Goal: Task Accomplishment & Management: Complete application form

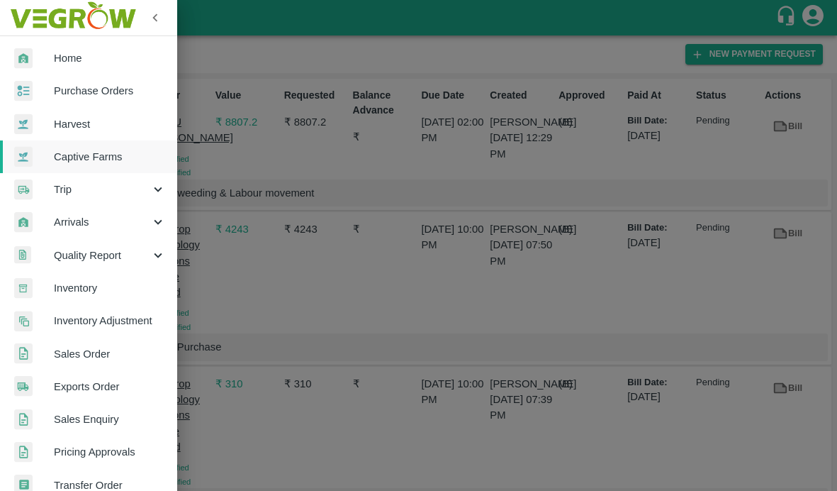
click at [65, 159] on span "Captive Farms" at bounding box center [110, 157] width 112 height 16
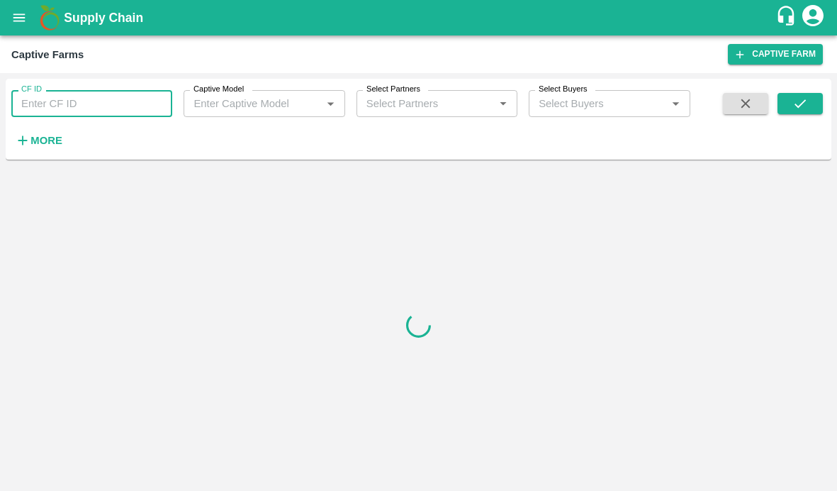
click at [80, 104] on input "CF ID" at bounding box center [91, 103] width 161 height 27
paste input "123"
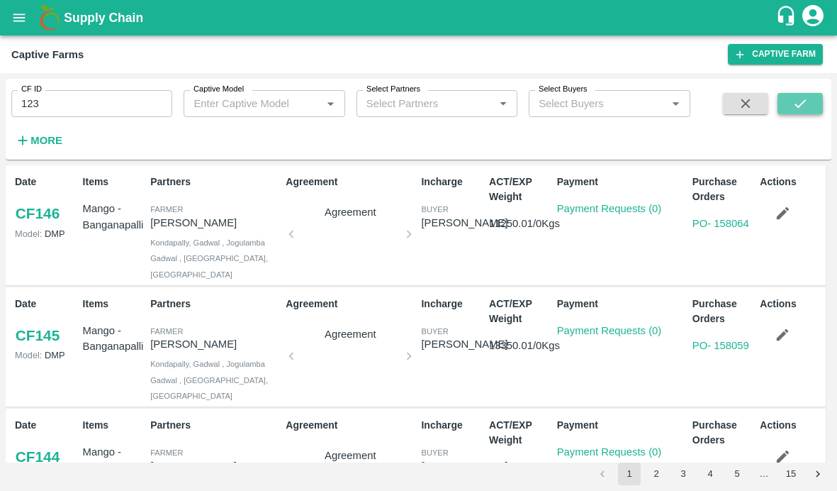
click at [794, 104] on icon "submit" at bounding box center [801, 104] width 16 height 16
click at [87, 101] on input "123" at bounding box center [91, 103] width 161 height 27
type input "123"
click at [819, 105] on button "submit" at bounding box center [800, 103] width 45 height 21
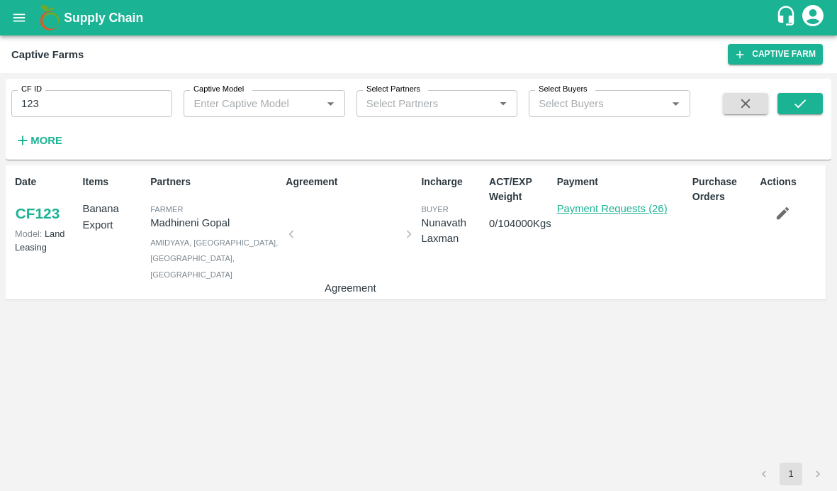
click at [620, 208] on link "Payment Requests (26)" at bounding box center [612, 208] width 111 height 11
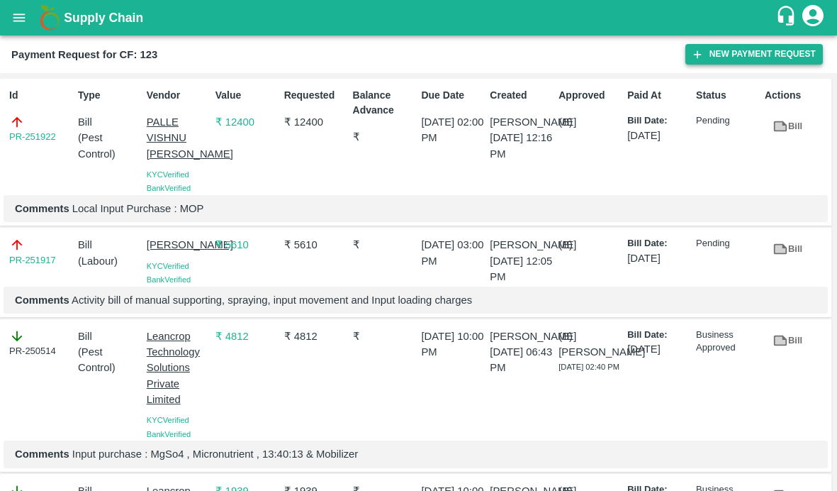
click at [694, 52] on icon "button" at bounding box center [697, 54] width 13 height 13
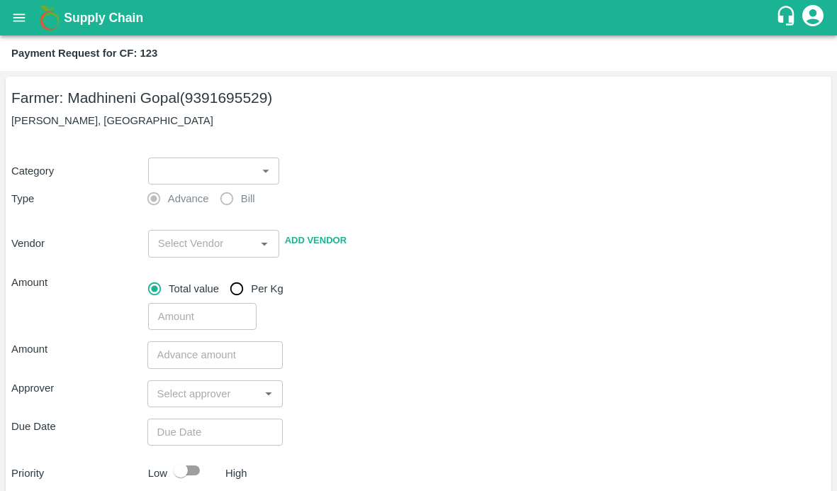
click at [230, 136] on div "Farmer: Madhineni Gopal (9391695529) Madakasira, Ananthapur Category ​ ​ Type A…" at bounding box center [419, 354] width 826 height 555
click at [215, 162] on body "Supply Chain Payment Request for CF: 123 Farmer: Madhineni Gopal (9391695529) M…" at bounding box center [418, 245] width 837 height 491
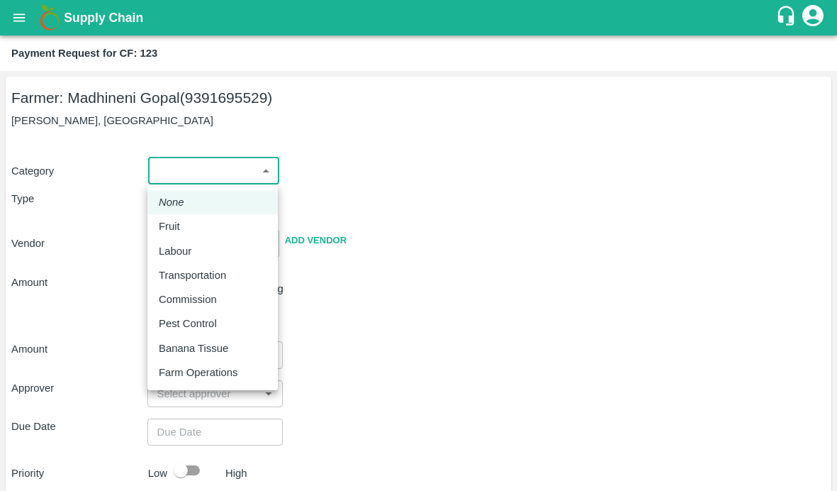
click at [193, 327] on p "Pest Control" at bounding box center [188, 324] width 58 height 16
type input "21"
radio input "false"
radio input "true"
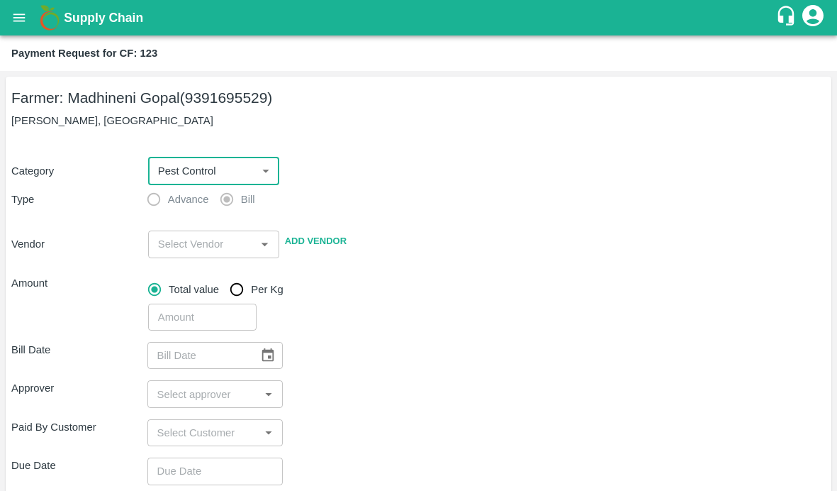
click at [185, 247] on input "input" at bounding box center [201, 244] width 99 height 18
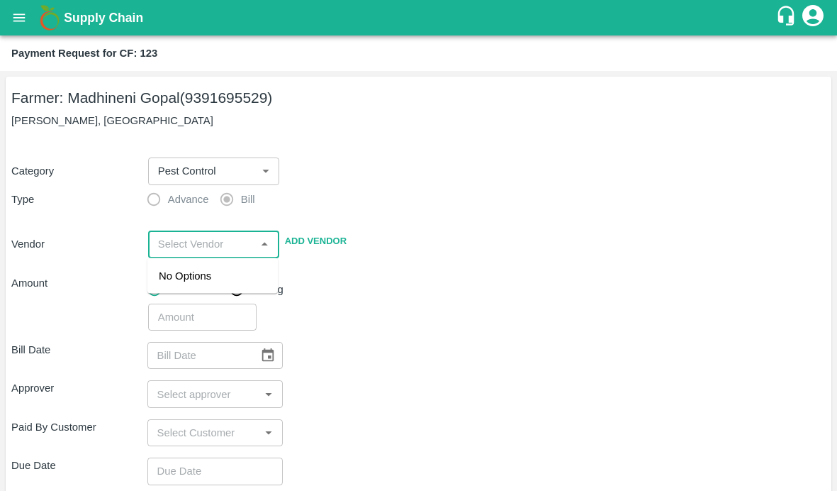
paste input "PALLE VISHNU [PERSON_NAME]"
click at [197, 294] on div "PALLE VISHNU [PERSON_NAME] - 8341774777(Supplier)" at bounding box center [213, 292] width 108 height 48
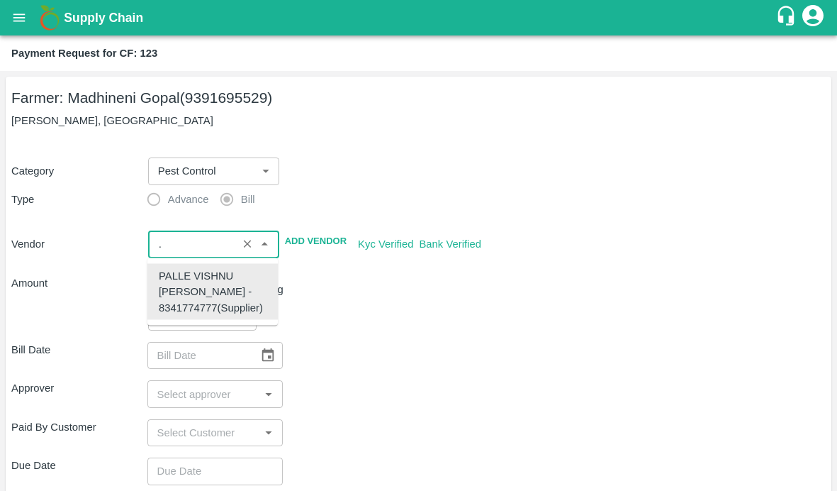
type input "PALLE VISHNU [PERSON_NAME] - 8341774777(Supplier)"
click at [444, 301] on div "​" at bounding box center [485, 314] width 684 height 33
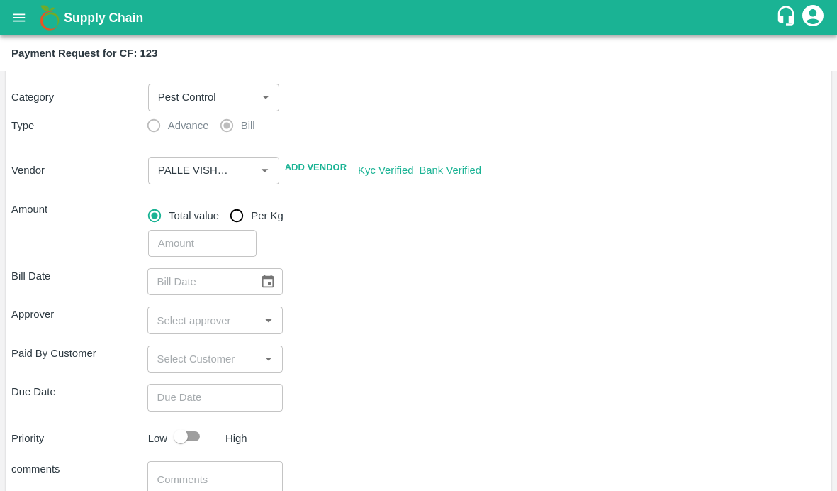
scroll to position [95, 0]
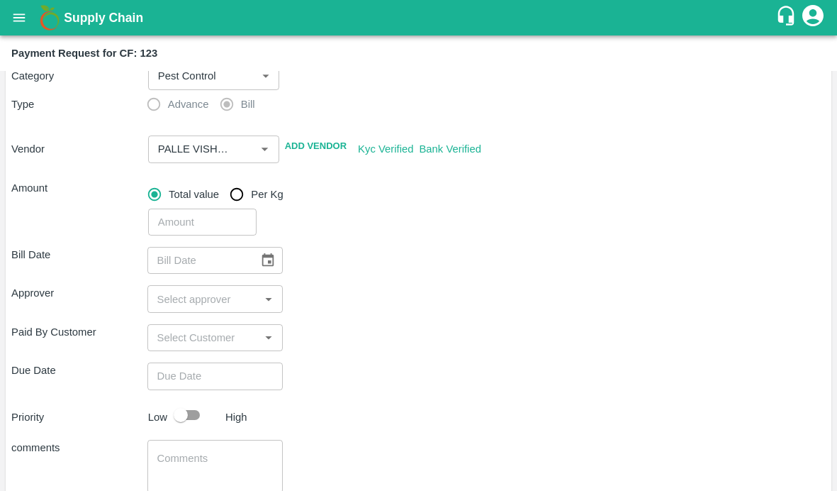
click at [204, 228] on input "number" at bounding box center [202, 221] width 108 height 27
type input "2012.5"
click at [289, 290] on div "Approver ​" at bounding box center [418, 298] width 815 height 27
click at [264, 257] on icon "Choose date" at bounding box center [268, 259] width 12 height 13
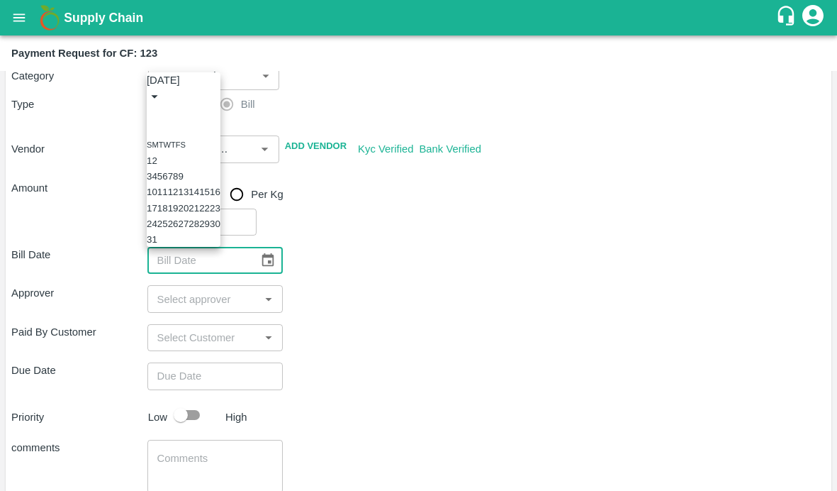
click at [167, 171] on button "6" at bounding box center [164, 176] width 5 height 11
type input "06/08/2025"
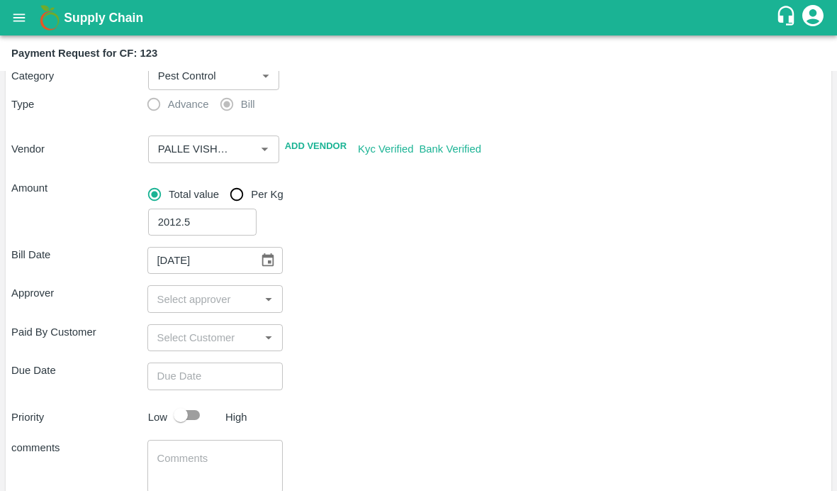
click at [190, 294] on input "input" at bounding box center [204, 298] width 104 height 18
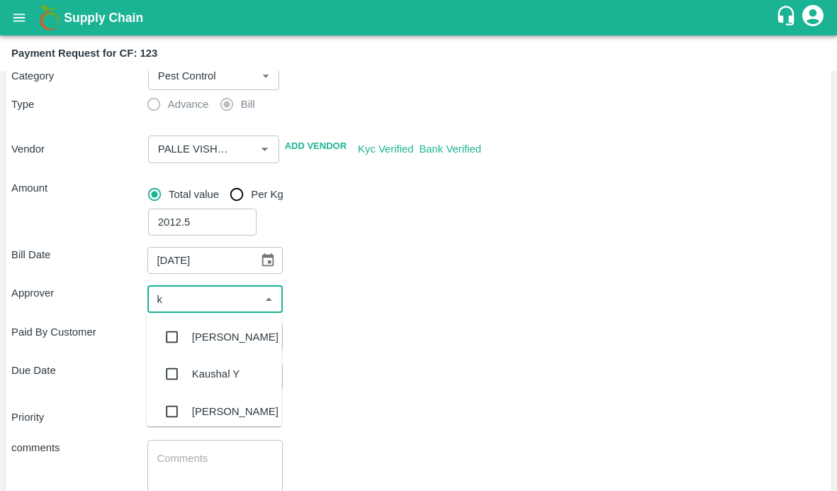
type input "ki"
click at [172, 335] on input "checkbox" at bounding box center [172, 337] width 28 height 28
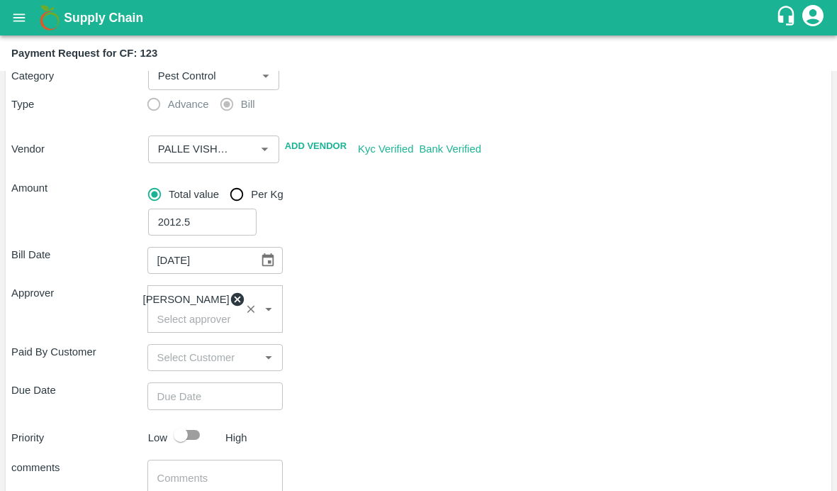
click at [351, 371] on div "Paid By Customer ​" at bounding box center [418, 357] width 815 height 27
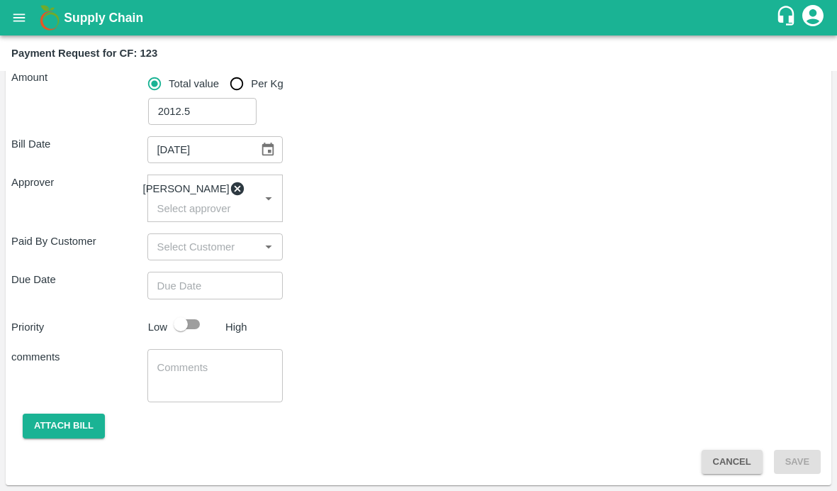
click at [221, 282] on input "Choose date" at bounding box center [210, 285] width 126 height 27
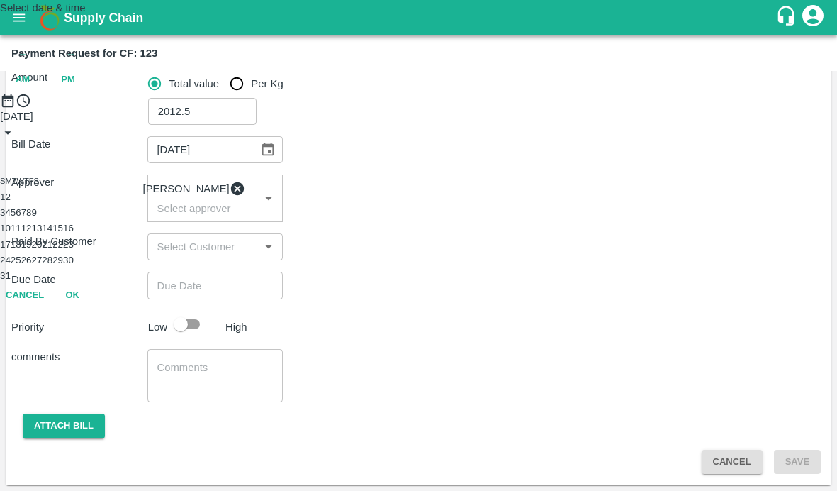
click at [52, 250] on button "21" at bounding box center [47, 244] width 11 height 11
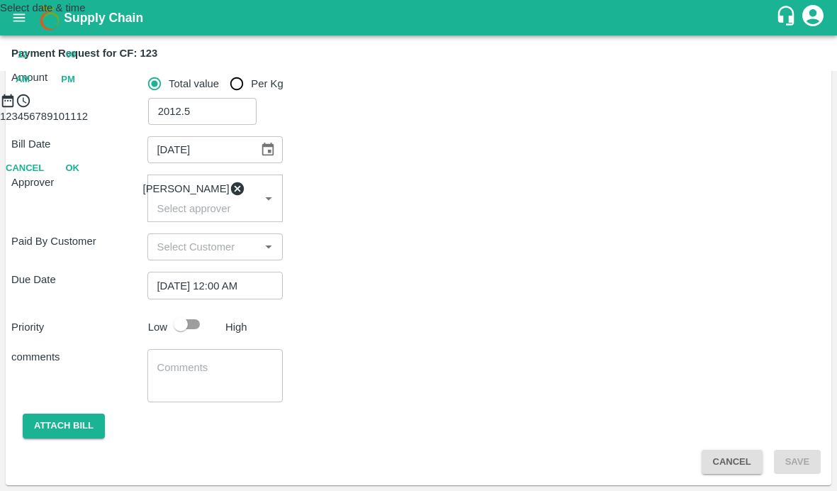
click at [75, 88] on span "PM" at bounding box center [68, 80] width 14 height 16
click at [474, 108] on div at bounding box center [418, 108] width 837 height 0
type input "21/08/2025 02:00 PM"
click at [95, 181] on button "OK" at bounding box center [72, 168] width 45 height 25
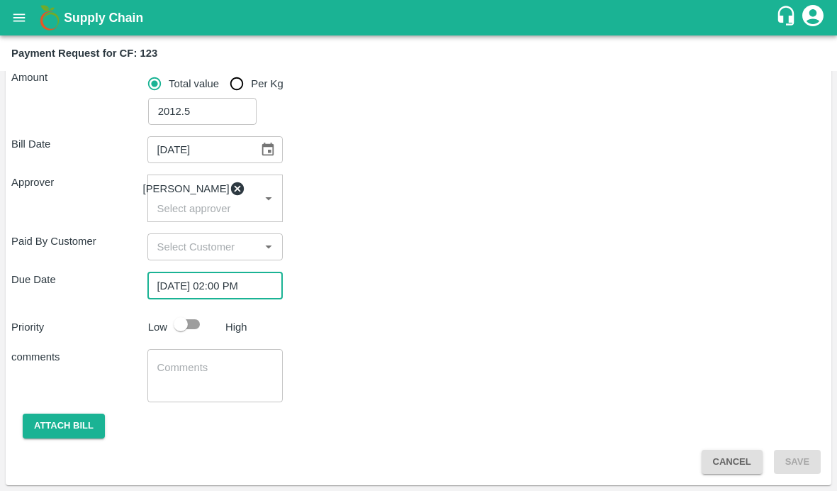
click at [197, 324] on input "checkbox" at bounding box center [180, 324] width 81 height 27
checkbox input "true"
click at [238, 360] on div "x ​" at bounding box center [215, 375] width 136 height 53
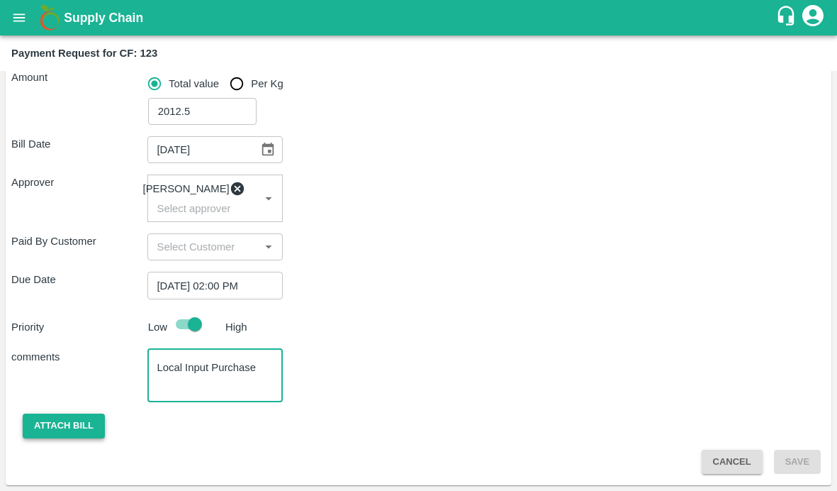
type textarea "Local Input Purchase"
click at [67, 431] on button "Attach bill" at bounding box center [64, 425] width 82 height 25
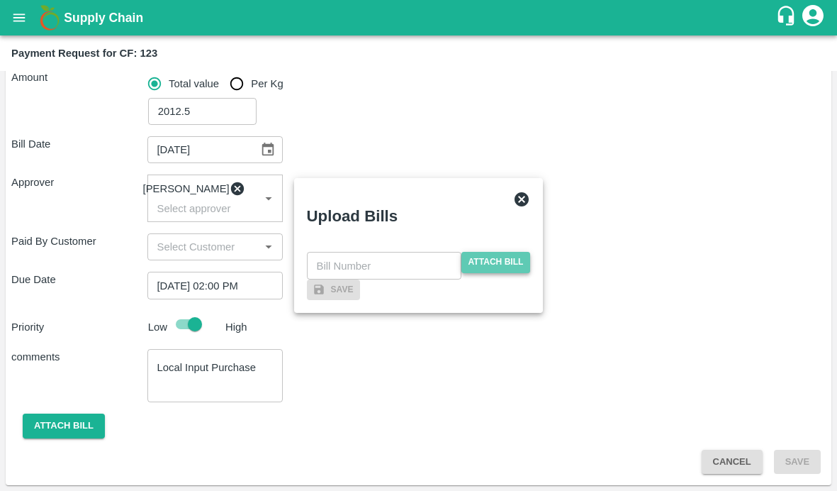
click at [491, 252] on span "Attach bill" at bounding box center [496, 262] width 69 height 21
click at [0, 0] on input "Attach bill" at bounding box center [0, 0] width 0 height 0
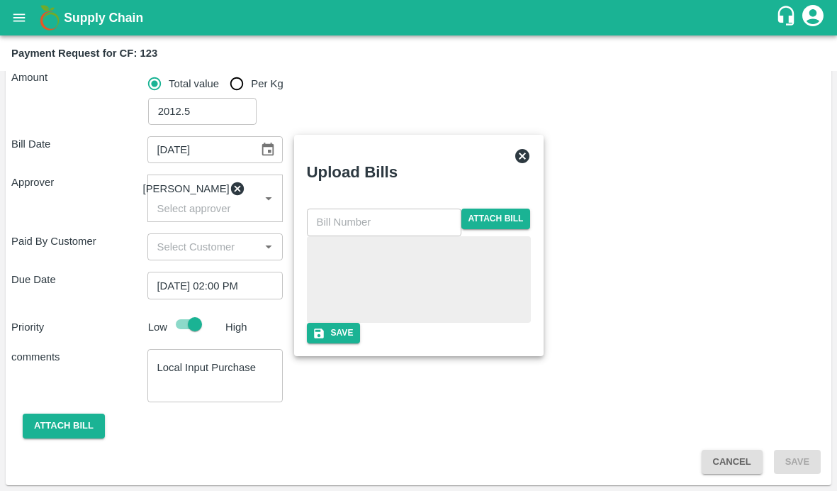
click at [393, 208] on input "text" at bounding box center [384, 221] width 155 height 27
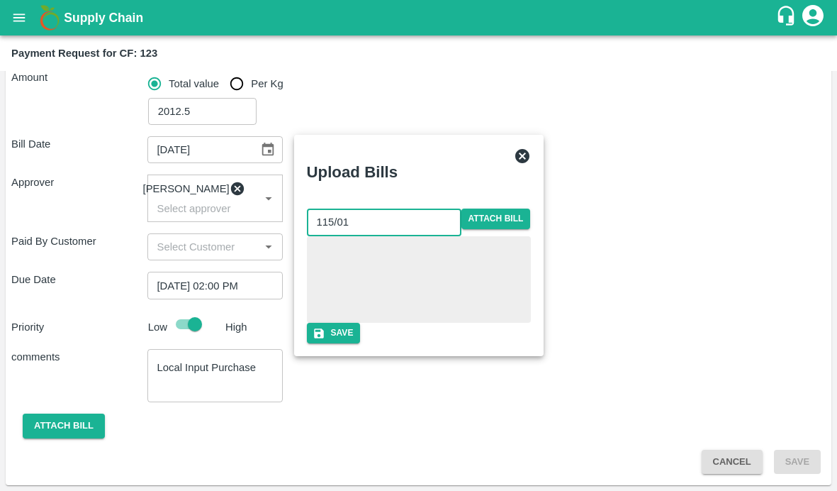
type input "115/01"
click at [531, 251] on div at bounding box center [419, 279] width 224 height 87
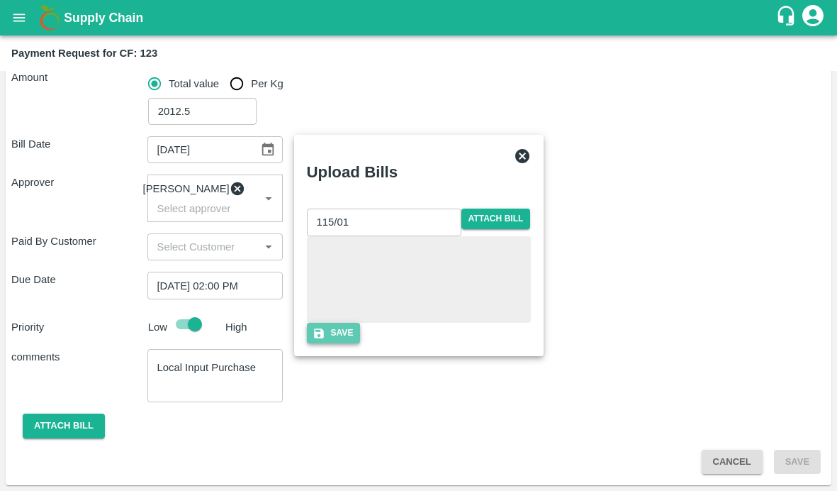
click at [324, 338] on icon "button" at bounding box center [319, 333] width 10 height 10
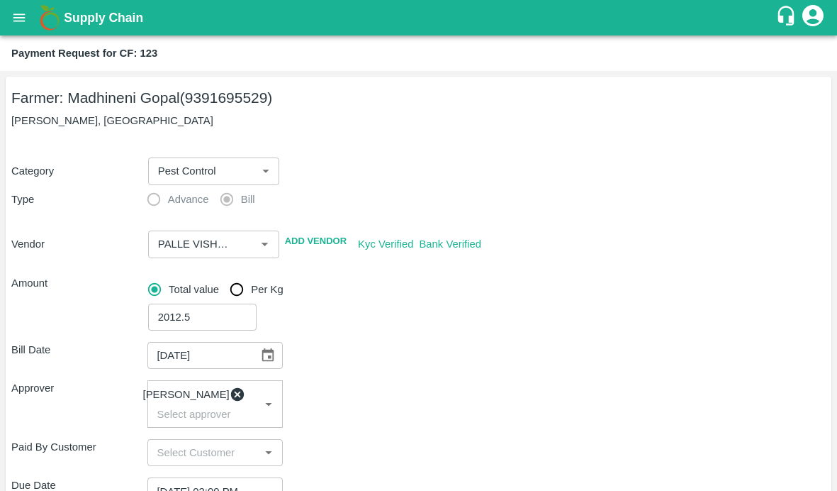
scroll to position [288, 0]
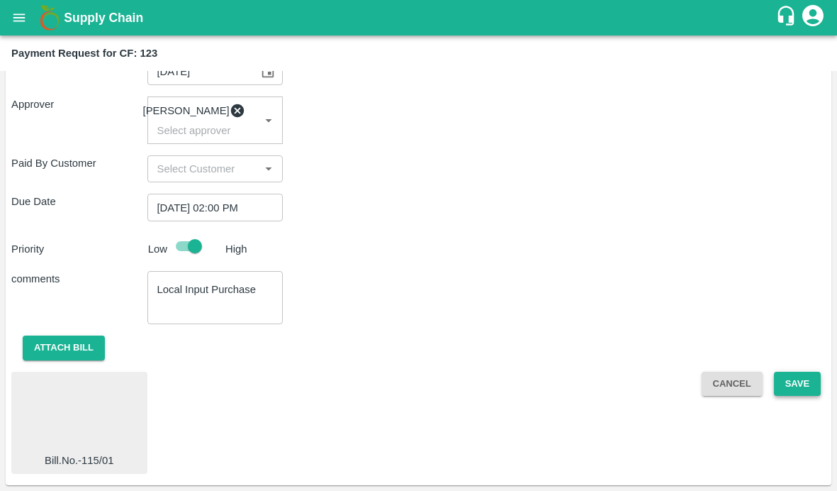
click at [787, 382] on button "Save" at bounding box center [797, 384] width 47 height 25
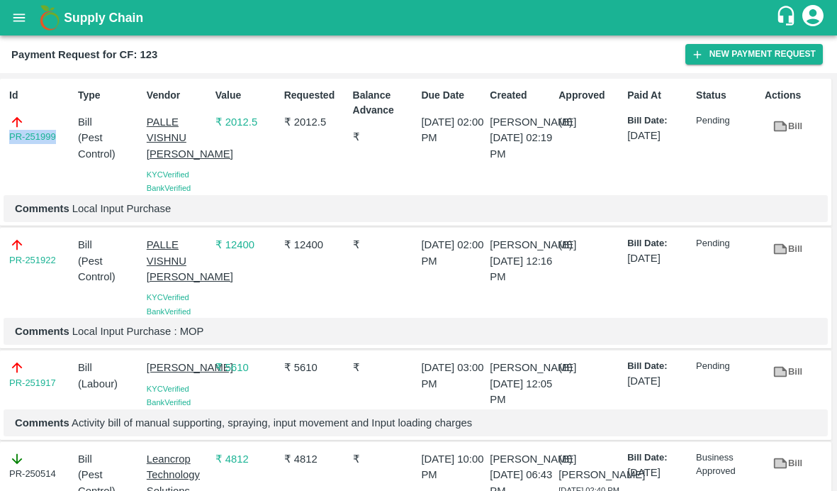
drag, startPoint x: 59, startPoint y: 138, endPoint x: -7, endPoint y: 138, distance: 65.9
click at [0, 138] on html "Supply Chain Payment Request for CF: 123 New Payment Request Id PR-251999 Type …" at bounding box center [418, 245] width 837 height 491
copy link "PR-251999"
click at [22, 23] on icon "open drawer" at bounding box center [19, 18] width 16 height 16
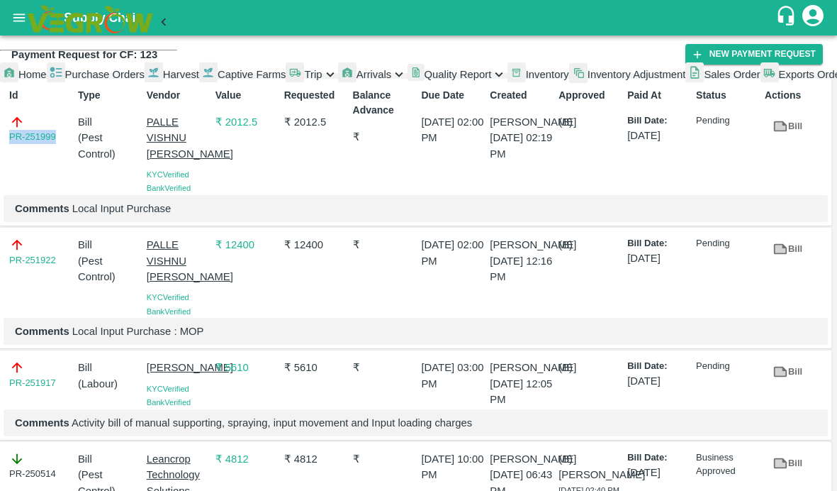
click at [199, 87] on link "Captive Farms" at bounding box center [242, 75] width 87 height 26
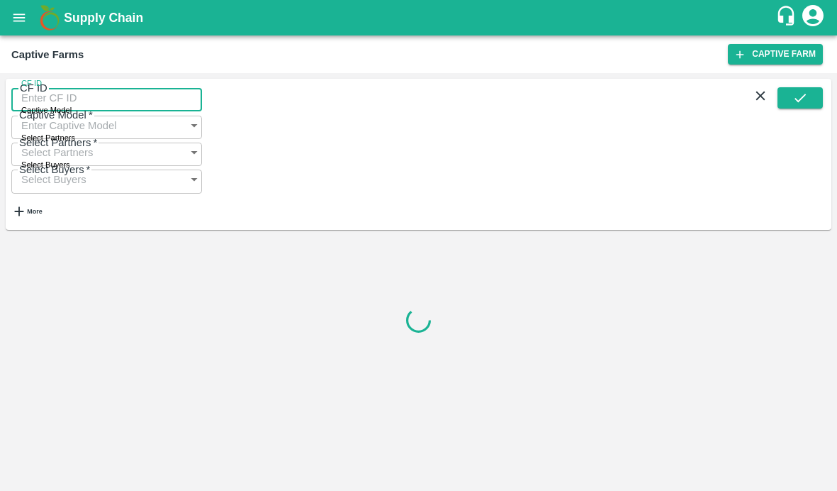
click at [84, 104] on input "CF ID" at bounding box center [106, 97] width 191 height 27
paste input "122"
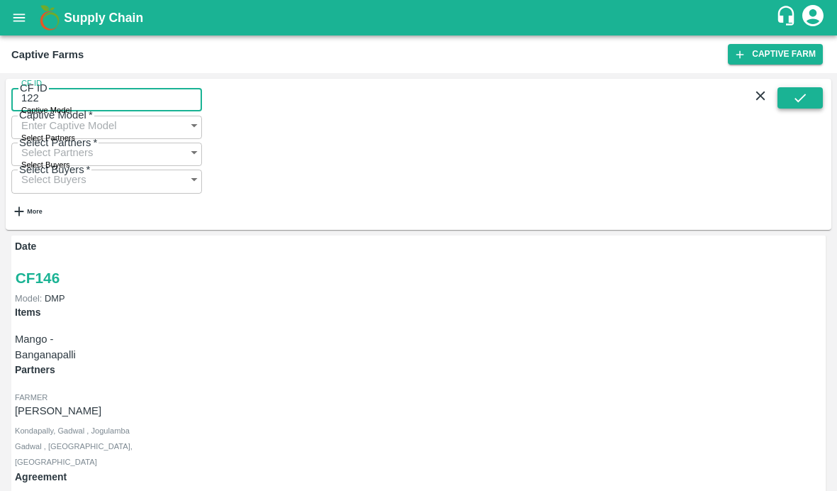
click at [784, 108] on button "submit" at bounding box center [800, 97] width 45 height 21
click at [791, 115] on span at bounding box center [800, 157] width 45 height 140
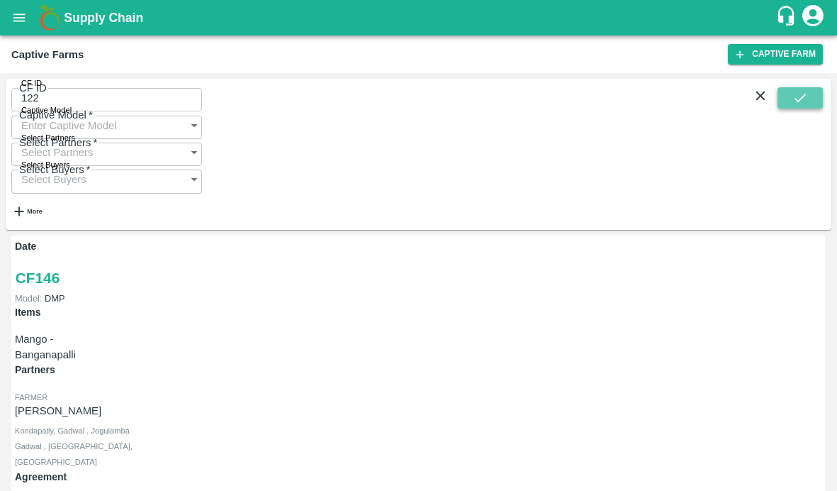
click at [789, 103] on button "submit" at bounding box center [800, 97] width 45 height 21
click at [67, 99] on input "122" at bounding box center [106, 97] width 191 height 27
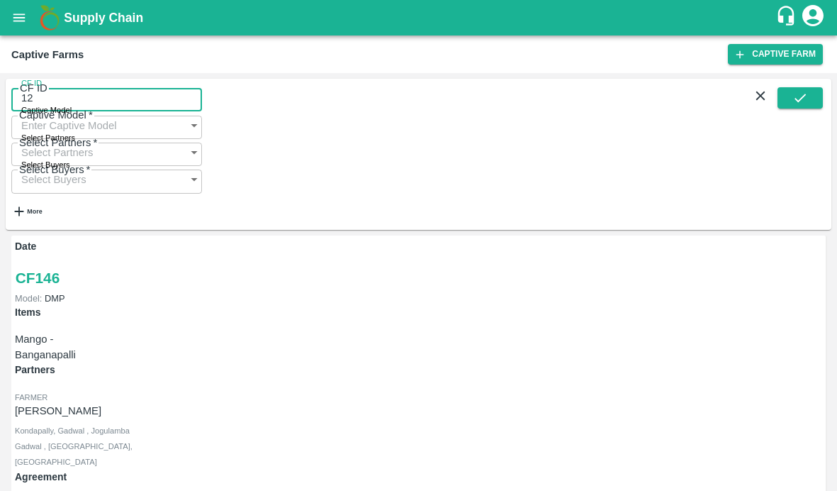
type input "122"
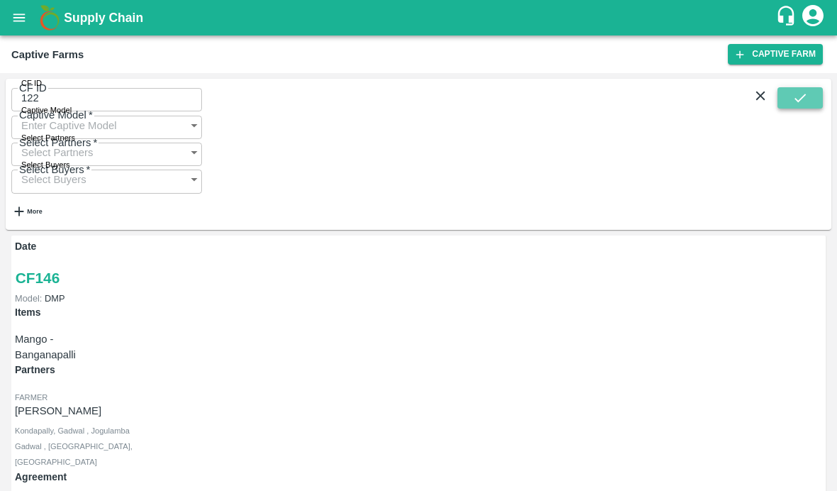
click at [796, 102] on icon "submit" at bounding box center [800, 98] width 11 height 9
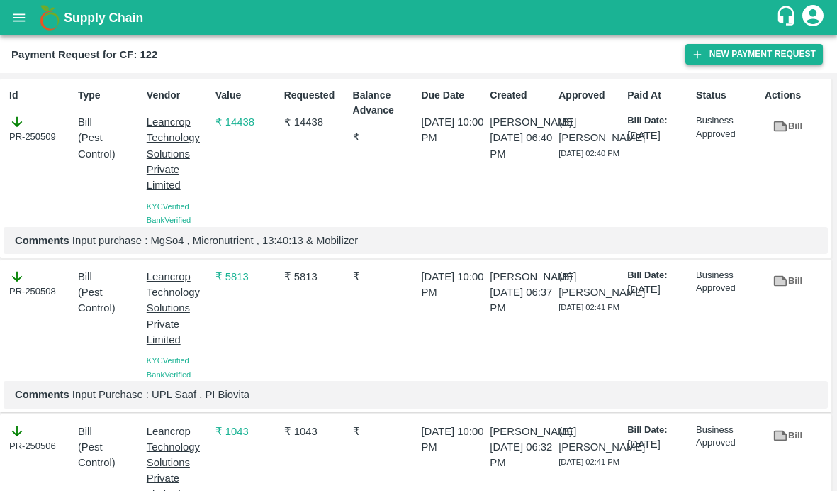
click at [712, 56] on button "New Payment Request" at bounding box center [755, 54] width 138 height 21
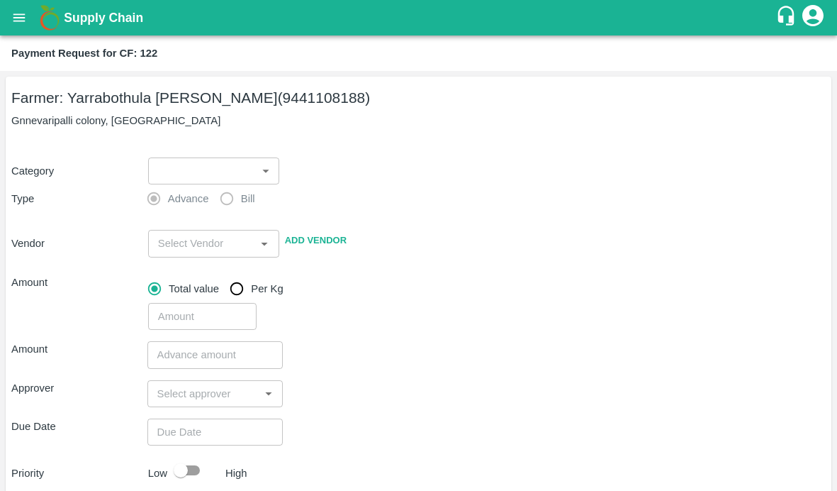
click at [216, 179] on body "Supply Chain Payment Request for CF: 122 Farmer: Yarrabothula Sai Teja Reddy (9…" at bounding box center [418, 245] width 837 height 491
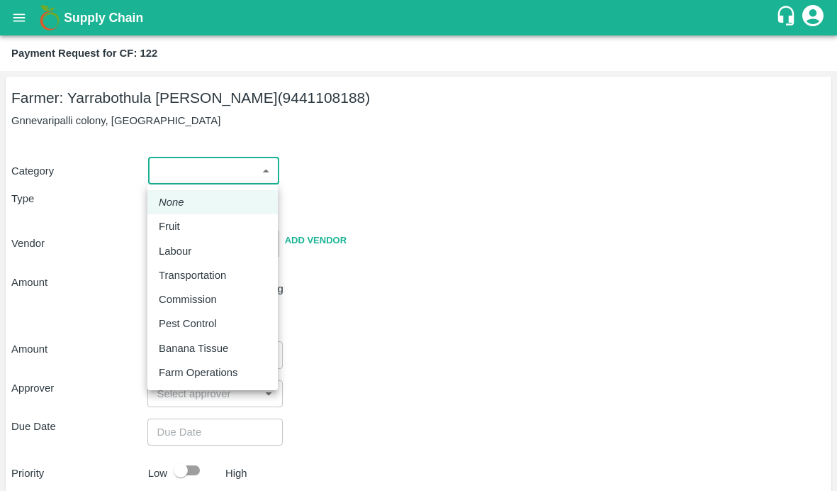
click at [199, 323] on p "Pest Control" at bounding box center [188, 324] width 58 height 16
type input "21"
radio input "false"
radio input "true"
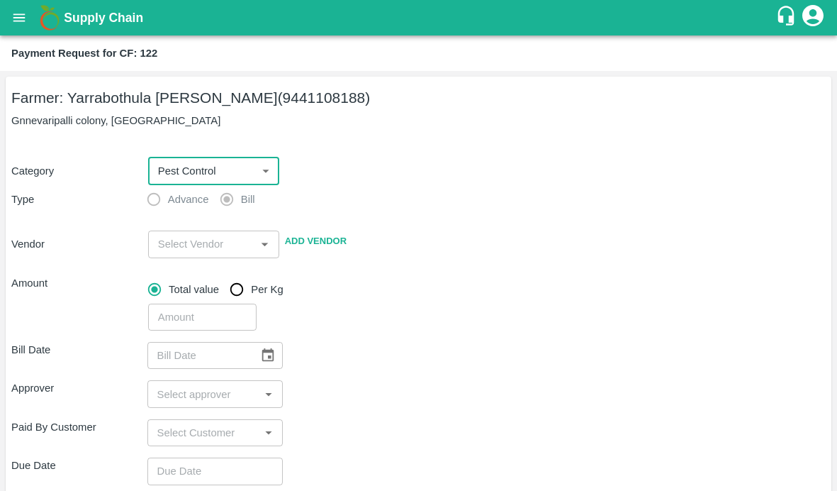
click at [186, 249] on input "input" at bounding box center [201, 244] width 99 height 18
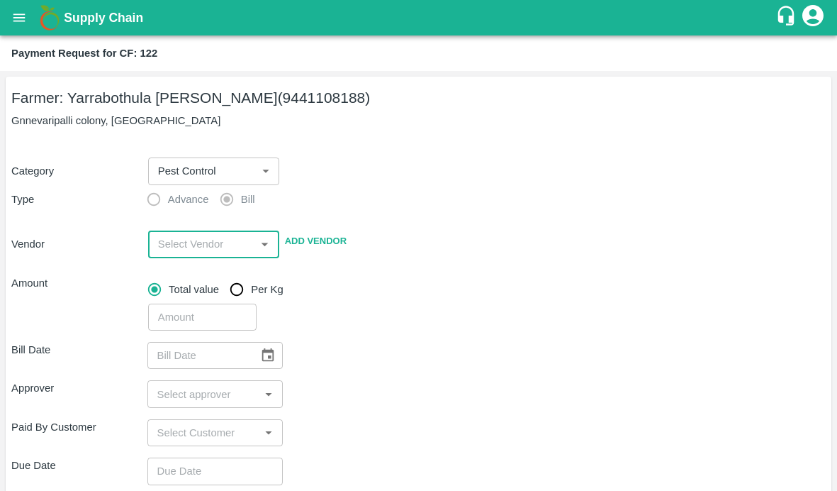
paste input "PALLE VISHNU [PERSON_NAME]"
click at [208, 284] on div "PALLE VISHNU [PERSON_NAME] - 8341774777(Supplier)" at bounding box center [213, 292] width 108 height 48
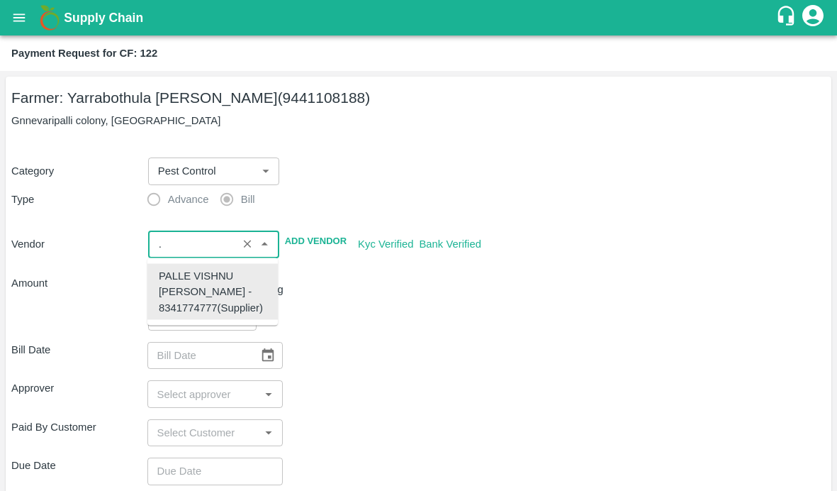
type input "PALLE VISHNU [PERSON_NAME] - 8341774777(Supplier)"
click at [421, 323] on div "​" at bounding box center [485, 314] width 684 height 33
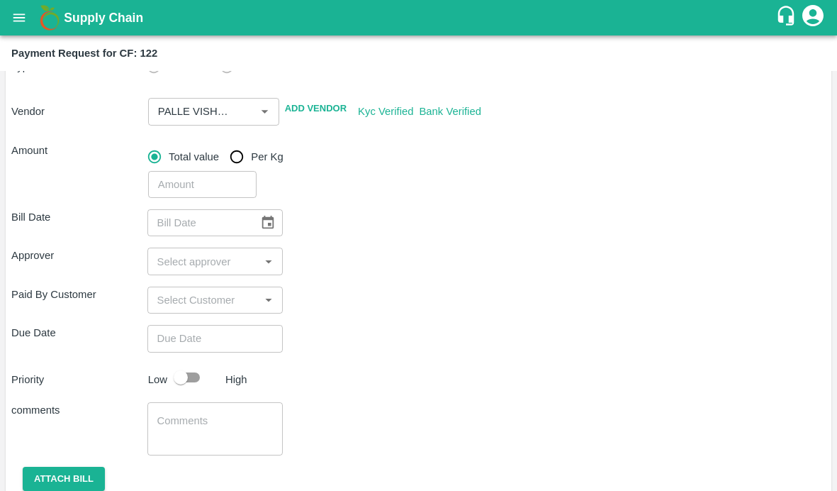
scroll to position [173, 0]
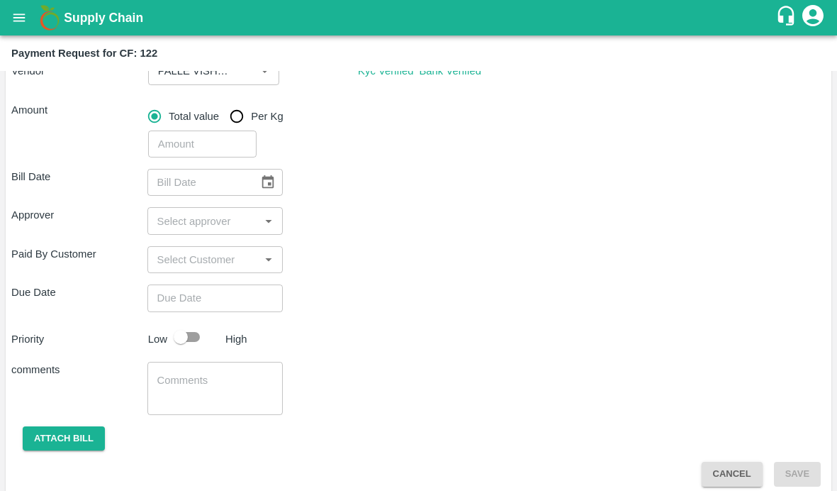
click at [213, 147] on input "number" at bounding box center [202, 143] width 108 height 27
type input "27717.5"
click at [498, 255] on div "Paid By Customer ​" at bounding box center [418, 259] width 815 height 27
click at [272, 184] on icon "Choose date" at bounding box center [268, 181] width 12 height 13
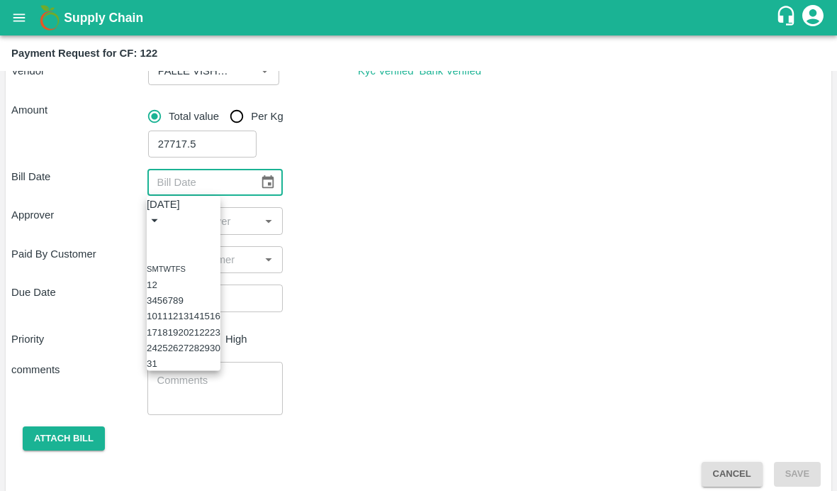
click at [167, 306] on button "6" at bounding box center [164, 300] width 5 height 11
type input "06/08/2025"
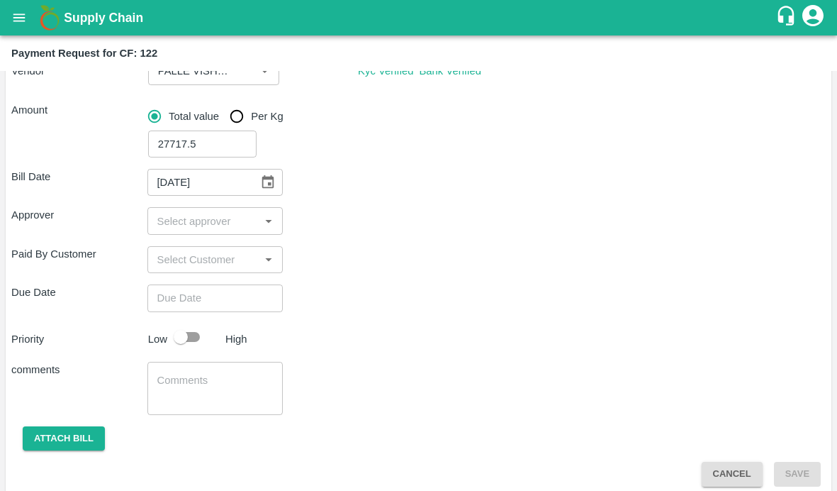
click at [213, 221] on input "input" at bounding box center [204, 220] width 104 height 18
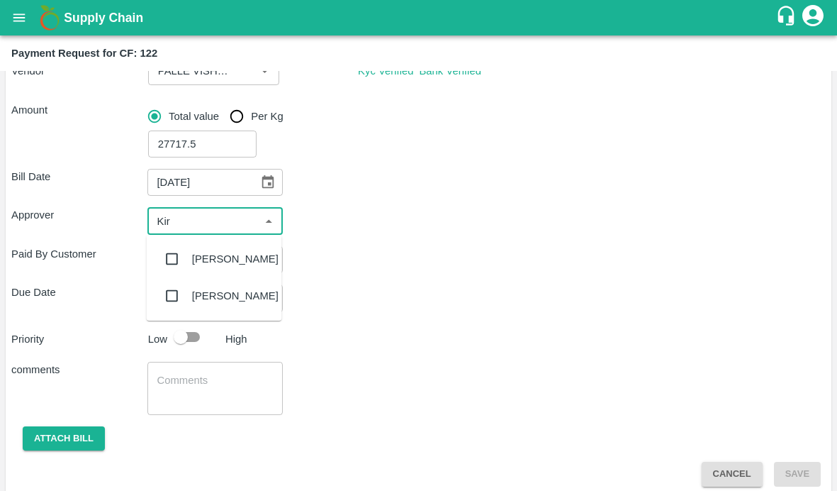
type input "Kira"
click at [172, 257] on input "checkbox" at bounding box center [172, 259] width 28 height 28
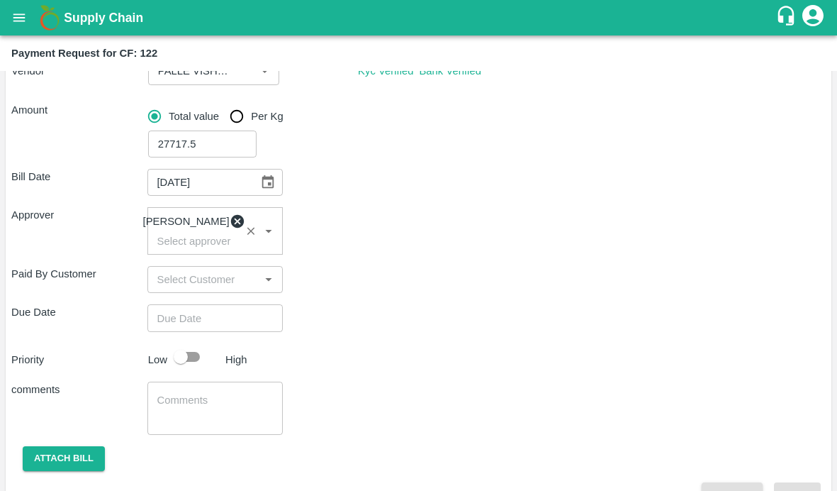
type input "DD/MM/YYYY hh:mm aa"
click at [194, 321] on input "DD/MM/YYYY hh:mm aa" at bounding box center [210, 317] width 126 height 27
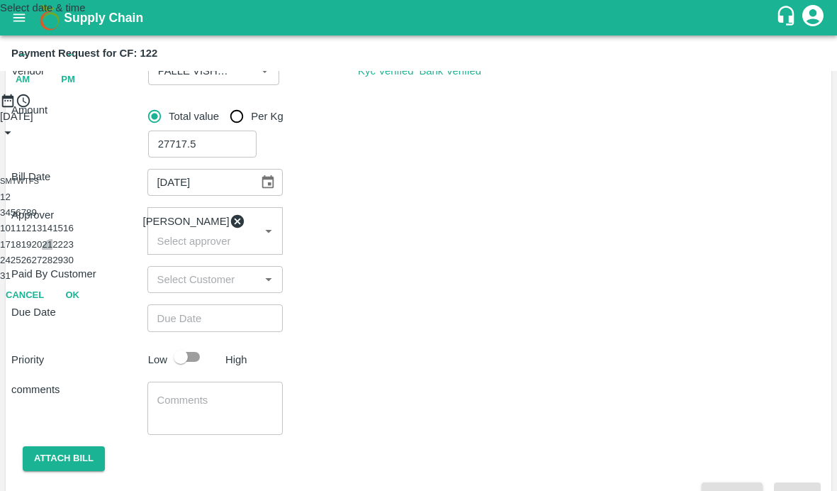
click at [52, 250] on button "21" at bounding box center [47, 244] width 11 height 11
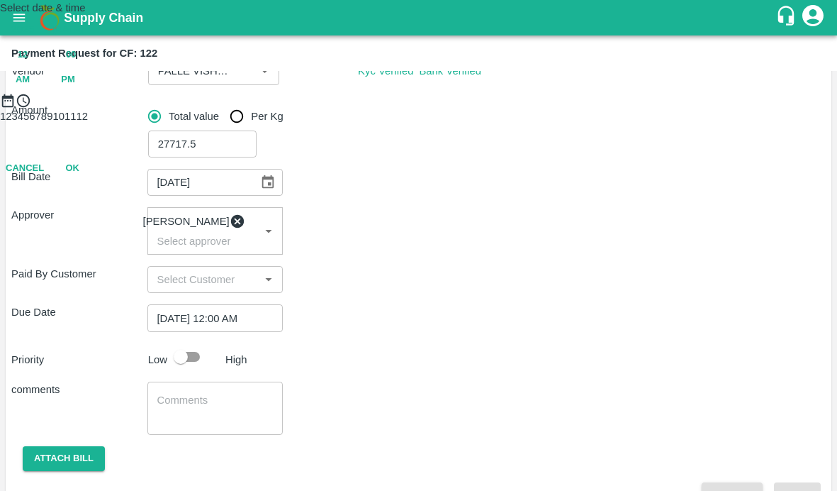
click at [75, 88] on span "PM" at bounding box center [68, 80] width 14 height 16
click at [479, 108] on div at bounding box center [418, 108] width 837 height 0
click at [386, 108] on div at bounding box center [418, 108] width 837 height 0
type input "21/08/2025 02:55 PM"
click at [95, 243] on button "OK" at bounding box center [72, 230] width 45 height 25
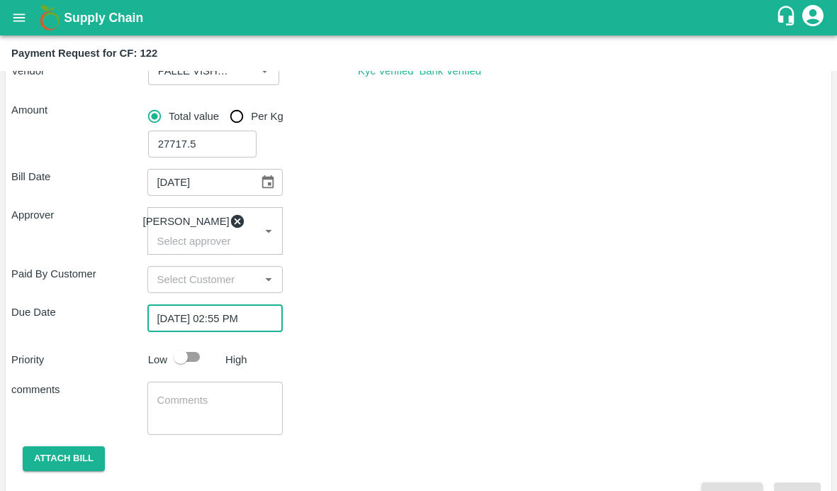
click at [199, 368] on input "checkbox" at bounding box center [180, 356] width 81 height 27
checkbox input "true"
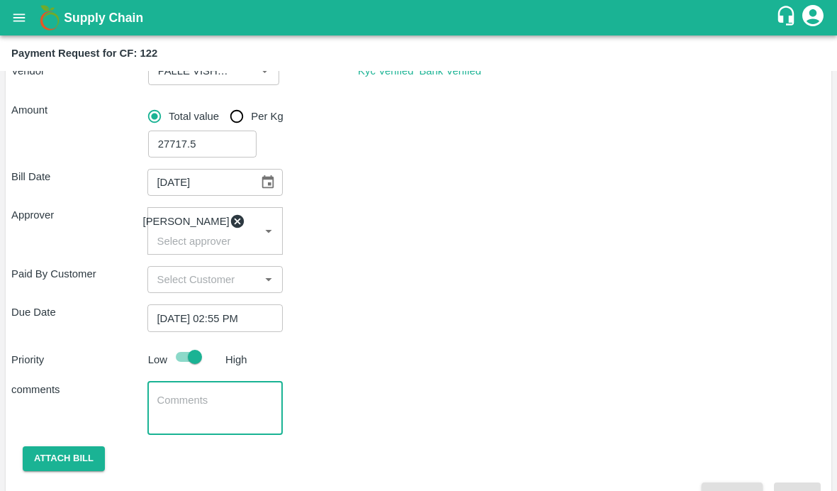
click at [193, 413] on textarea at bounding box center [215, 408] width 116 height 30
type textarea "Local Input Purchase"
click at [332, 427] on div "comments Local Input Purchase x ​" at bounding box center [418, 408] width 815 height 53
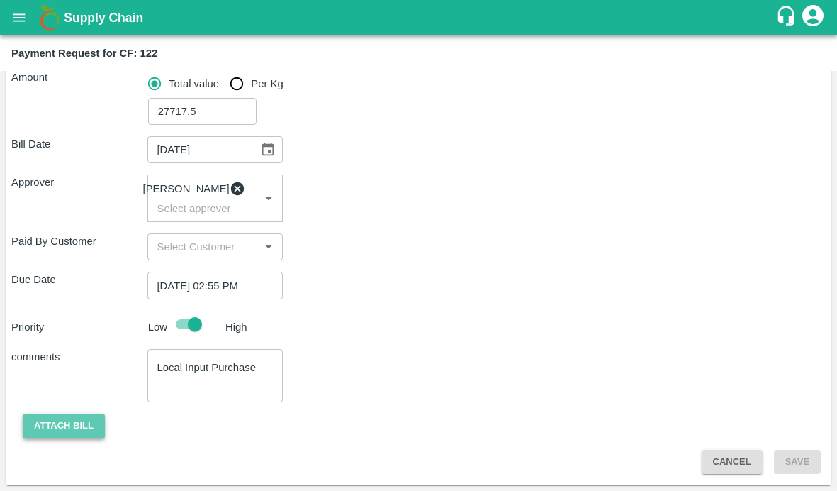
click at [78, 417] on button "Attach bill" at bounding box center [64, 425] width 82 height 25
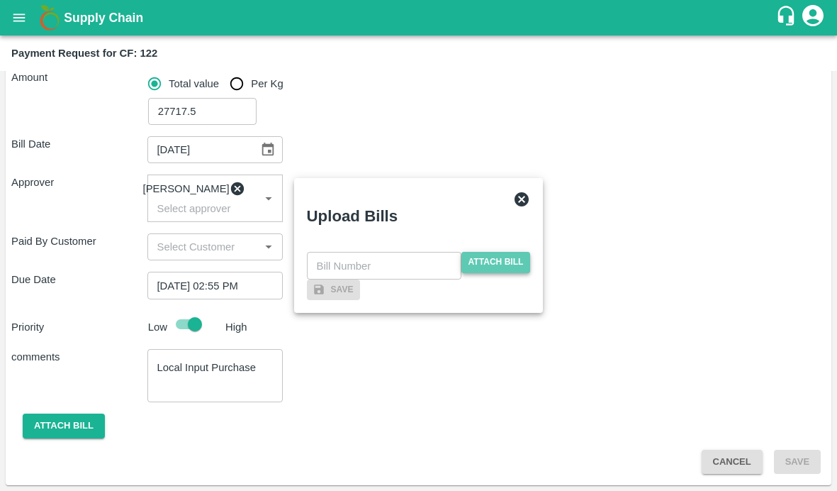
click at [501, 252] on span "Attach bill" at bounding box center [496, 262] width 69 height 21
click at [0, 0] on input "Attach bill" at bounding box center [0, 0] width 0 height 0
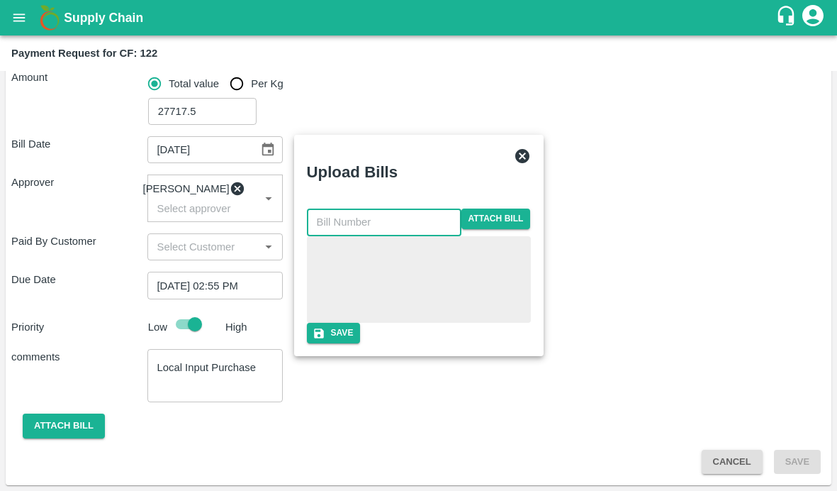
click at [352, 208] on input "text" at bounding box center [384, 221] width 155 height 27
type input "115/02"
click at [531, 257] on div at bounding box center [419, 279] width 224 height 87
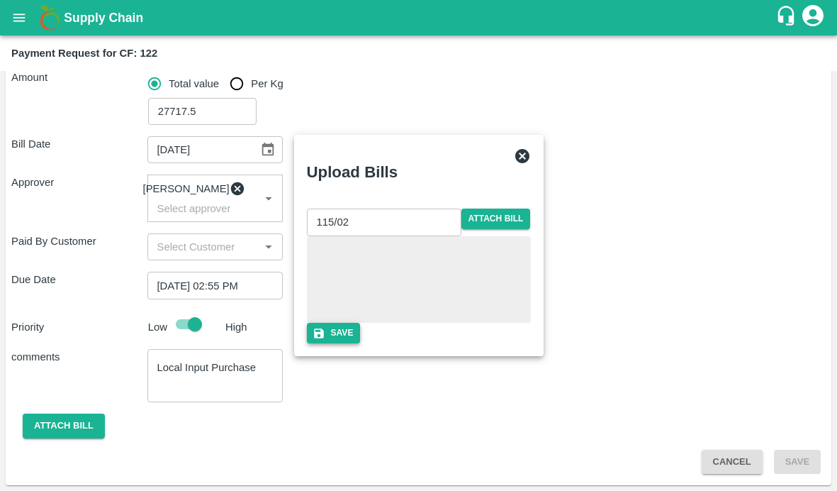
click at [361, 343] on button "Save" at bounding box center [334, 333] width 54 height 21
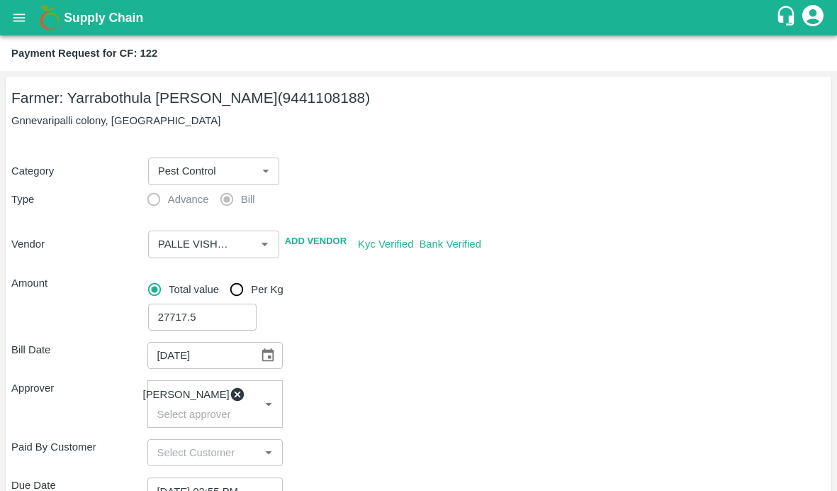
scroll to position [288, 0]
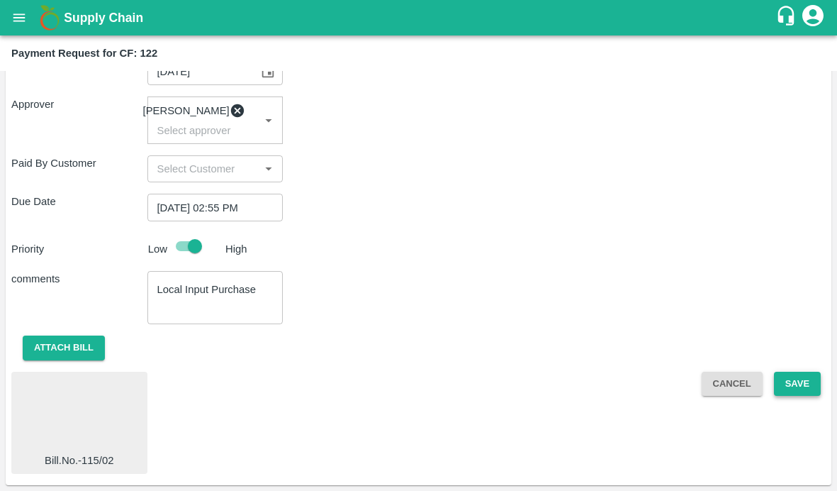
click at [780, 390] on button "Save" at bounding box center [797, 384] width 47 height 25
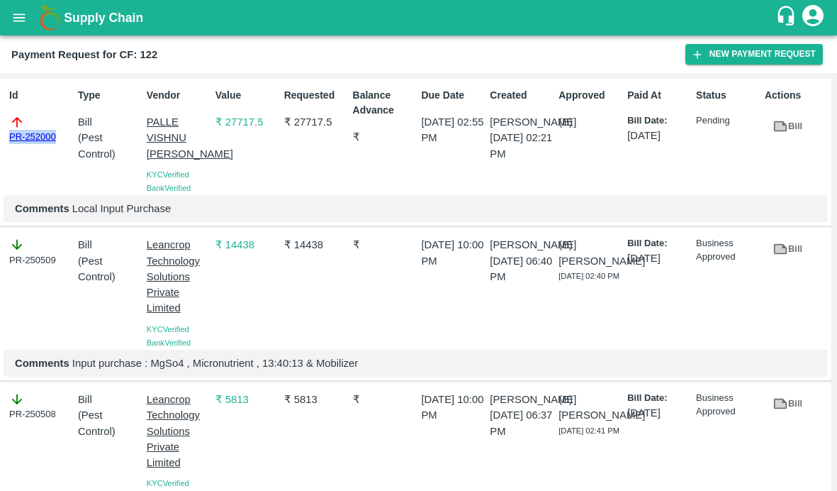
drag, startPoint x: 59, startPoint y: 135, endPoint x: -21, endPoint y: 133, distance: 80.1
click at [0, 133] on html "Supply Chain Payment Request for CF: 122 New Payment Request Id PR-252000 Type …" at bounding box center [418, 245] width 837 height 491
copy link "PR-252000"
click at [15, 16] on icon "open drawer" at bounding box center [19, 18] width 16 height 16
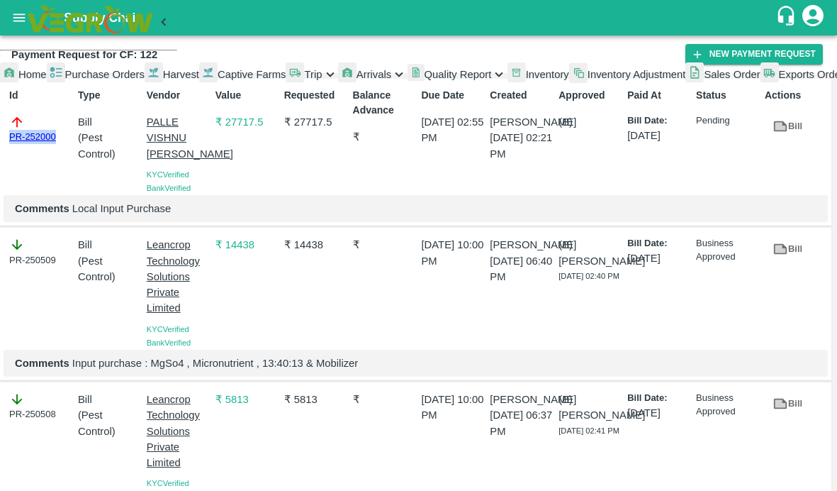
click at [218, 80] on span "Captive Farms" at bounding box center [252, 74] width 69 height 11
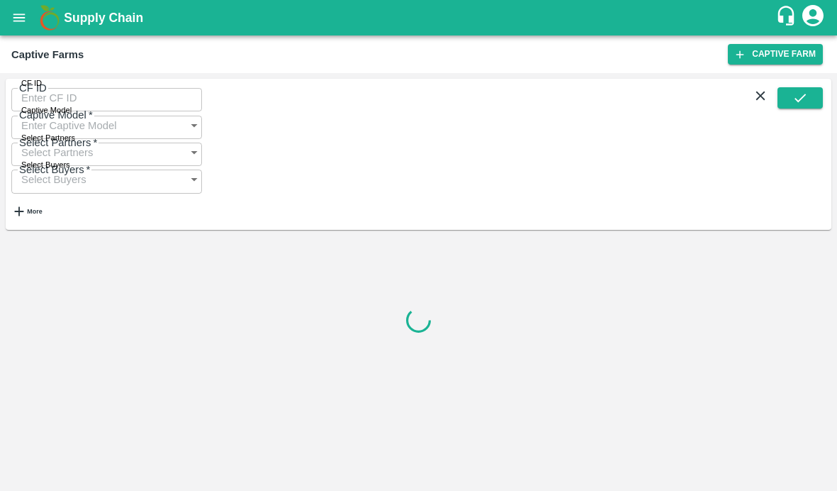
click at [67, 106] on input "CF ID" at bounding box center [106, 97] width 191 height 27
paste input "123"
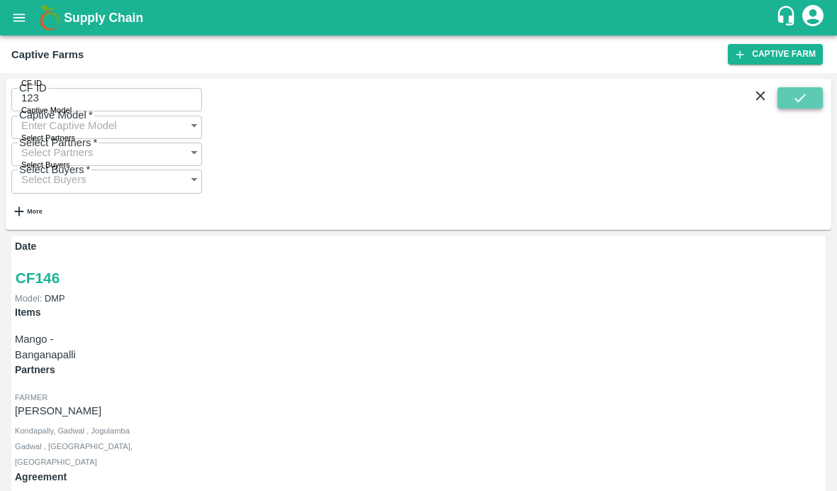
click at [793, 106] on icon "submit" at bounding box center [801, 98] width 16 height 16
click at [118, 105] on input "123" at bounding box center [106, 97] width 191 height 27
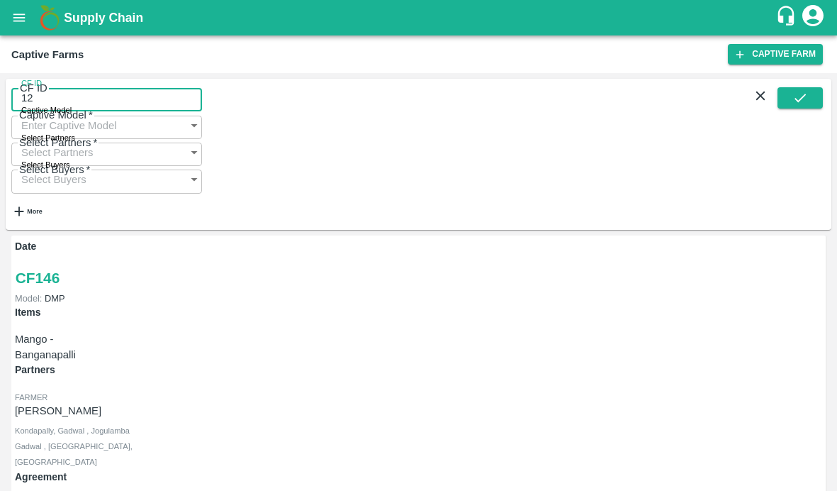
type input "123"
click at [798, 104] on icon "submit" at bounding box center [801, 98] width 16 height 16
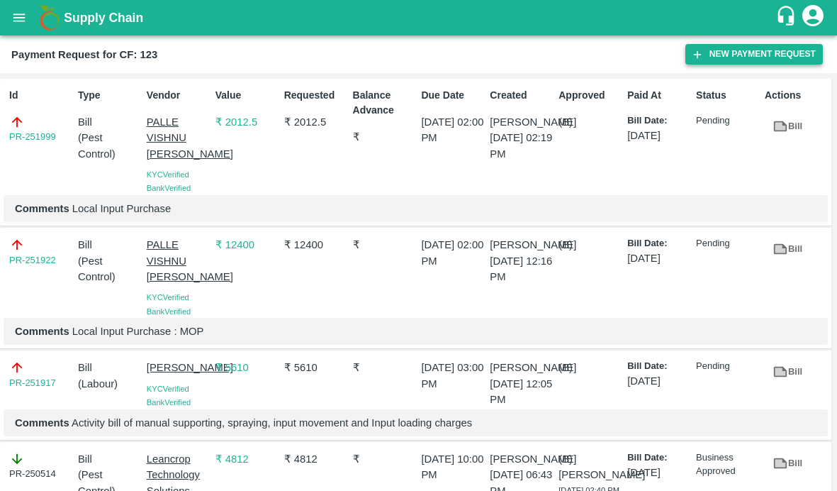
click at [706, 45] on button "New Payment Request" at bounding box center [755, 54] width 138 height 21
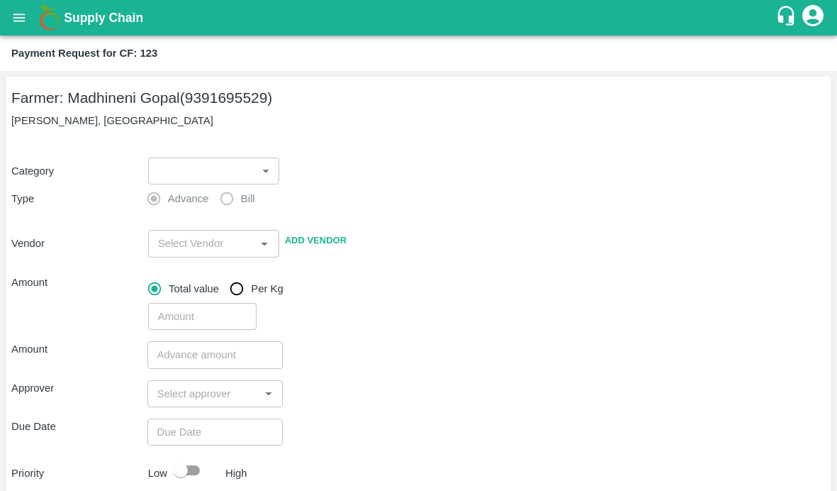
click at [243, 169] on body "Supply Chain Payment Request for CF: 123 Farmer: Madhineni Gopal (9391695529) M…" at bounding box center [418, 245] width 837 height 491
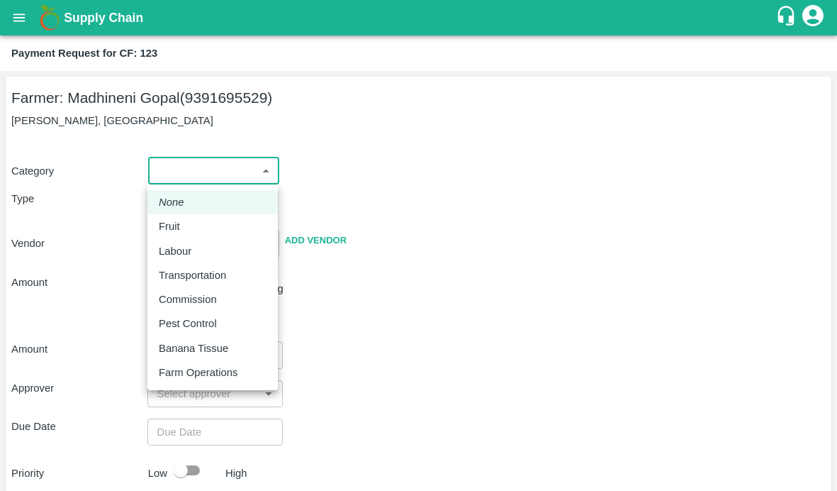
click at [191, 323] on p "Pest Control" at bounding box center [188, 324] width 58 height 16
type input "21"
radio input "false"
radio input "true"
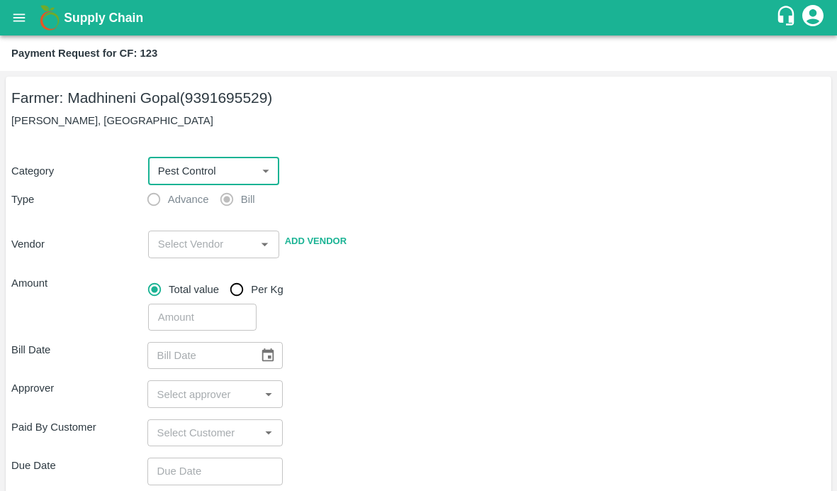
click at [184, 245] on input "input" at bounding box center [201, 244] width 99 height 18
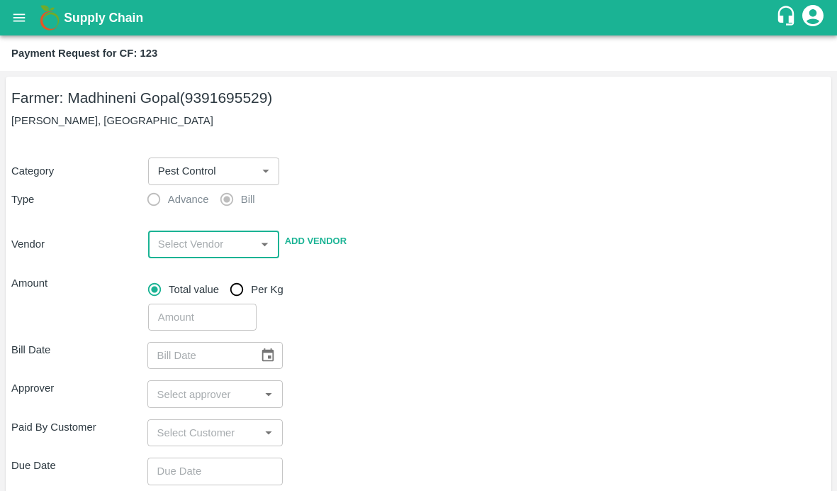
paste input "PALLE VISHNU [PERSON_NAME]"
click at [208, 277] on div "PALLE VISHNU [PERSON_NAME] - 8341774777(Supplier)" at bounding box center [213, 292] width 108 height 48
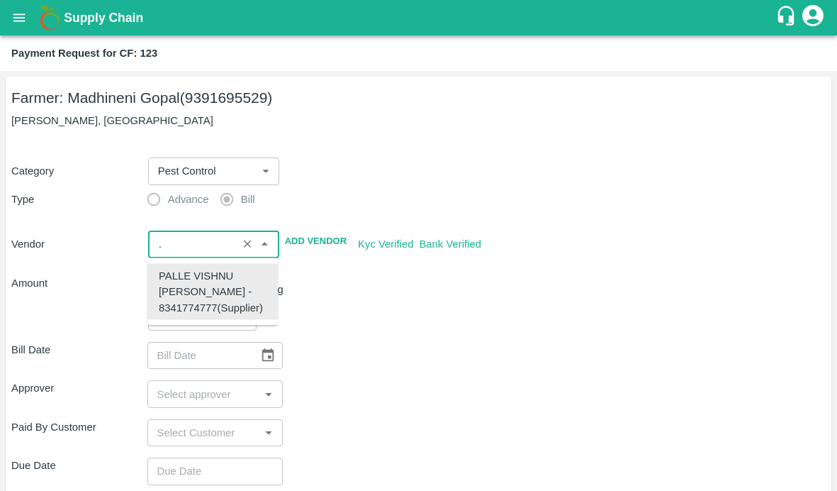
type input "PALLE VISHNU [PERSON_NAME] - 8341774777(Supplier)"
click at [411, 330] on div "Bill Date ​ Approver ​ Paid By Customer ​ Due Date ​ Priority Low High comments…" at bounding box center [418, 494] width 815 height 329
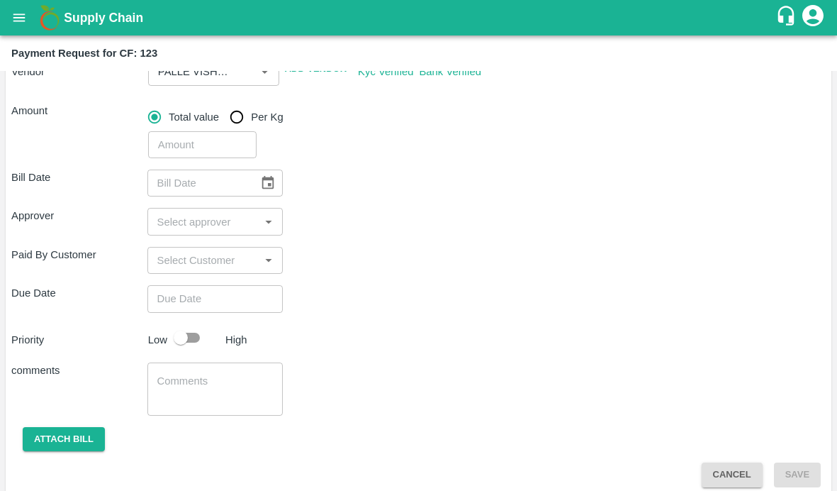
scroll to position [186, 0]
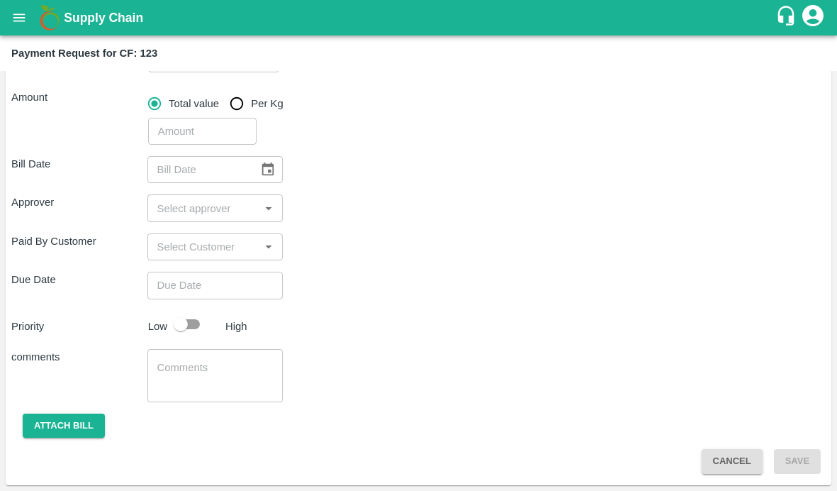
click at [205, 136] on input "number" at bounding box center [202, 131] width 108 height 27
type input "900"
click at [369, 206] on div "Approver ​" at bounding box center [418, 207] width 815 height 27
click at [262, 165] on icon "Choose date" at bounding box center [268, 168] width 12 height 13
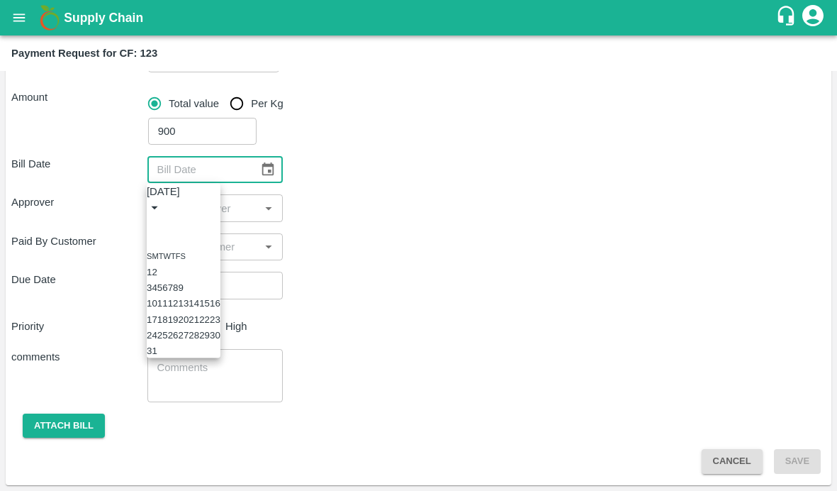
click at [162, 291] on button "5" at bounding box center [159, 287] width 5 height 11
type input "[DATE]"
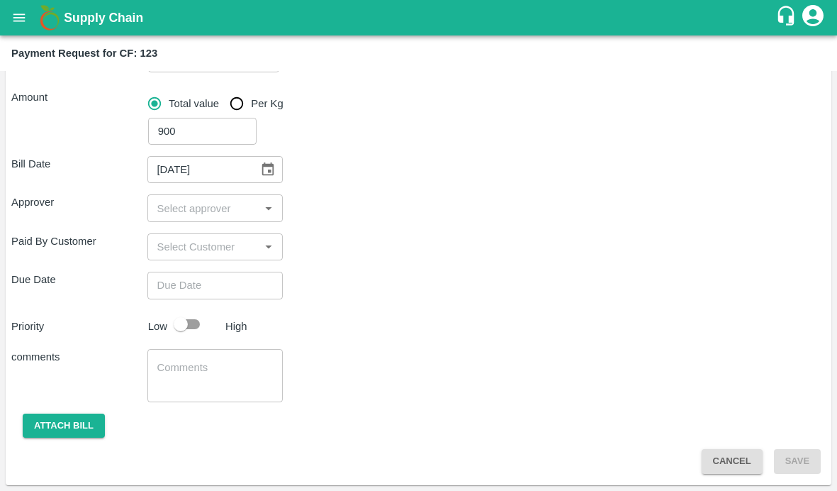
click at [165, 204] on input "input" at bounding box center [204, 208] width 104 height 18
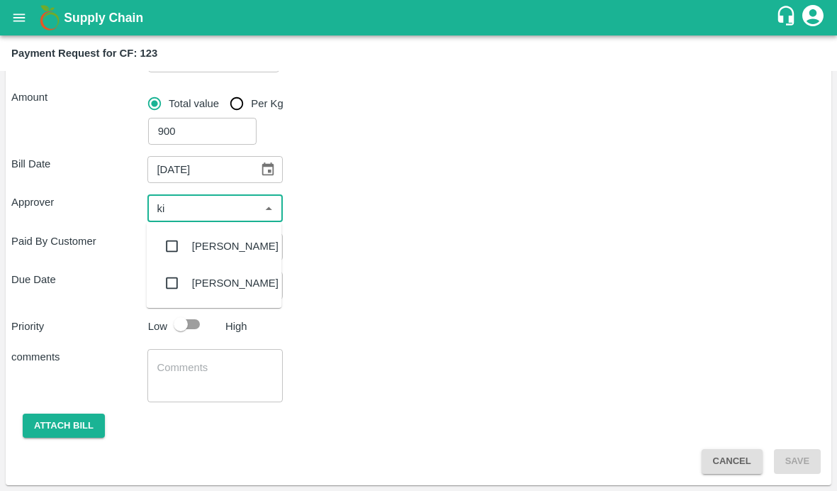
type input "kir"
click at [162, 236] on input "checkbox" at bounding box center [172, 246] width 28 height 28
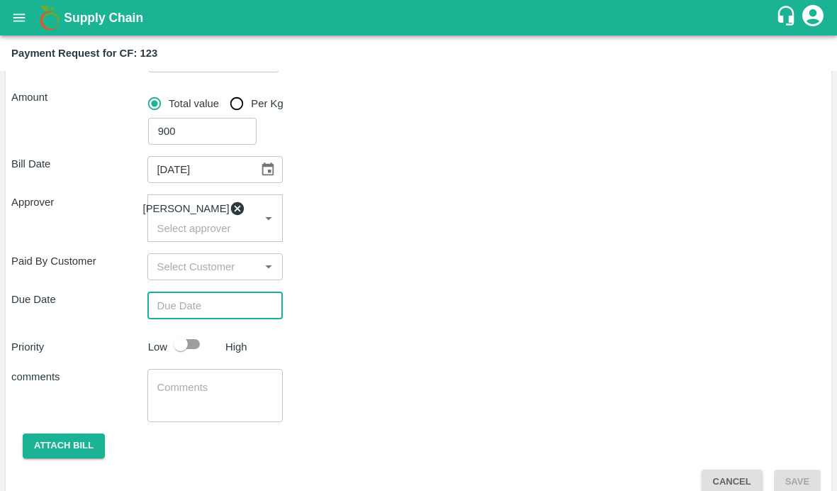
type input "DD/MM/YYYY hh:mm aa"
click at [174, 313] on input "DD/MM/YYYY hh:mm aa" at bounding box center [210, 304] width 126 height 27
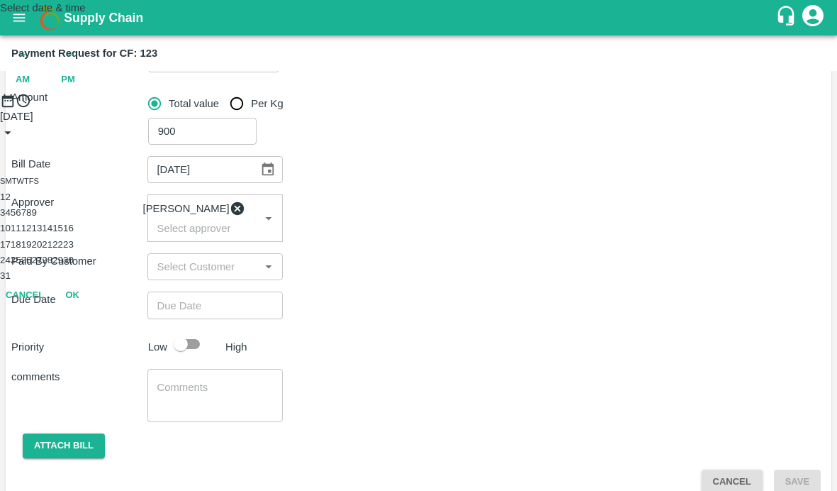
click at [52, 250] on button "21" at bounding box center [47, 244] width 11 height 11
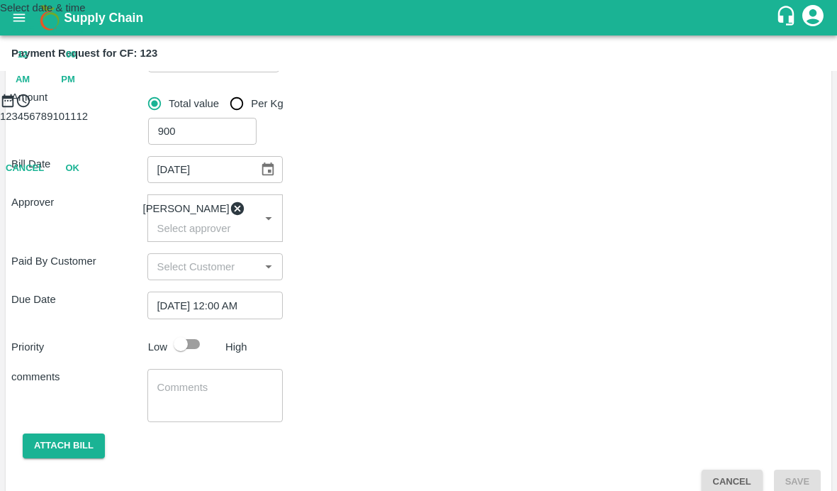
click at [75, 88] on span "PM" at bounding box center [68, 80] width 14 height 16
click at [479, 108] on div at bounding box center [418, 108] width 837 height 0
type input "21/08/2025 03:00 PM"
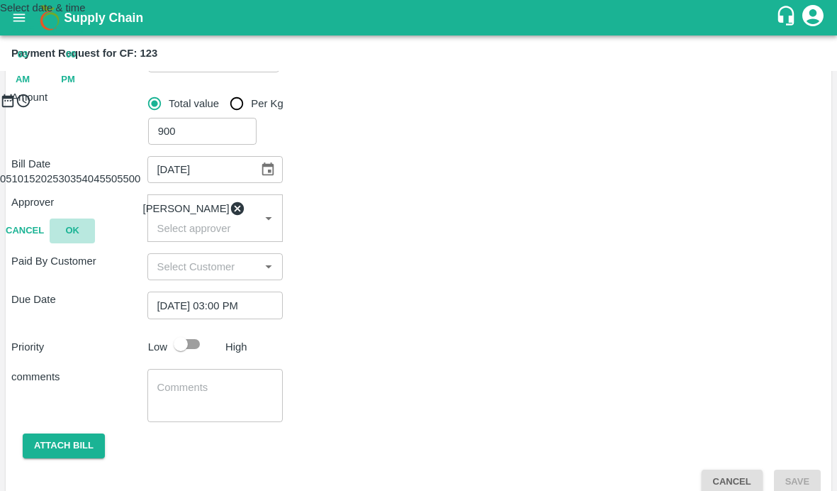
click at [95, 243] on button "OK" at bounding box center [72, 230] width 45 height 25
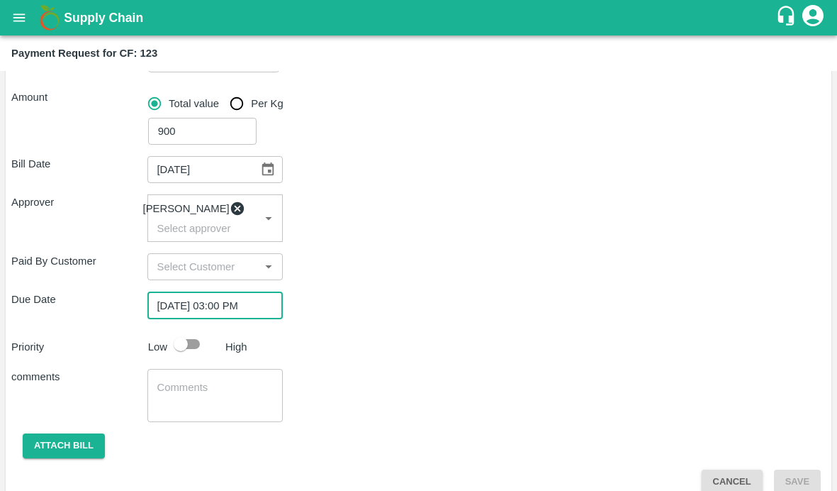
click at [186, 351] on input "checkbox" at bounding box center [180, 343] width 81 height 27
checkbox input "true"
click at [213, 389] on textarea at bounding box center [215, 395] width 116 height 30
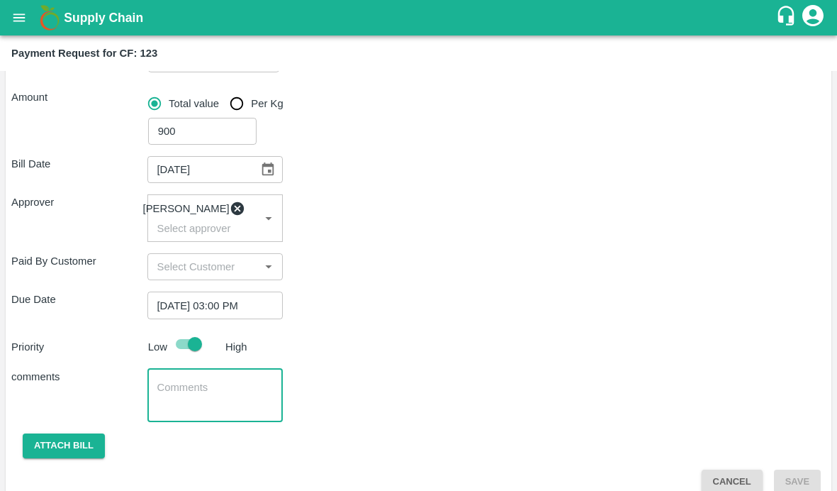
scroll to position [213, 0]
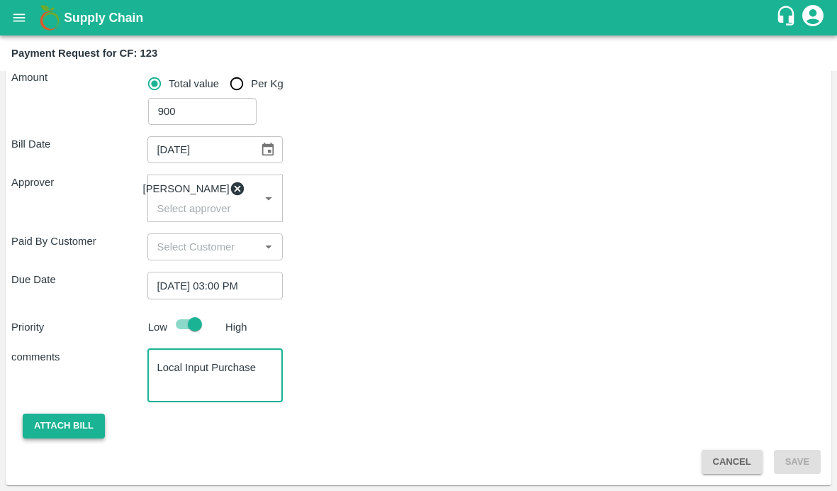
type textarea "Local Input Purchase"
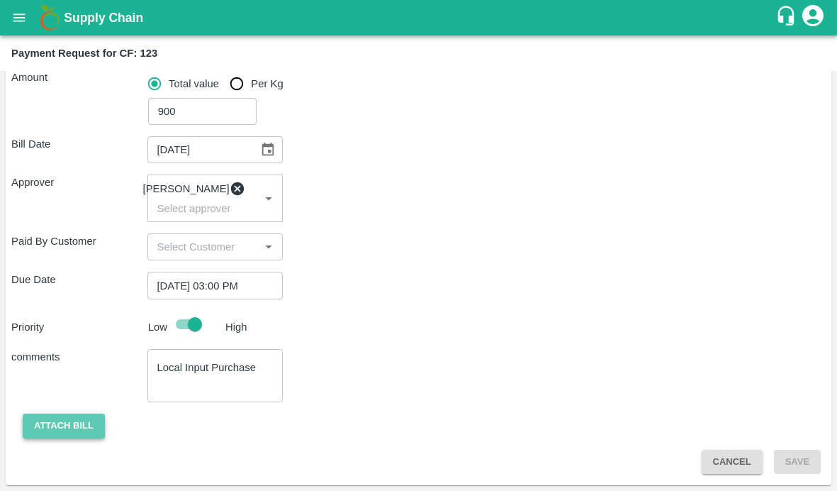
click at [66, 429] on button "Attach bill" at bounding box center [64, 425] width 82 height 25
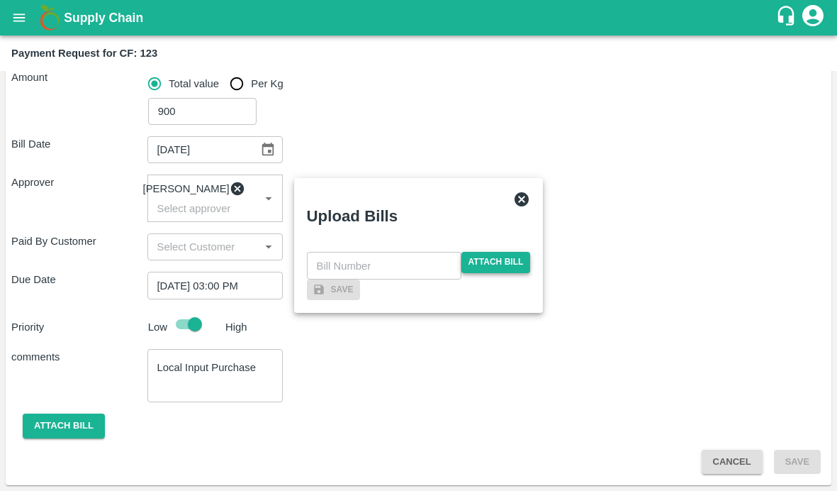
click at [482, 252] on span "Attach bill" at bounding box center [496, 262] width 69 height 21
click at [0, 0] on input "Attach bill" at bounding box center [0, 0] width 0 height 0
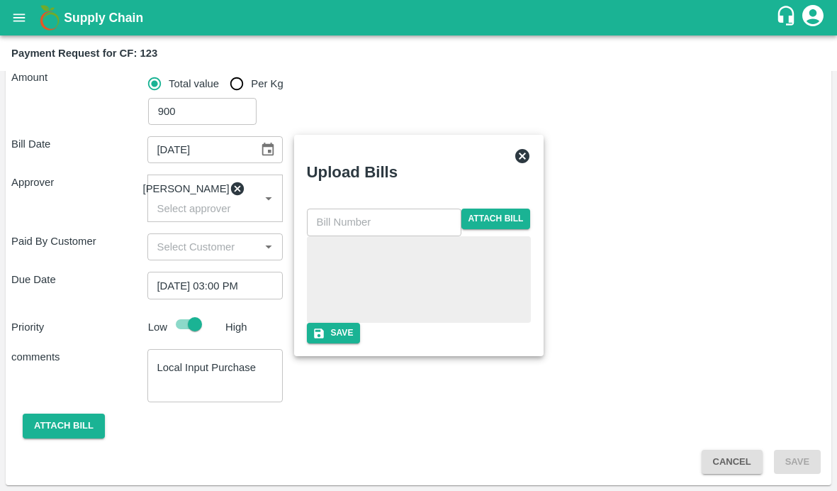
click at [363, 208] on input "text" at bounding box center [384, 221] width 155 height 27
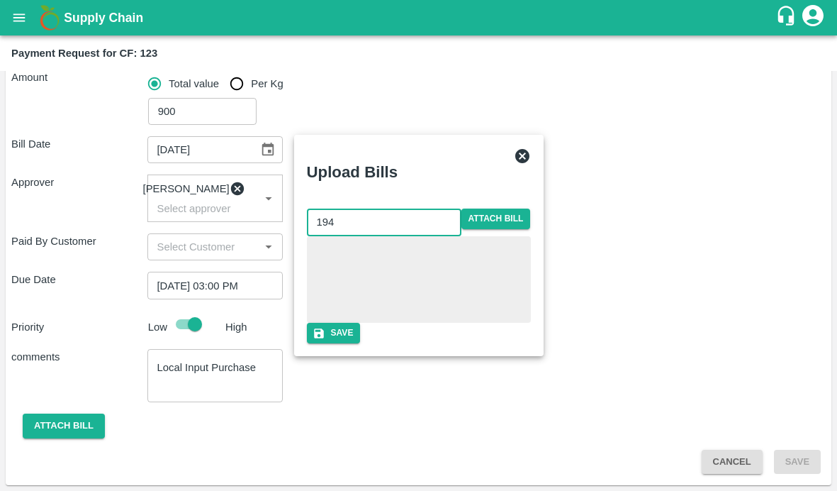
type input "194"
click at [531, 240] on div at bounding box center [419, 279] width 224 height 87
click at [361, 343] on button "Save" at bounding box center [334, 333] width 54 height 21
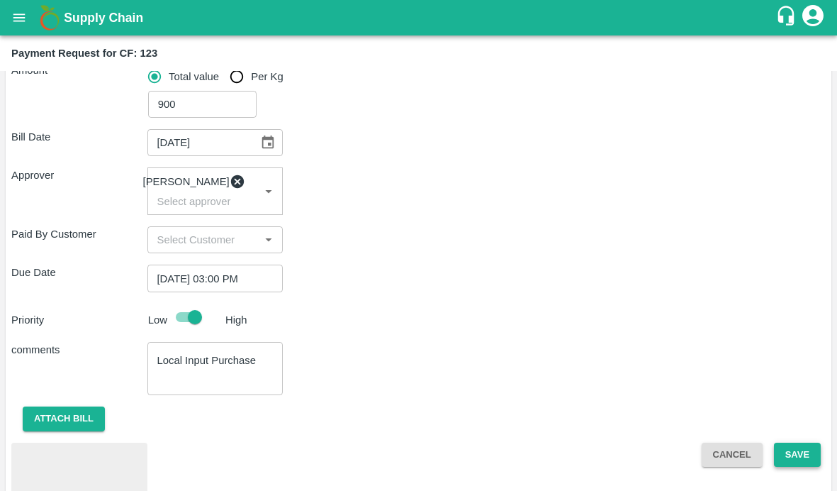
click at [781, 456] on button "Save" at bounding box center [797, 454] width 47 height 25
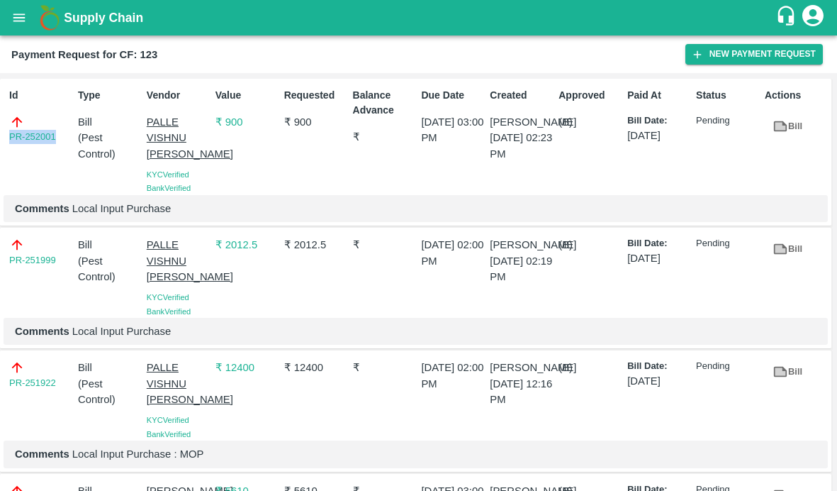
drag, startPoint x: 60, startPoint y: 137, endPoint x: -7, endPoint y: 137, distance: 66.7
click at [0, 137] on html "Supply Chain Payment Request for CF: 123 New Payment Request Id PR-252001 Type …" at bounding box center [418, 245] width 837 height 491
copy link "PR-252001"
click at [18, 22] on icon "open drawer" at bounding box center [19, 18] width 16 height 16
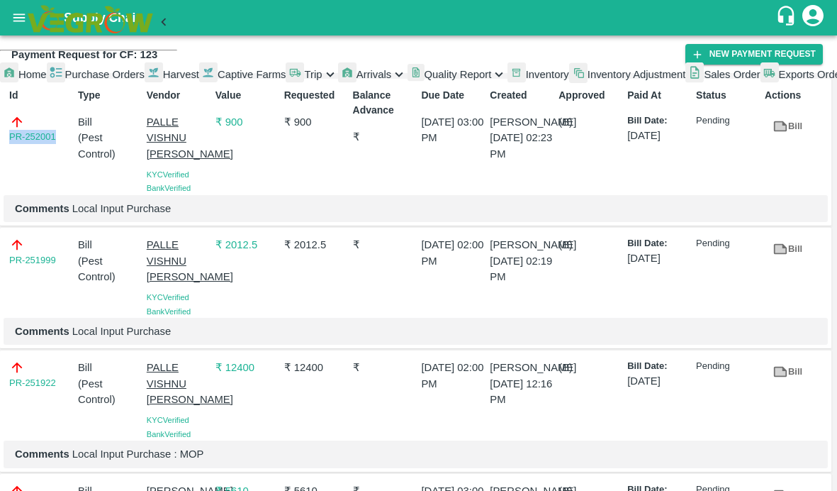
click at [218, 80] on span "Captive Farms" at bounding box center [252, 74] width 69 height 11
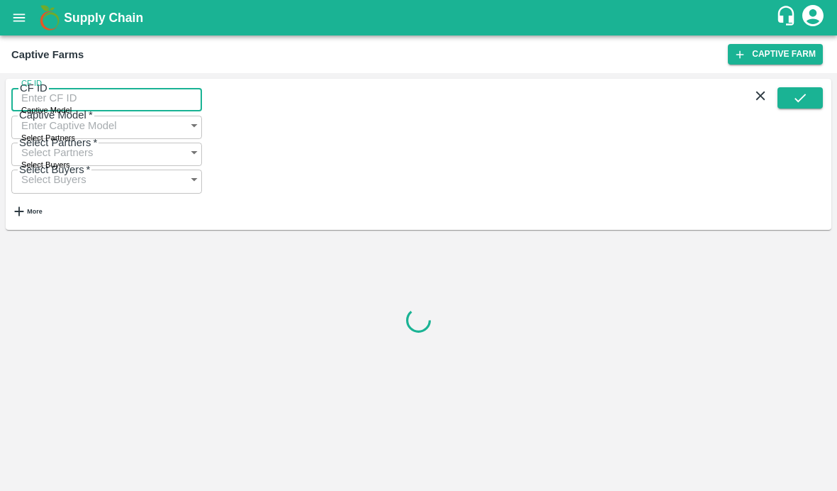
click at [71, 104] on input "CF ID" at bounding box center [106, 97] width 191 height 27
paste input "122"
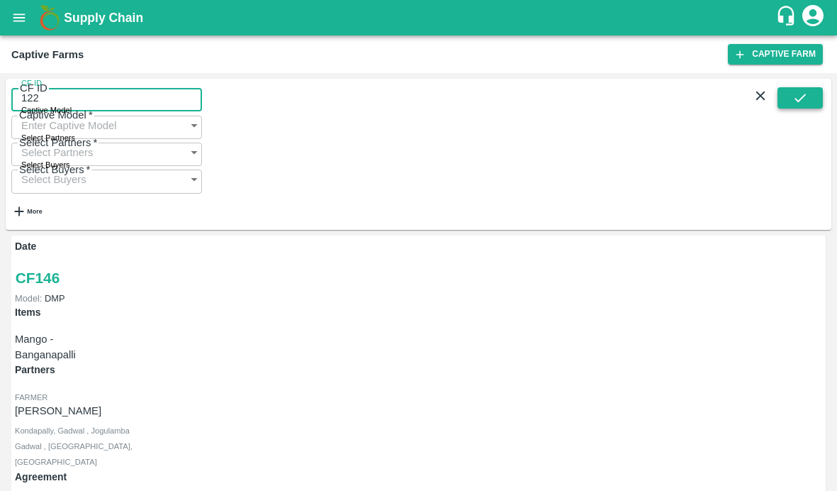
type input "122"
click at [801, 102] on icon "submit" at bounding box center [800, 98] width 11 height 9
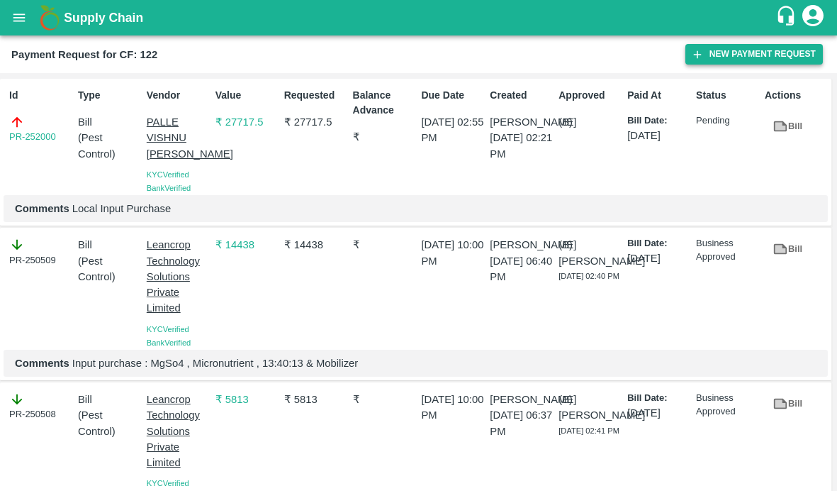
click at [697, 52] on icon "button" at bounding box center [698, 54] width 8 height 8
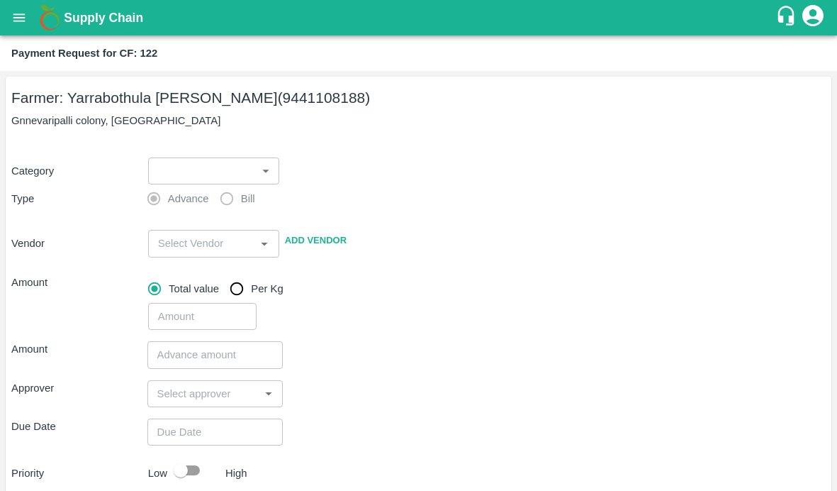
click at [172, 180] on body "Supply Chain Payment Request for CF: 122 Farmer: Yarrabothula Sai [PERSON_NAME]…" at bounding box center [418, 245] width 837 height 491
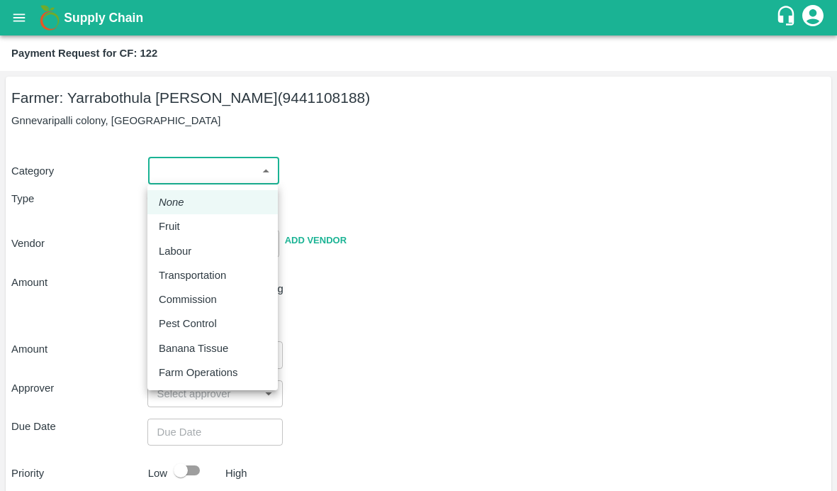
click at [182, 316] on p "Pest Control" at bounding box center [188, 324] width 58 height 16
type input "21"
radio input "false"
radio input "true"
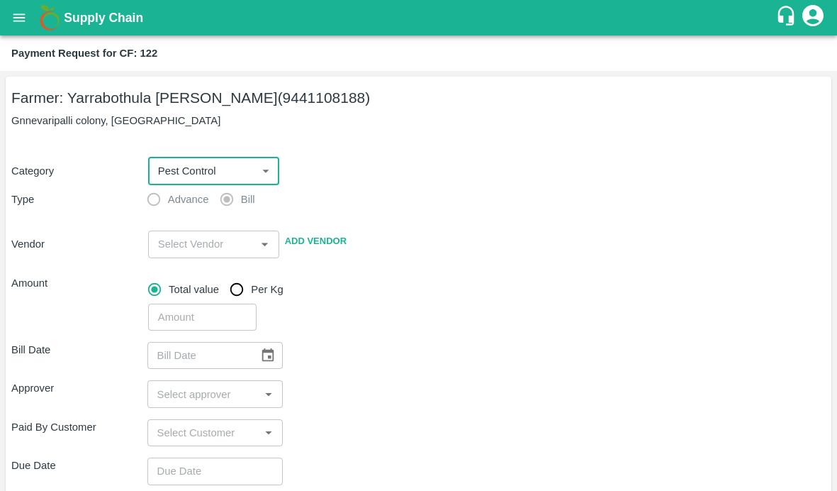
click at [176, 238] on input "input" at bounding box center [201, 244] width 99 height 18
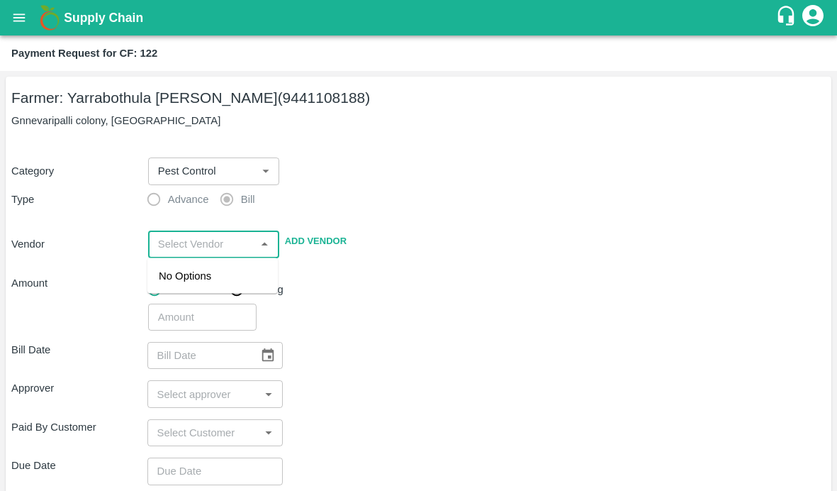
paste input "122"
type input "122"
paste input "SUBBI [PERSON_NAME]"
click at [207, 282] on div "SUBBI [PERSON_NAME] - 9490181378(Supplier, Service Provider)" at bounding box center [213, 299] width 108 height 63
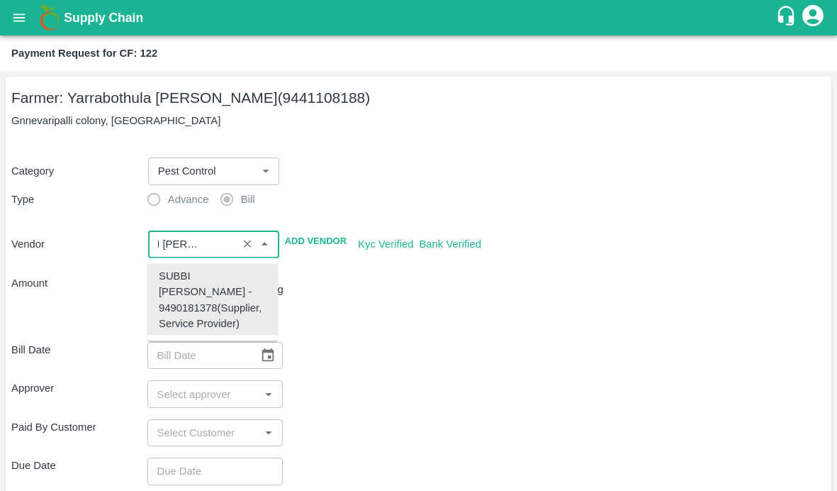
type input "SUBBI [PERSON_NAME] - 9490181378(Supplier, Service Provider)"
click at [442, 338] on div "Bill Date ​ Approver ​ Paid By Customer ​ Due Date ​ Priority Low High comments…" at bounding box center [418, 494] width 815 height 329
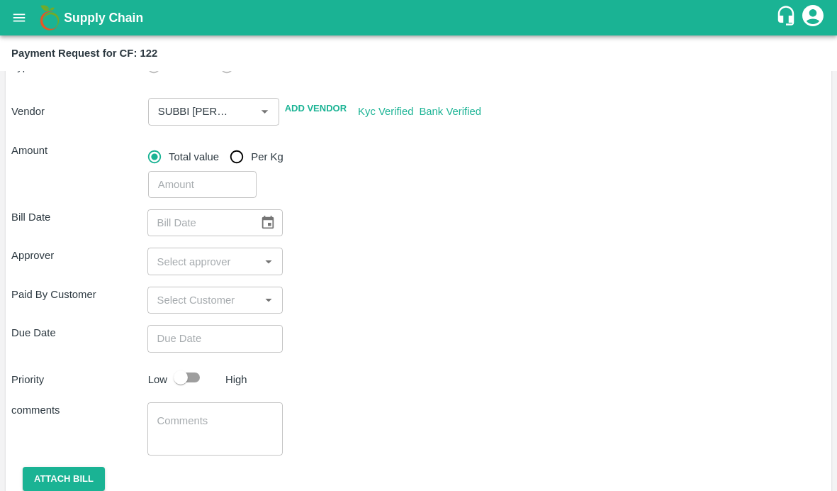
scroll to position [186, 0]
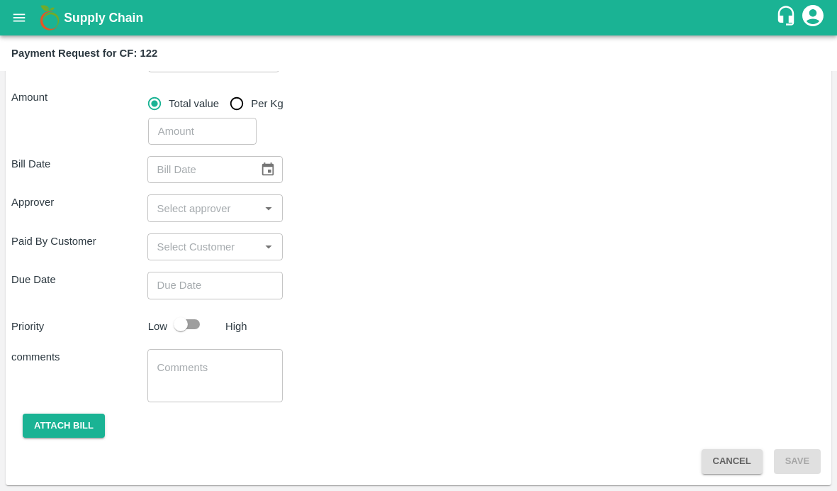
click at [217, 133] on input "number" at bounding box center [202, 131] width 108 height 27
type input "11805"
click at [358, 218] on div "Approver ​" at bounding box center [418, 207] width 815 height 27
click at [265, 167] on icon "Choose date" at bounding box center [268, 168] width 12 height 13
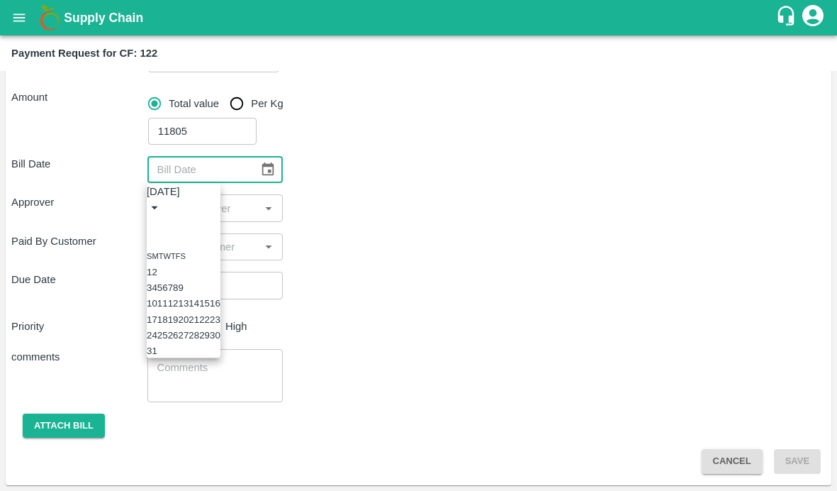
click at [179, 324] on button "19" at bounding box center [173, 318] width 11 height 11
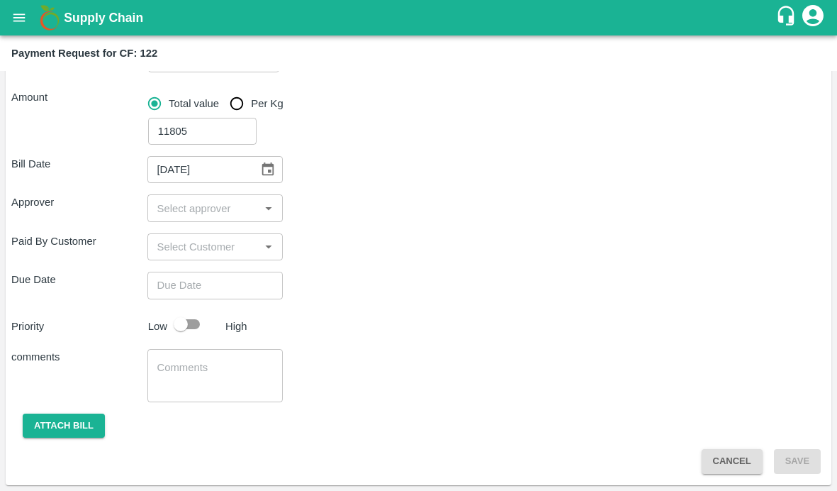
click at [265, 170] on icon "Choose date, selected date is Aug 19, 2025" at bounding box center [268, 170] width 16 height 16
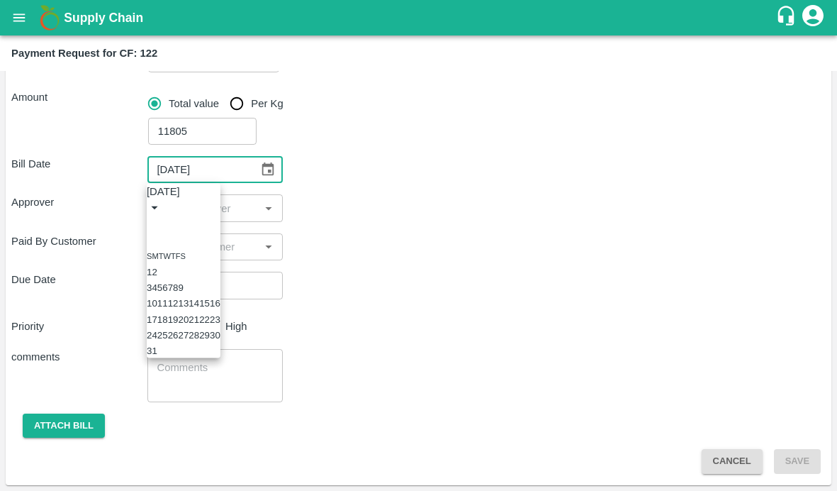
click at [152, 224] on icon "Previous month" at bounding box center [152, 224] width 0 height 0
click at [221, 308] on button "19" at bounding box center [215, 303] width 11 height 11
type input "[DATE]"
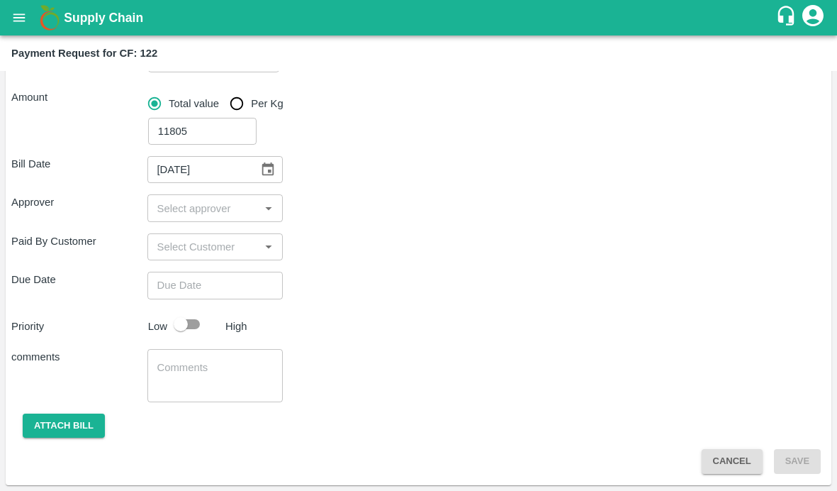
click at [208, 211] on input "input" at bounding box center [204, 208] width 104 height 18
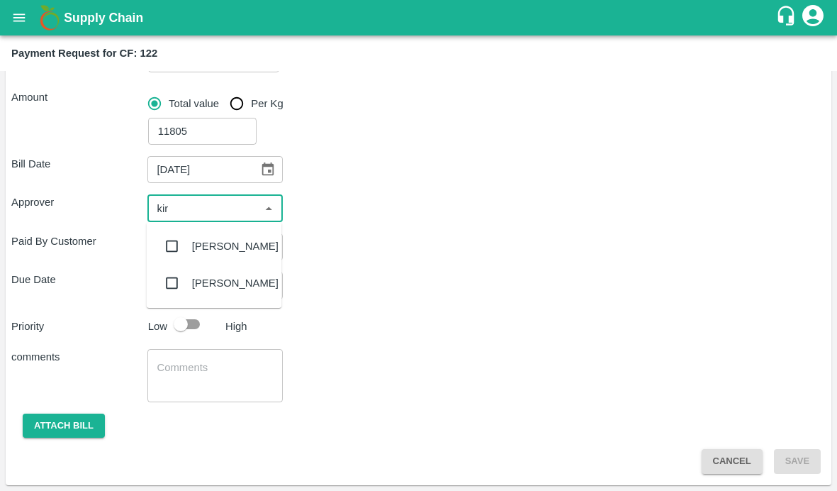
type input "kira"
click at [169, 244] on input "checkbox" at bounding box center [172, 246] width 28 height 28
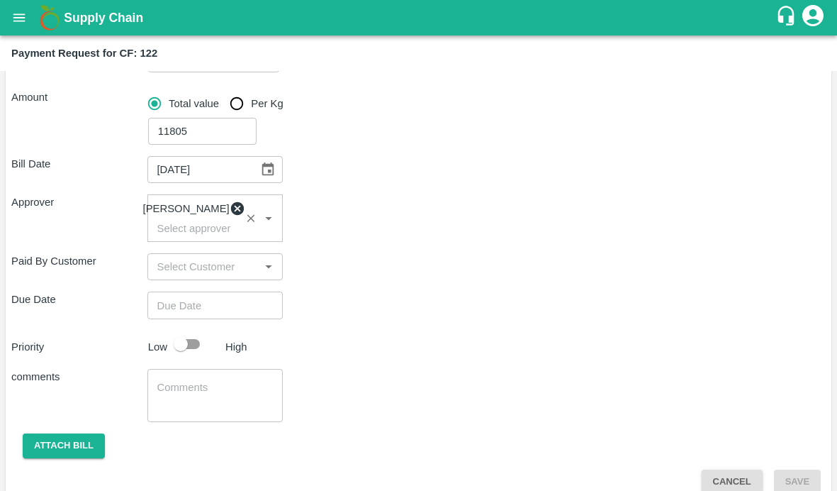
type input "DD/MM/YYYY hh:mm aa"
click at [184, 312] on input "DD/MM/YYYY hh:mm aa" at bounding box center [210, 304] width 126 height 27
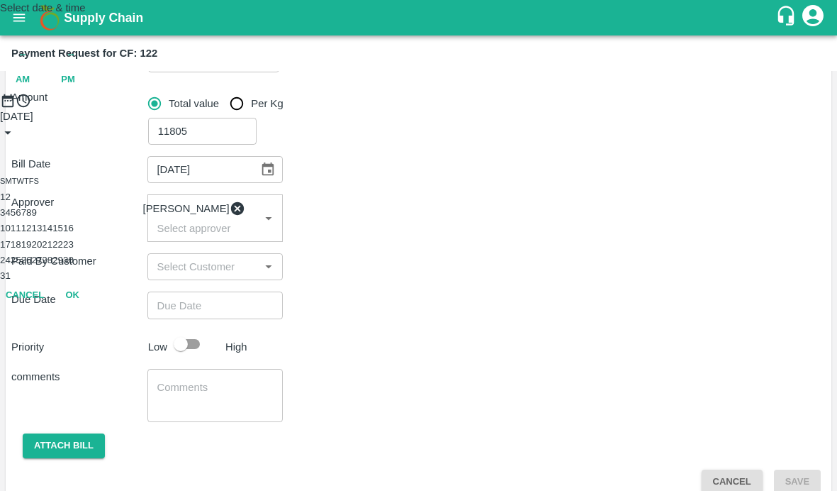
click at [52, 250] on button "21" at bounding box center [47, 244] width 11 height 11
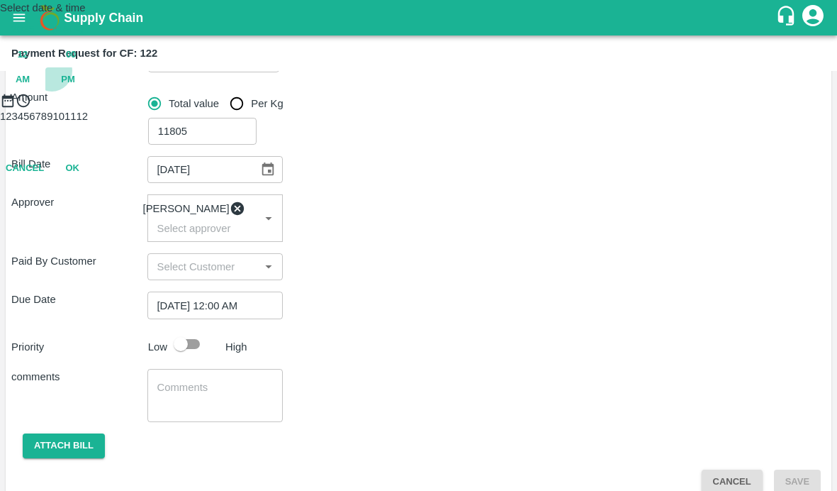
click at [75, 88] on span "PM" at bounding box center [68, 80] width 14 height 16
click at [357, 108] on div at bounding box center [418, 108] width 837 height 0
type input "[DATE] 08:00 PM"
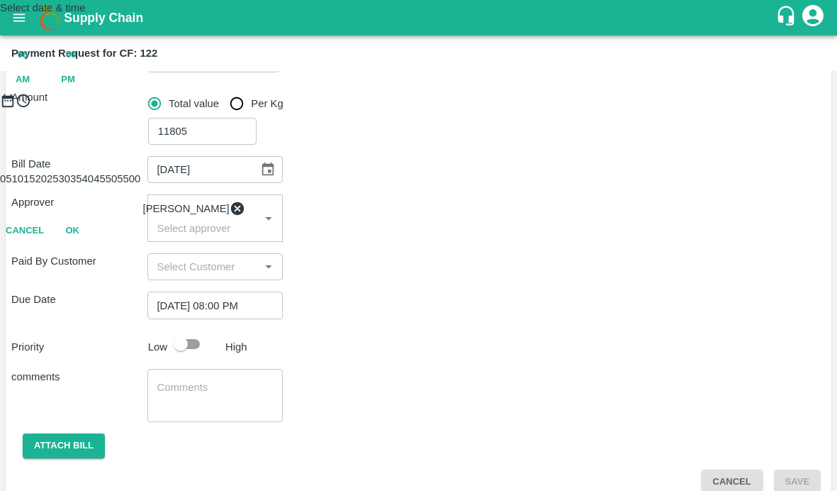
click at [95, 243] on button "OK" at bounding box center [72, 230] width 45 height 25
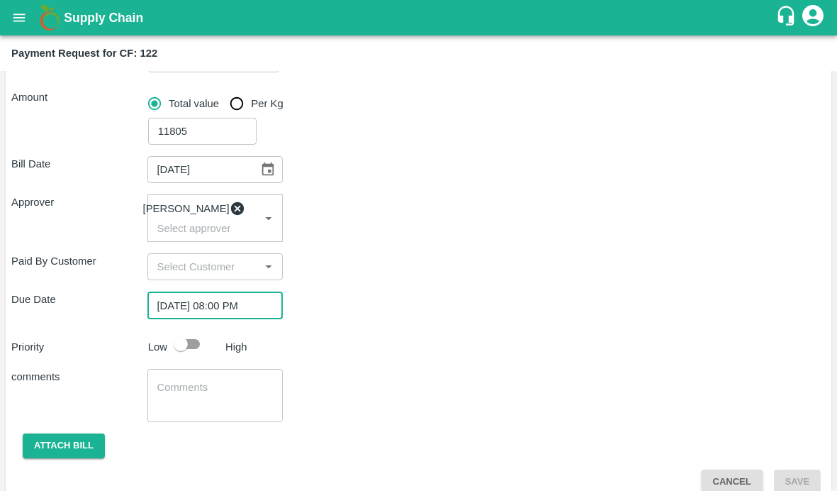
click at [196, 348] on input "checkbox" at bounding box center [180, 343] width 81 height 27
checkbox input "true"
click at [187, 404] on textarea at bounding box center [215, 395] width 116 height 30
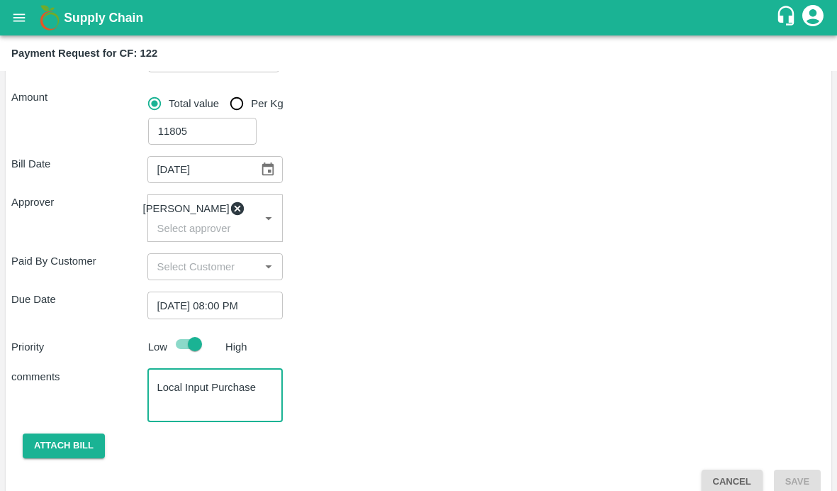
type textarea "Local Input Purchase"
click at [336, 368] on div "Bill Date [DATE] ​ Approver [PERSON_NAME] ​ Paid By Customer ​ Due Date [DATE] …" at bounding box center [418, 319] width 815 height 349
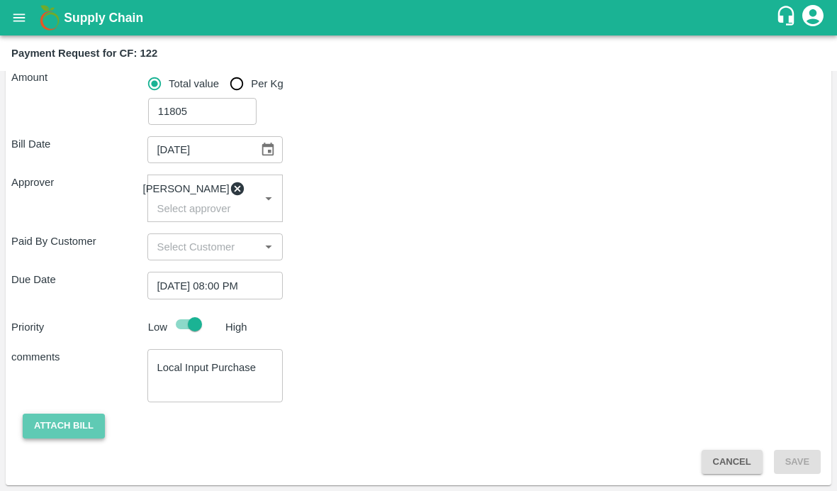
click at [62, 423] on button "Attach bill" at bounding box center [64, 425] width 82 height 25
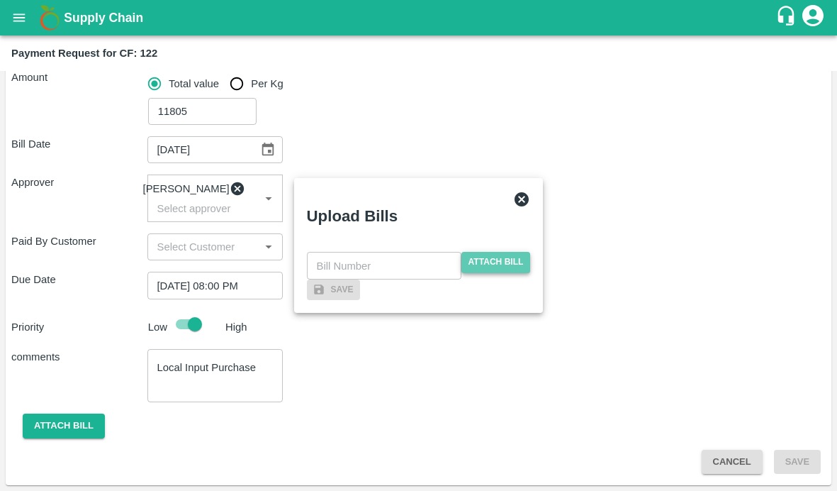
click at [469, 252] on span "Attach bill" at bounding box center [496, 262] width 69 height 21
click at [0, 0] on input "Attach bill" at bounding box center [0, 0] width 0 height 0
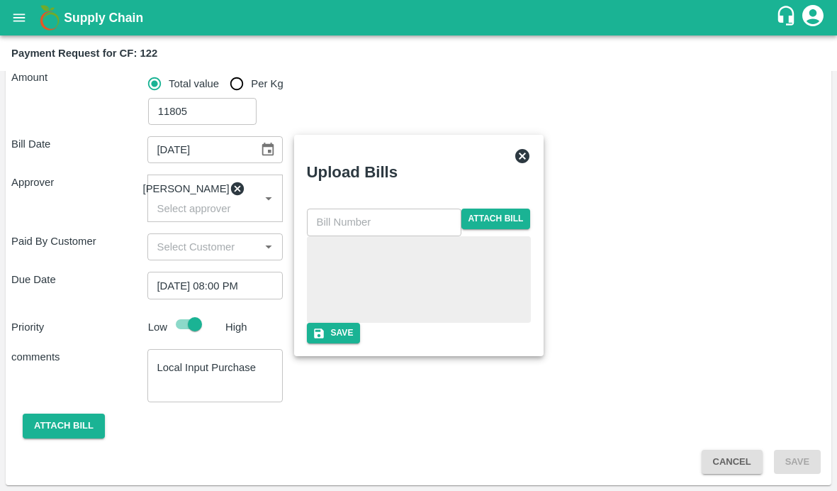
click at [358, 269] on div at bounding box center [419, 279] width 213 height 75
click at [373, 208] on input "text" at bounding box center [384, 221] width 155 height 27
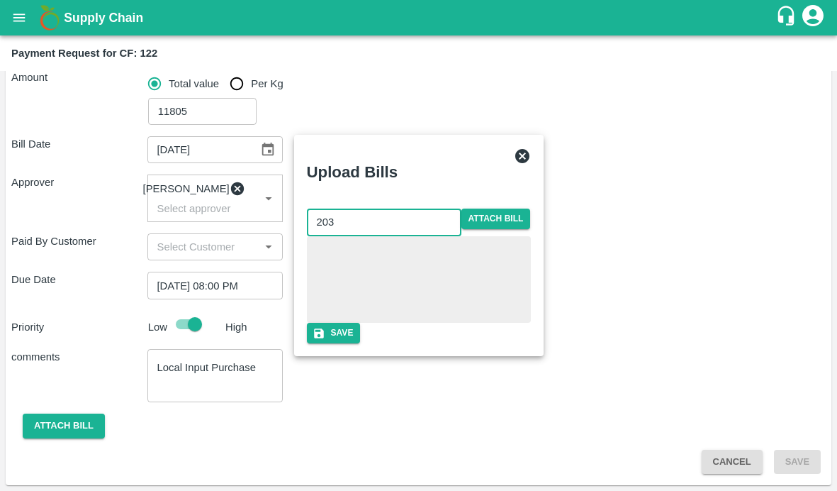
type input "203"
click at [483, 146] on div "Upload Bills" at bounding box center [402, 169] width 213 height 67
click at [361, 343] on button "Save" at bounding box center [334, 333] width 54 height 21
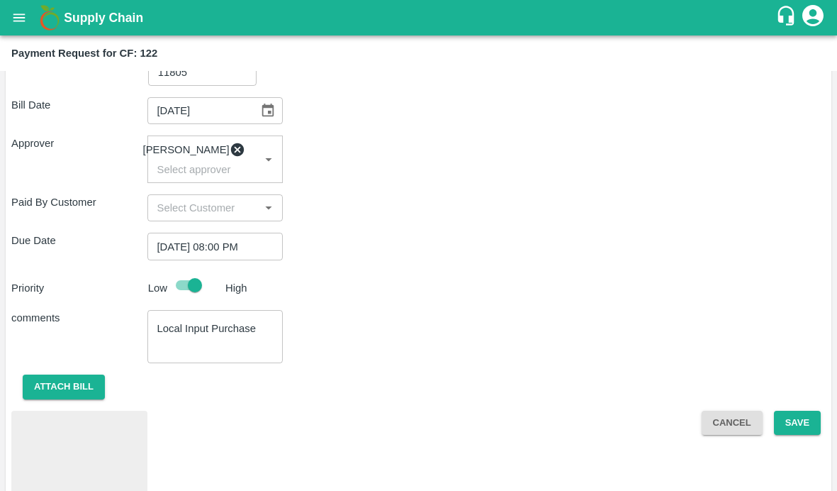
scroll to position [288, 0]
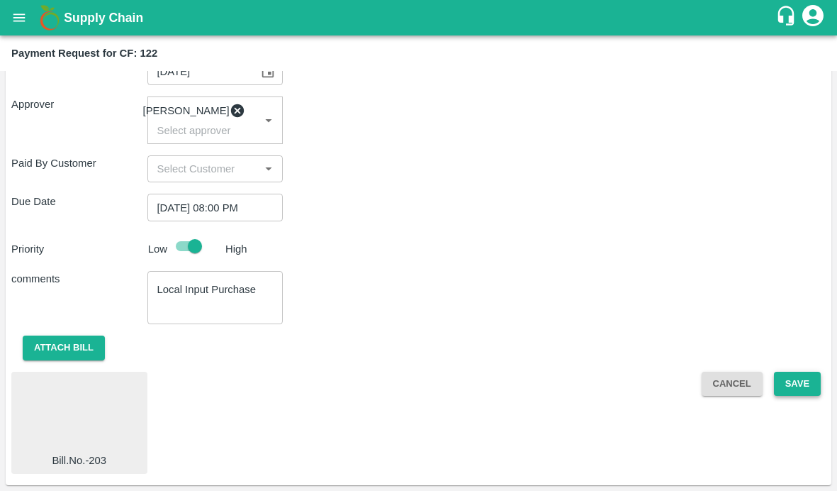
click at [794, 385] on button "Save" at bounding box center [797, 384] width 47 height 25
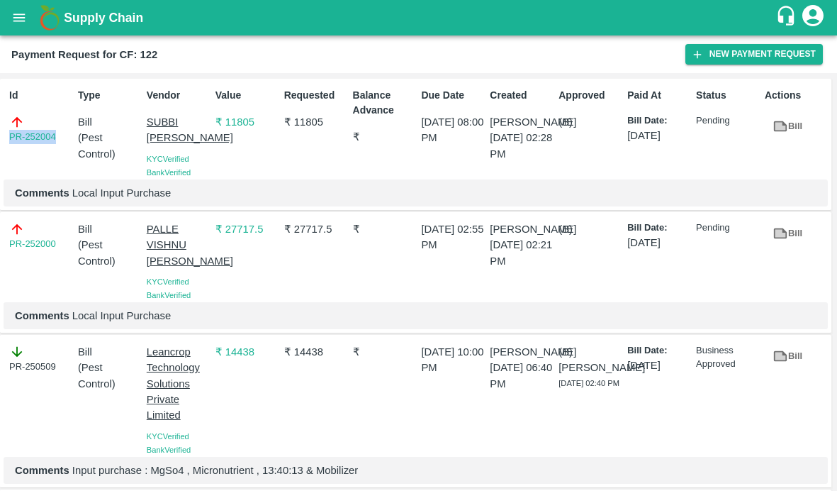
drag, startPoint x: 60, startPoint y: 138, endPoint x: 1, endPoint y: 138, distance: 59.6
click at [1, 138] on div "Id PR-252004 Type Bill ( Pest Control ) Vendor [PERSON_NAME] [PERSON_NAME] Veri…" at bounding box center [416, 145] width 832 height 132
copy link "PR-252004"
click at [16, 15] on icon "open drawer" at bounding box center [19, 18] width 16 height 16
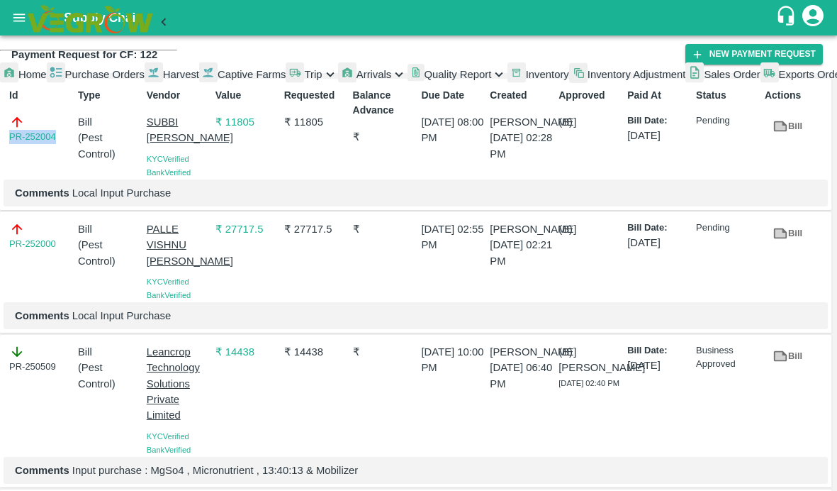
click at [218, 80] on span "Captive Farms" at bounding box center [252, 74] width 69 height 11
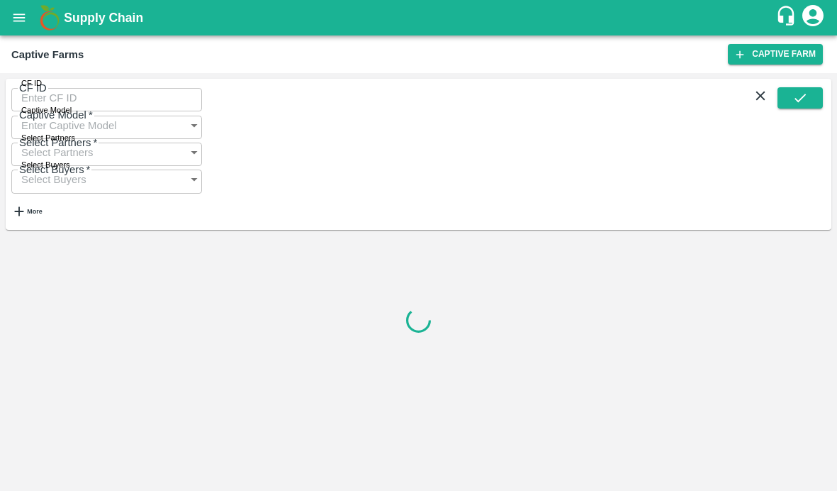
click at [61, 111] on input "CF ID" at bounding box center [106, 97] width 191 height 27
paste input "123"
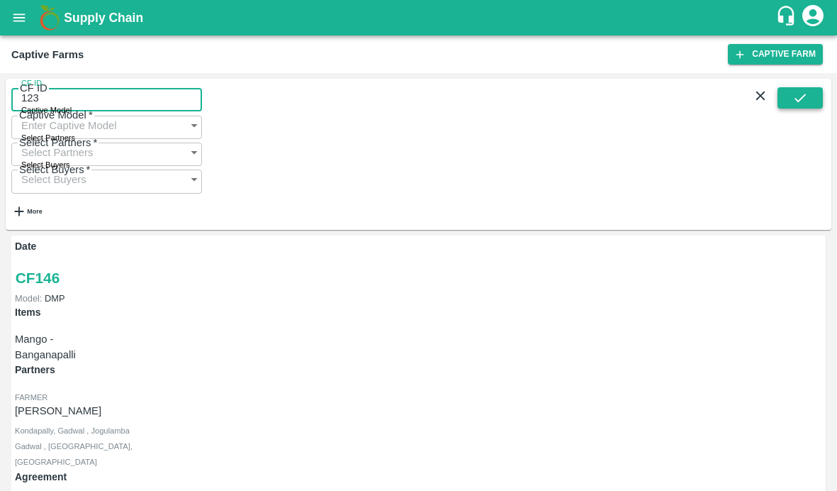
type input "123"
click at [801, 103] on icon "submit" at bounding box center [801, 98] width 16 height 16
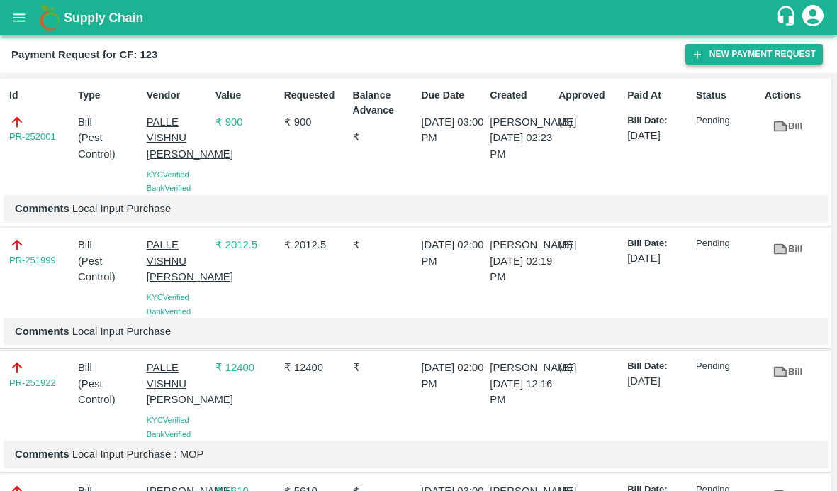
click at [699, 57] on icon "button" at bounding box center [697, 54] width 13 height 13
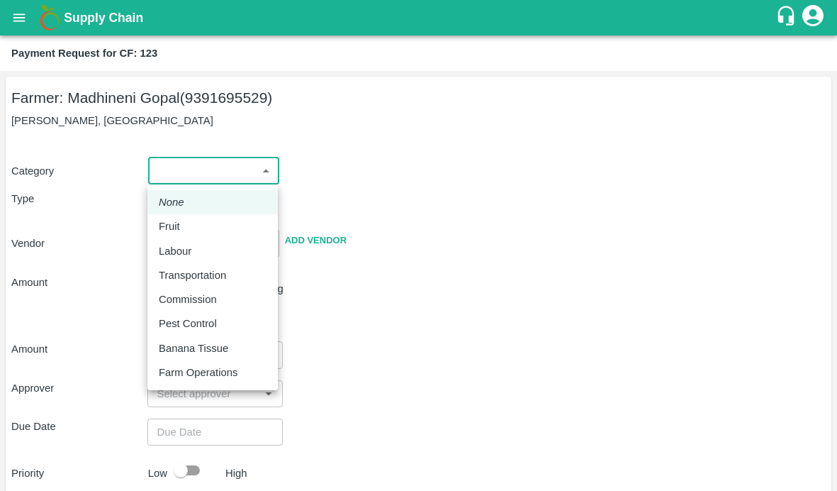
click at [253, 172] on body "Supply Chain Payment Request for CF: 123 Farmer: Madhineni Gopal (9391695529) M…" at bounding box center [418, 245] width 837 height 491
click at [212, 322] on p "Pest Control" at bounding box center [188, 324] width 58 height 16
type input "21"
radio input "false"
radio input "true"
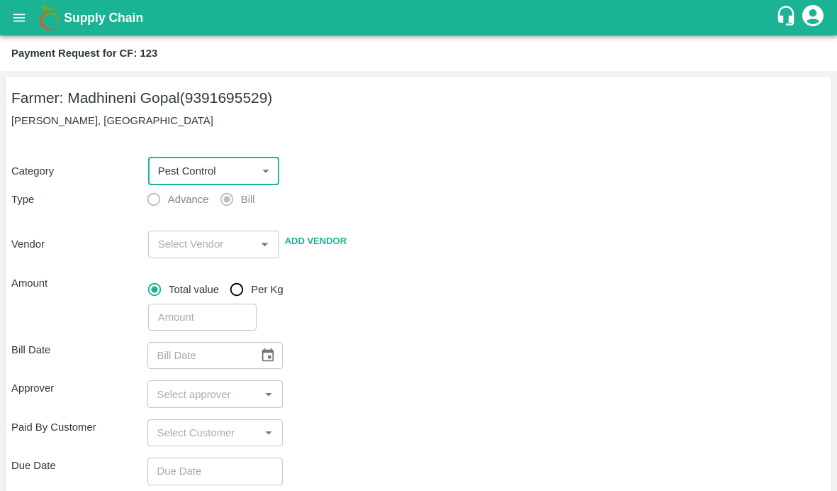
click at [505, 296] on div "Total value Per Kg" at bounding box center [487, 289] width 678 height 28
click at [226, 247] on input "input" at bounding box center [201, 244] width 99 height 18
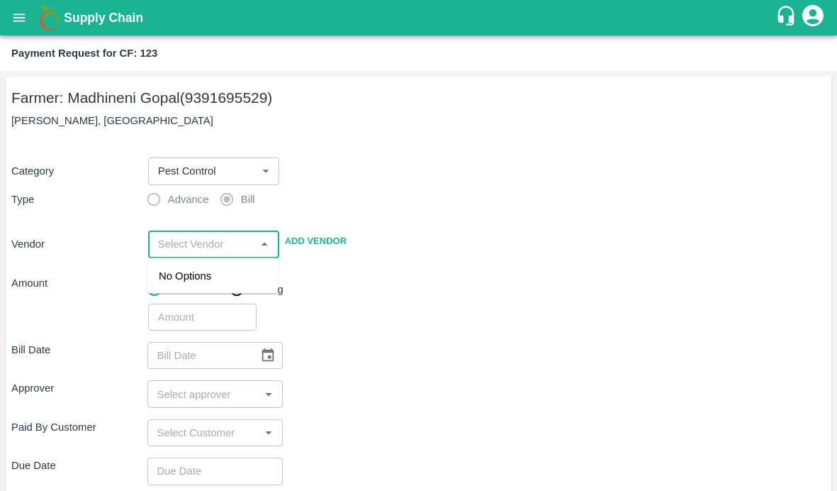
paste input "SUBBI [PERSON_NAME]"
click at [213, 275] on div "SUBBI REDDY CHAGAM - 9490181378(Supplier, Service Provider)" at bounding box center [213, 299] width 108 height 63
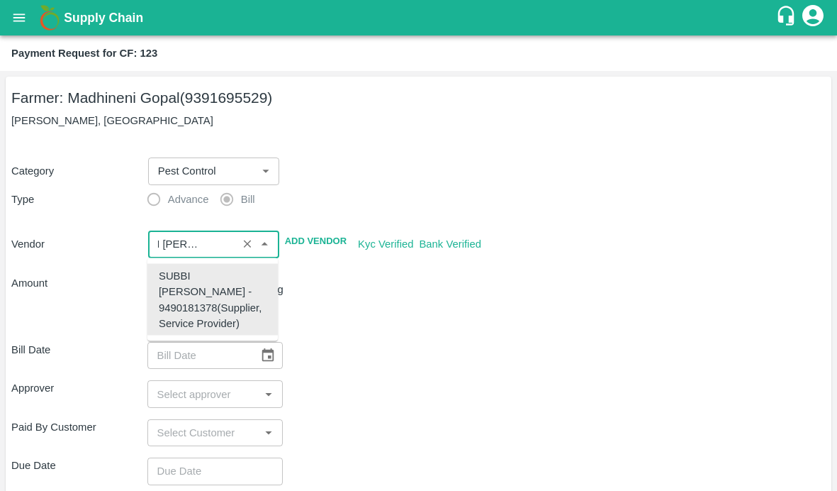
type input "SUBBI REDDY CHAGAM - 9490181378(Supplier, Service Provider)"
click at [399, 339] on div "Bill Date ​ Approver ​ Paid By Customer ​ Due Date ​ Priority Low High comments…" at bounding box center [418, 494] width 815 height 329
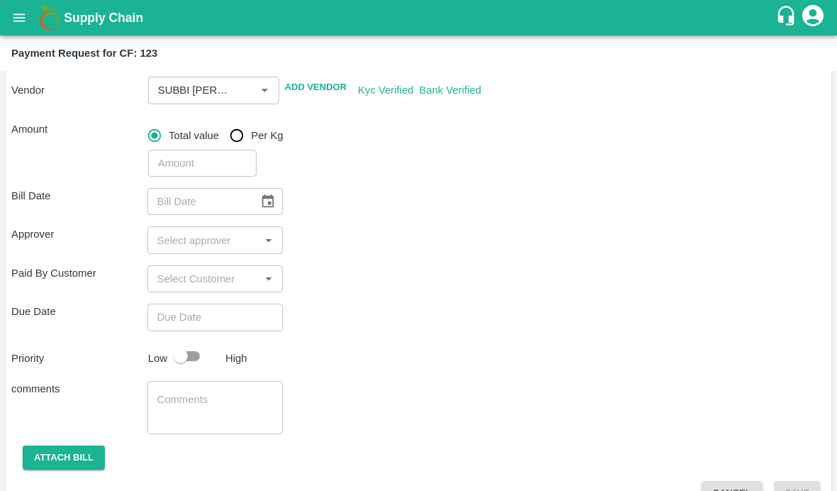
scroll to position [186, 0]
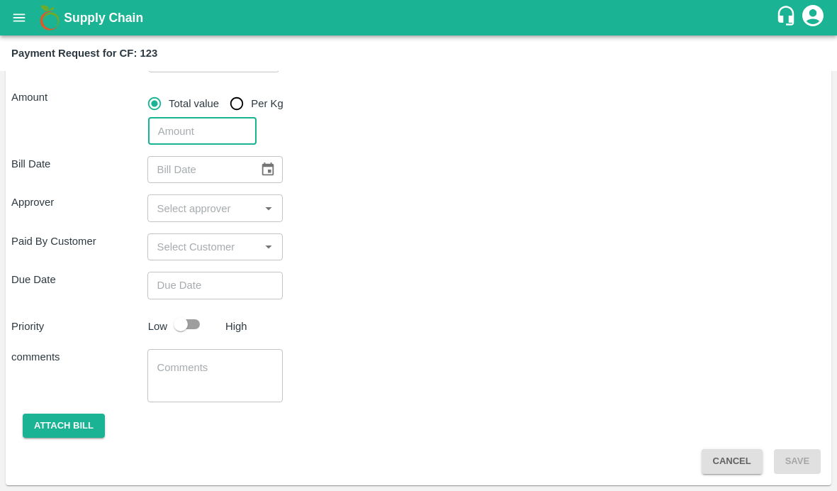
click at [158, 126] on input "number" at bounding box center [202, 131] width 108 height 27
type input "3935"
click at [323, 232] on div "Bill Date ​ Approver ​ Paid By Customer ​ Due Date ​ Priority Low High comments…" at bounding box center [418, 309] width 815 height 329
click at [265, 175] on icon "Choose date" at bounding box center [268, 168] width 12 height 13
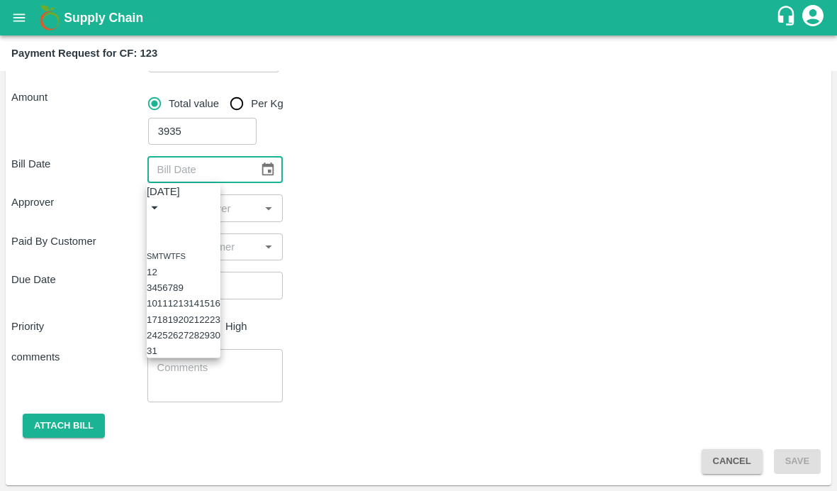
click at [152, 224] on icon "Previous month" at bounding box center [152, 224] width 0 height 0
click at [221, 308] on button "19" at bounding box center [215, 303] width 11 height 11
type input "19/07/2025"
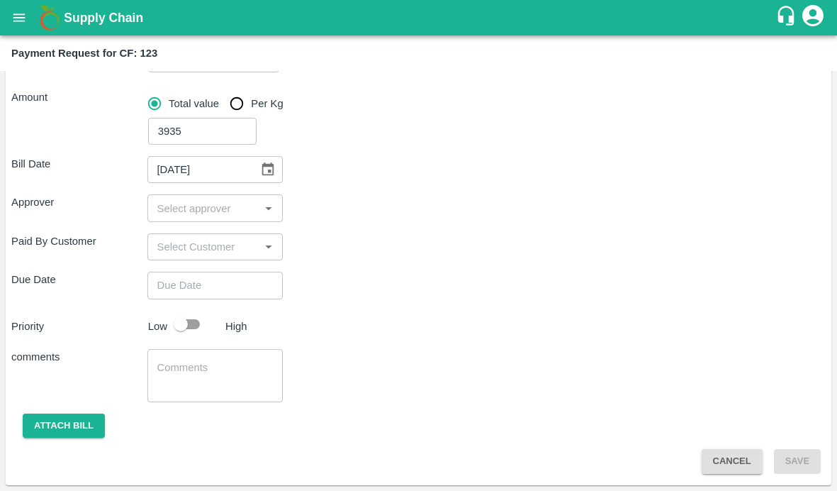
click at [196, 205] on input "input" at bounding box center [204, 208] width 104 height 18
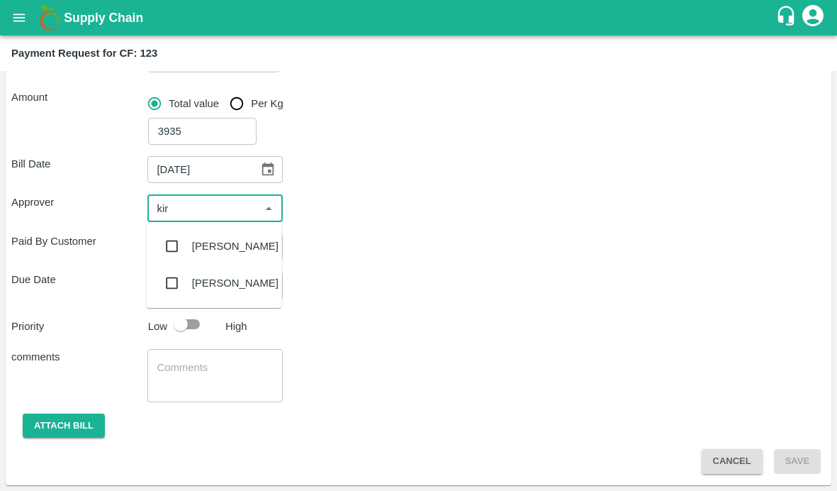
type input "kira"
click at [172, 250] on input "checkbox" at bounding box center [172, 246] width 28 height 28
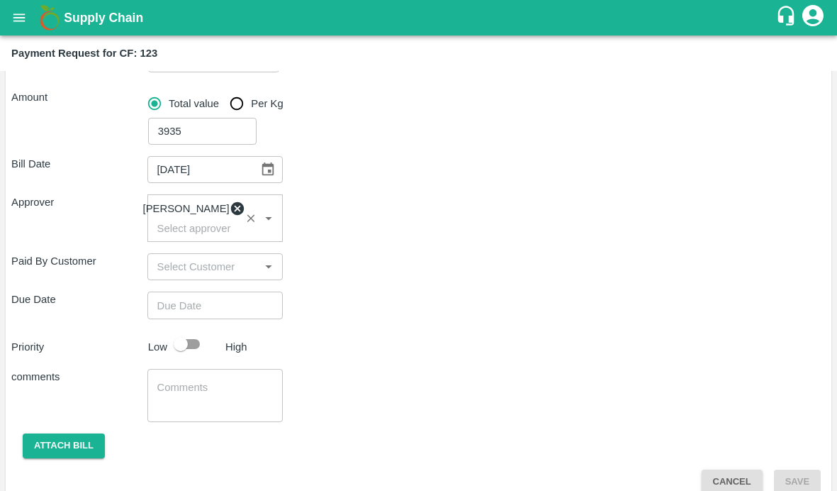
type input "DD/MM/YYYY hh:mm aa"
click at [189, 311] on input "DD/MM/YYYY hh:mm aa" at bounding box center [210, 304] width 126 height 27
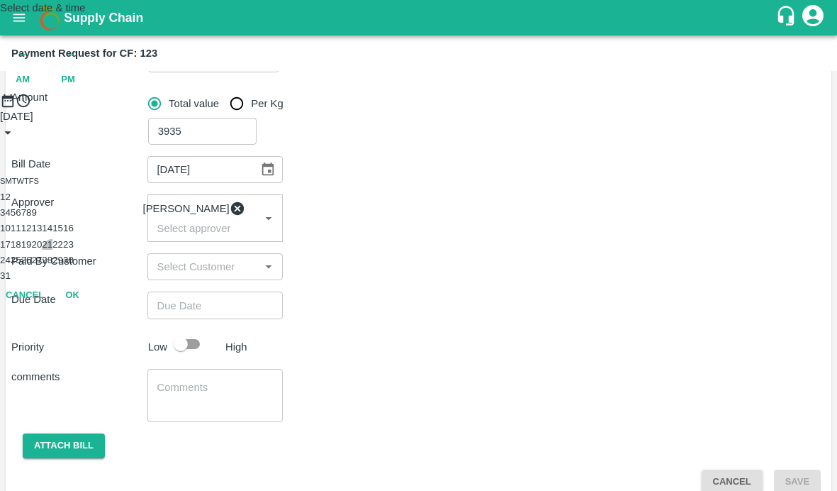
click at [52, 250] on button "21" at bounding box center [47, 244] width 11 height 11
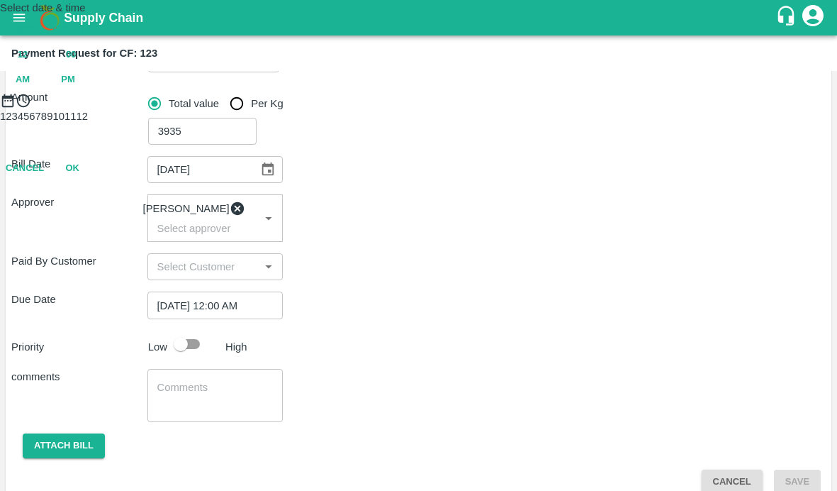
click at [75, 88] on span "PM" at bounding box center [68, 80] width 14 height 16
type input "21/08/2025 05:00 PM"
click at [452, 108] on div at bounding box center [418, 108] width 837 height 0
click at [95, 243] on button "OK" at bounding box center [72, 230] width 45 height 25
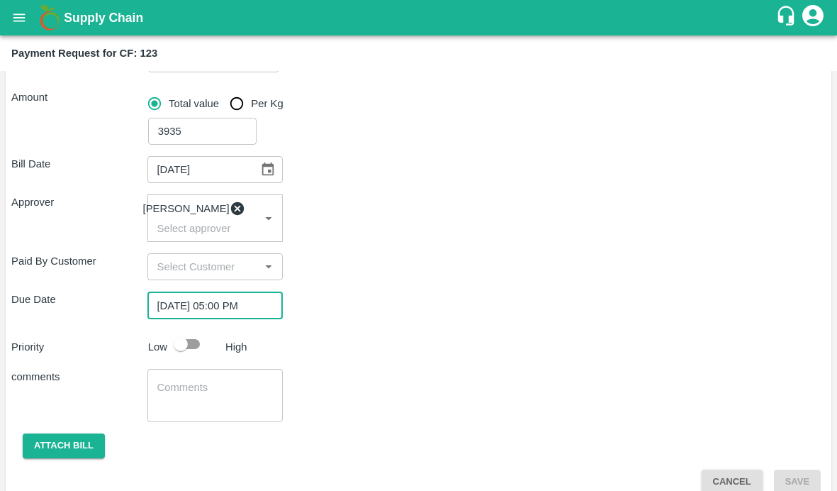
click at [187, 357] on input "checkbox" at bounding box center [180, 343] width 81 height 27
checkbox input "true"
click at [187, 408] on textarea at bounding box center [215, 395] width 116 height 30
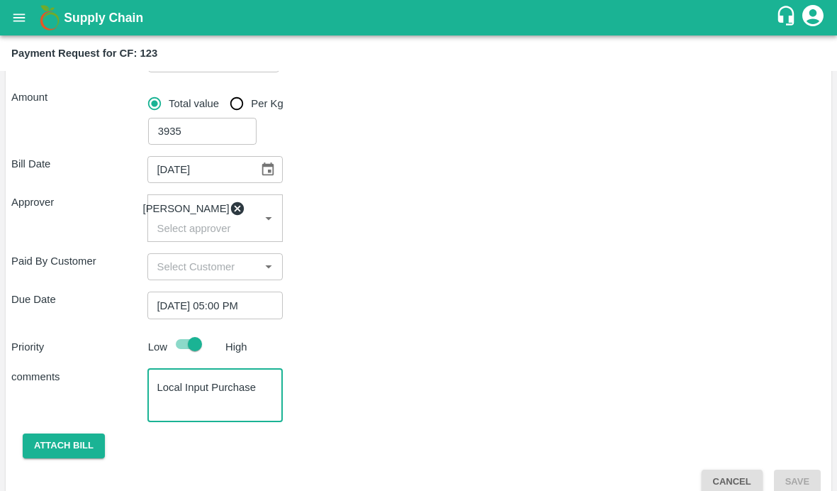
type textarea "Local Input Purchase"
click at [345, 374] on div "Bill Date 19/07/2025 ​ Approver Kiran Naik ​ Paid By Customer ​ Due Date 21/08/…" at bounding box center [418, 319] width 815 height 349
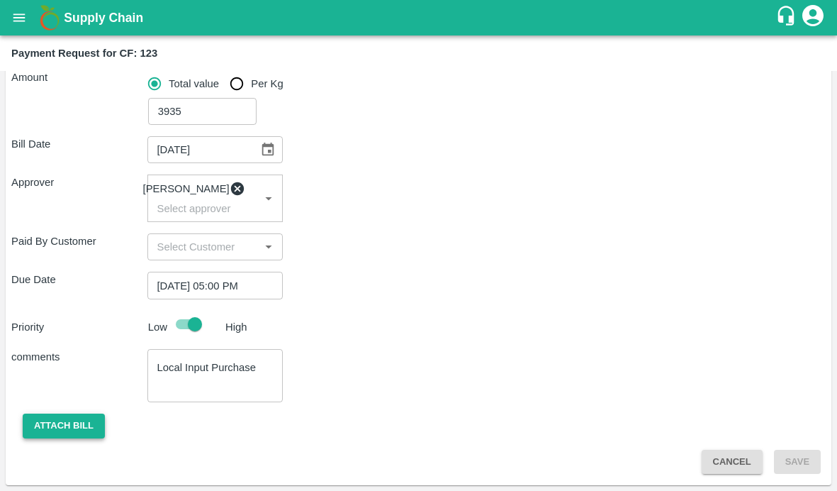
click at [87, 423] on button "Attach bill" at bounding box center [64, 425] width 82 height 25
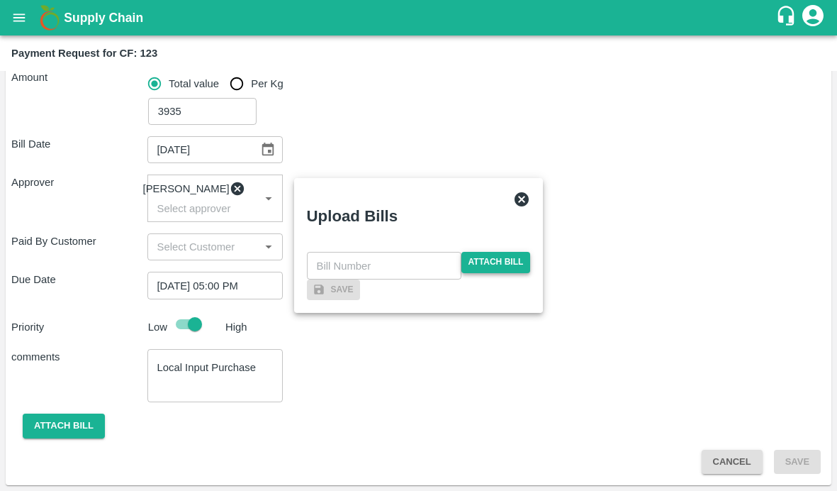
click at [475, 252] on span "Attach bill" at bounding box center [496, 262] width 69 height 21
click at [0, 0] on input "Attach bill" at bounding box center [0, 0] width 0 height 0
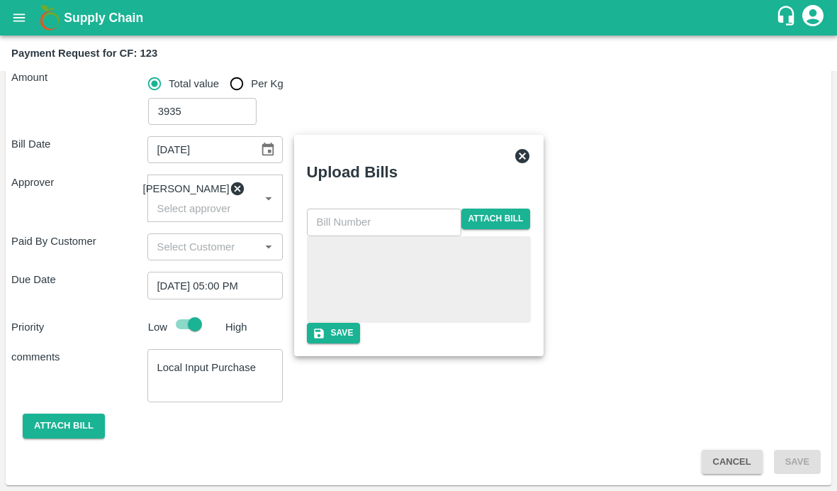
click at [334, 286] on div at bounding box center [419, 279] width 213 height 75
click at [376, 208] on input "text" at bounding box center [384, 221] width 155 height 27
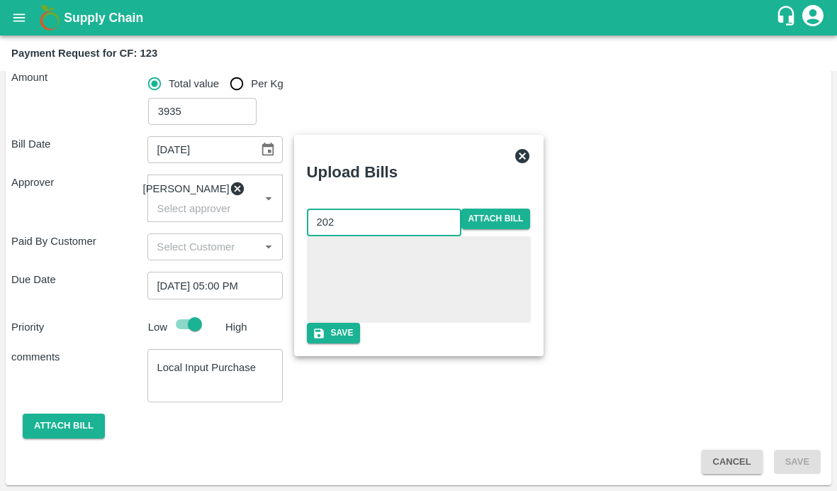
type input "202"
click at [457, 203] on div "202 ​ Attach bill Save" at bounding box center [418, 276] width 235 height 146
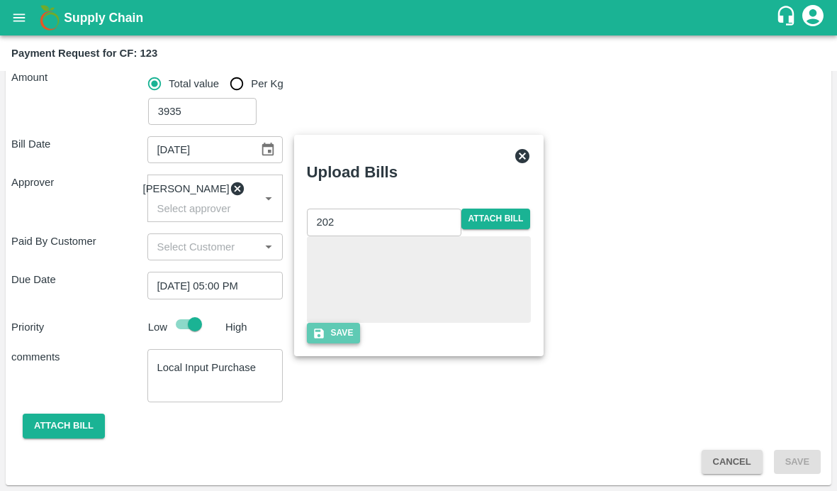
click at [325, 340] on icon "button" at bounding box center [319, 333] width 13 height 13
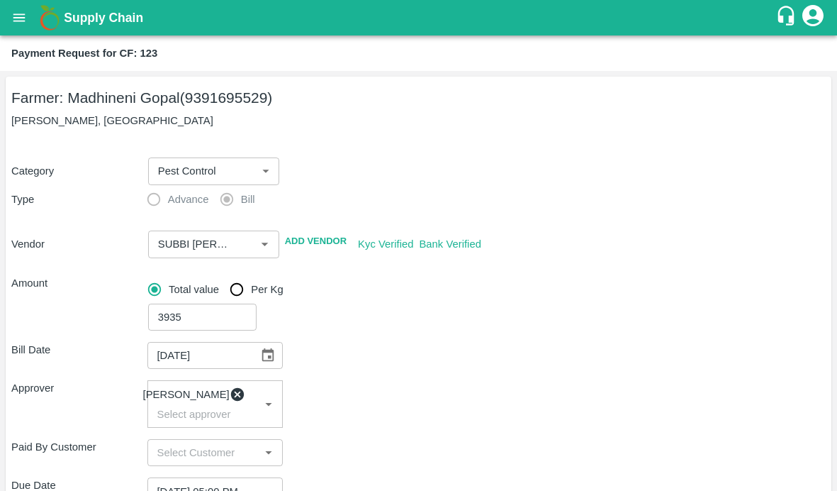
scroll to position [288, 0]
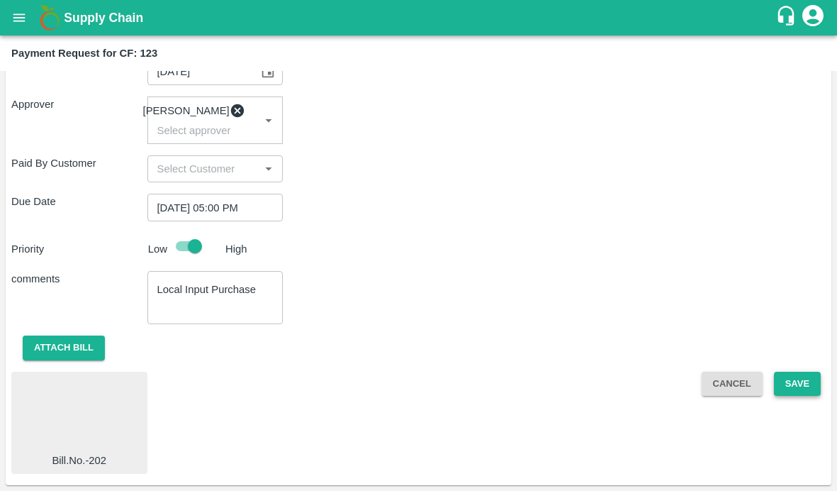
click at [786, 379] on button "Save" at bounding box center [797, 384] width 47 height 25
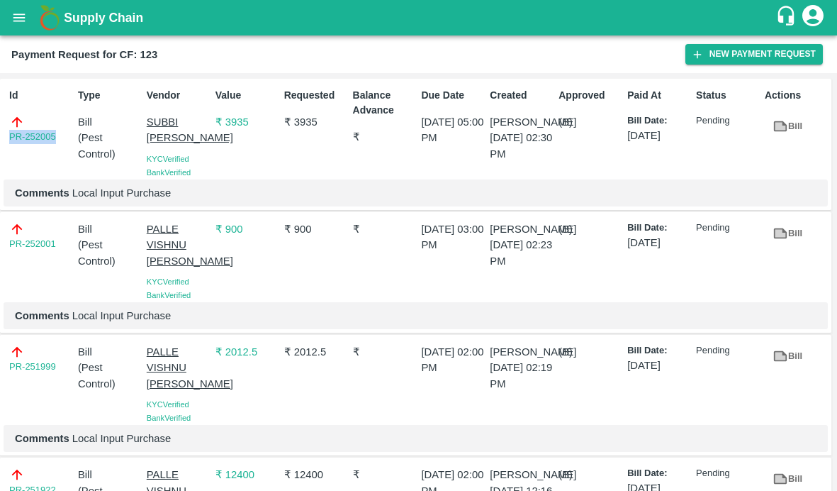
drag, startPoint x: 58, startPoint y: 133, endPoint x: -5, endPoint y: 133, distance: 63.1
click at [0, 133] on html "Supply Chain Payment Request for CF: 123 New Payment Request Id PR-252005 Type …" at bounding box center [418, 245] width 837 height 491
copy link "PR-252005"
click at [16, 23] on icon "open drawer" at bounding box center [19, 18] width 16 height 16
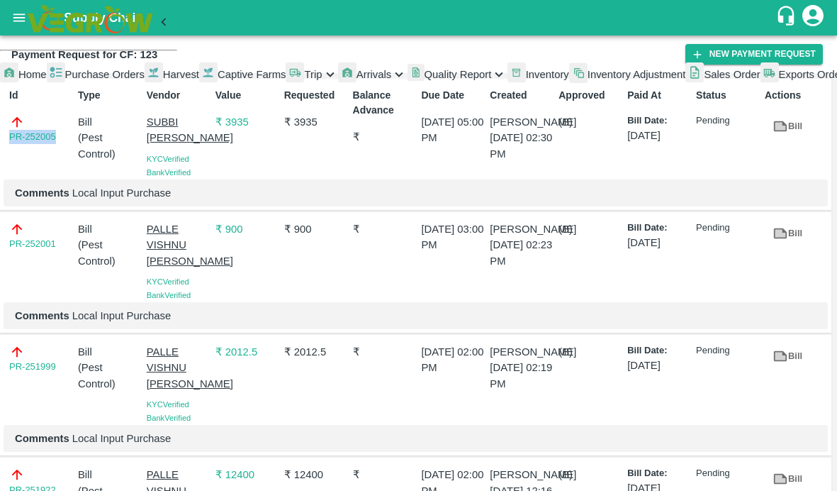
scroll to position [317, 0]
click at [73, 126] on span "My Payment Requests" at bounding box center [64, 120] width 106 height 11
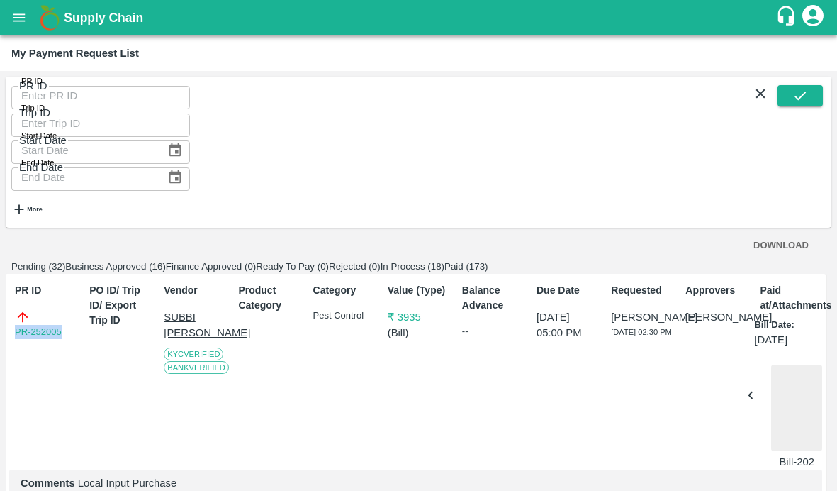
drag, startPoint x: 72, startPoint y: 282, endPoint x: -3, endPoint y: 282, distance: 75.2
click at [0, 282] on html "Supply Chain My Payment Request List PR ID PR ID Trip ID Trip ID Start Date Sta…" at bounding box center [418, 245] width 837 height 491
copy link "PR-252005"
drag, startPoint x: 77, startPoint y: 379, endPoint x: 224, endPoint y: 379, distance: 147.5
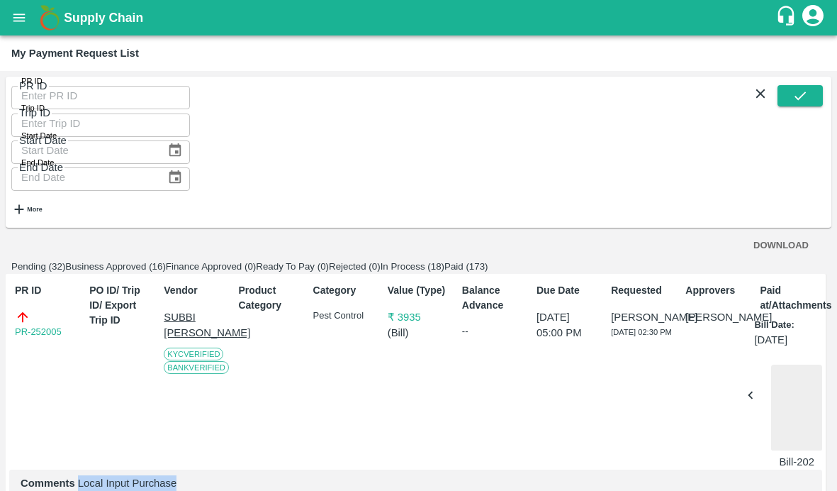
click at [224, 475] on p "Comments Local Input Purchase" at bounding box center [416, 483] width 791 height 16
copy p "Local Input Purchase"
drag, startPoint x: 71, startPoint y: 292, endPoint x: 1, endPoint y: 292, distance: 69.5
click at [1, 292] on div "PR ID PR ID Trip ID Trip ID Start Date Start Date End Date End Date More DOWNLO…" at bounding box center [418, 281] width 837 height 420
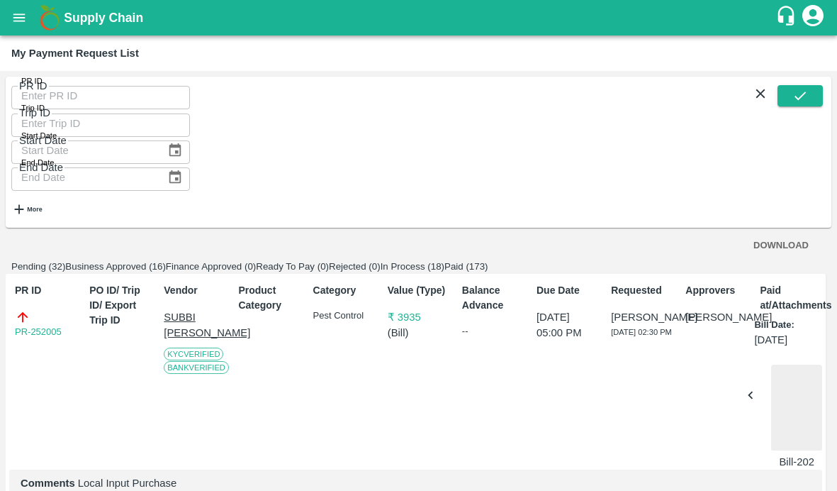
copy link "PR-252004"
drag, startPoint x: 70, startPoint y: 324, endPoint x: 13, endPoint y: 326, distance: 57.5
copy link "PR-252001"
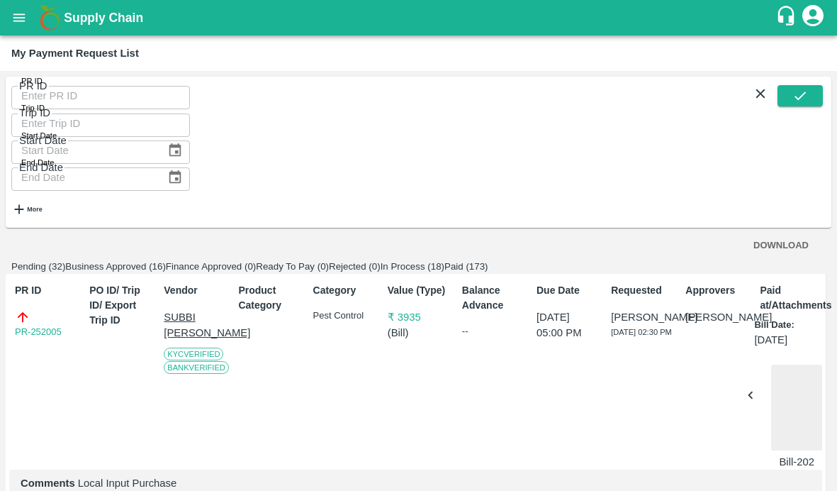
scroll to position [457, 0]
drag, startPoint x: 75, startPoint y: 322, endPoint x: 199, endPoint y: 324, distance: 123.4
copy p "Local Input Purchase"
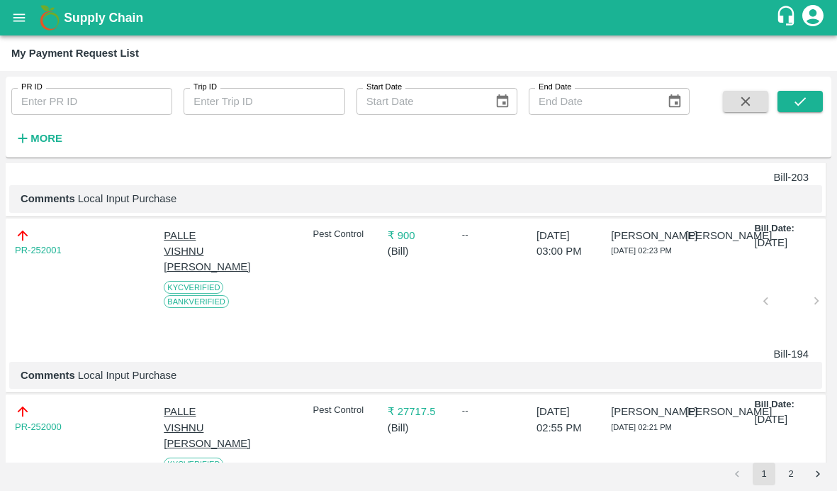
scroll to position [401, 0]
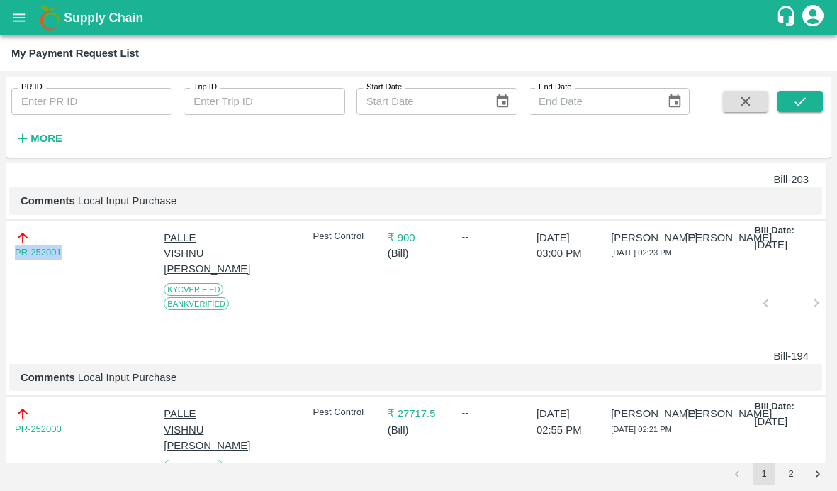
drag, startPoint x: 67, startPoint y: 249, endPoint x: -18, endPoint y: 249, distance: 84.4
click at [0, 249] on html "Supply Chain My Payment Request List PR ID PR ID Trip ID Trip ID Start Date Sta…" at bounding box center [418, 245] width 837 height 491
copy link "PR-252001"
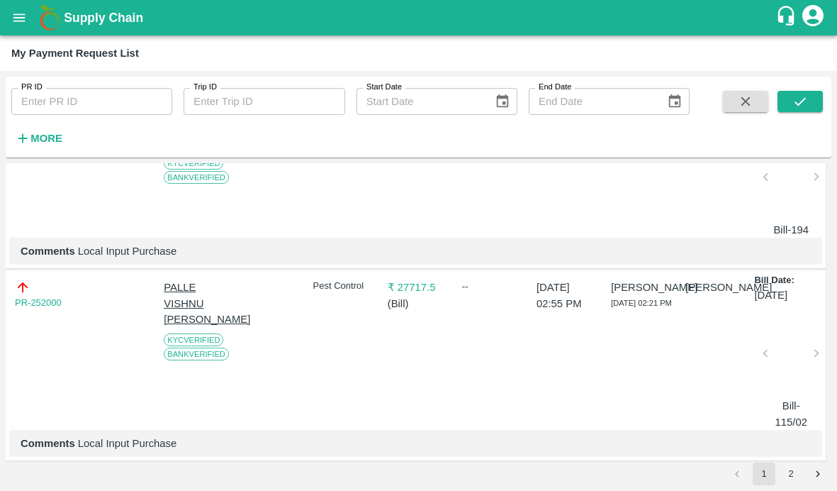
scroll to position [569, 0]
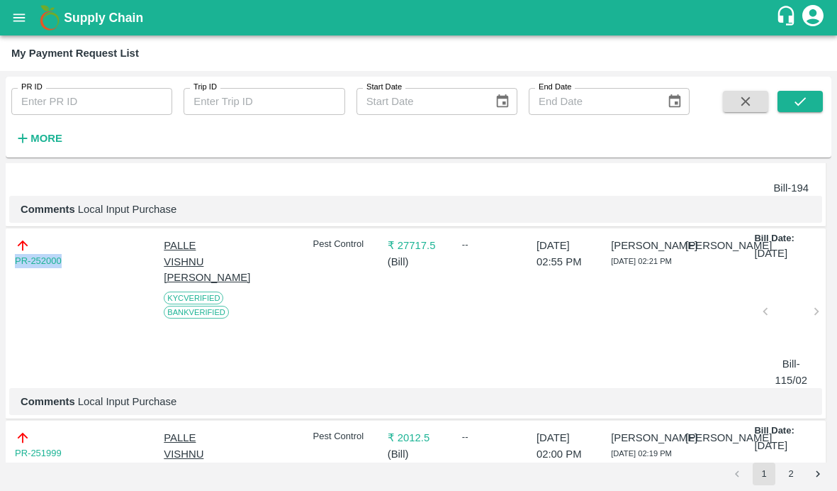
drag, startPoint x: 71, startPoint y: 258, endPoint x: -1, endPoint y: 258, distance: 72.3
click at [0, 258] on html "Supply Chain My Payment Request List PR ID PR ID Trip ID Trip ID Start Date Sta…" at bounding box center [418, 245] width 837 height 491
copy link "PR-252000"
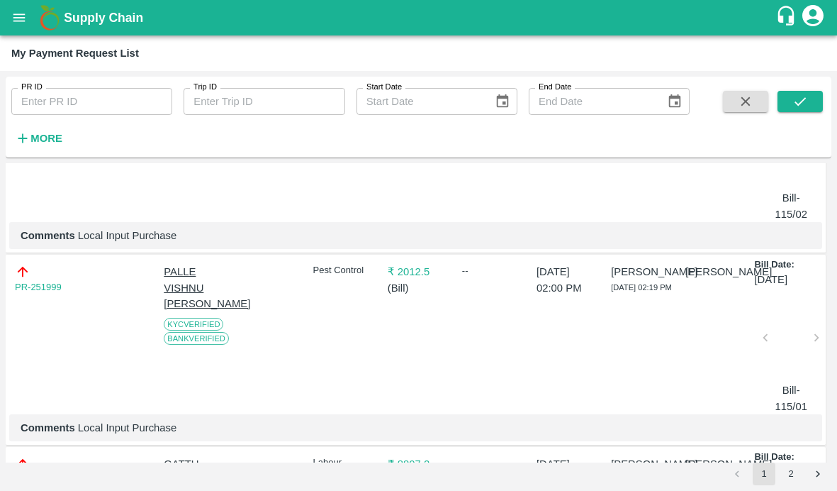
scroll to position [740, 0]
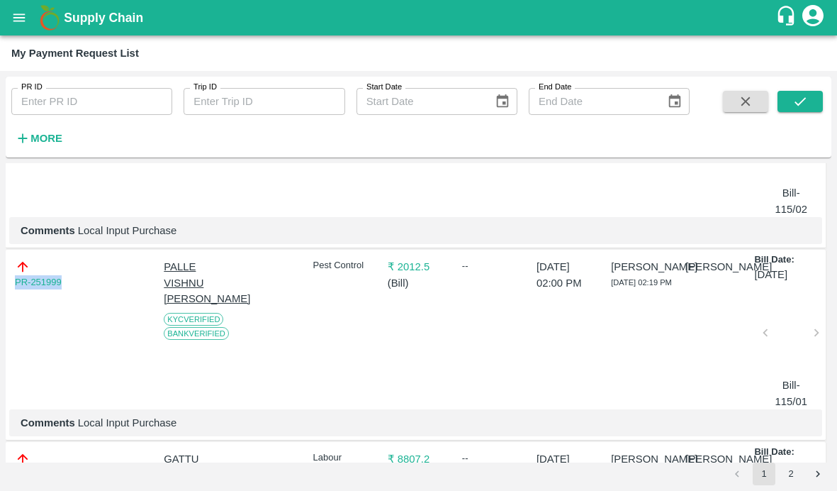
drag, startPoint x: 70, startPoint y: 280, endPoint x: -7, endPoint y: 280, distance: 77.3
click at [0, 280] on html "Supply Chain My Payment Request List PR ID PR ID Trip ID Trip ID Start Date Sta…" at bounding box center [418, 245] width 837 height 491
copy link "PR-251999"
drag, startPoint x: 77, startPoint y: 420, endPoint x: 292, endPoint y: 420, distance: 214.9
click at [292, 420] on p "Comments Local Input Purchase" at bounding box center [416, 423] width 791 height 16
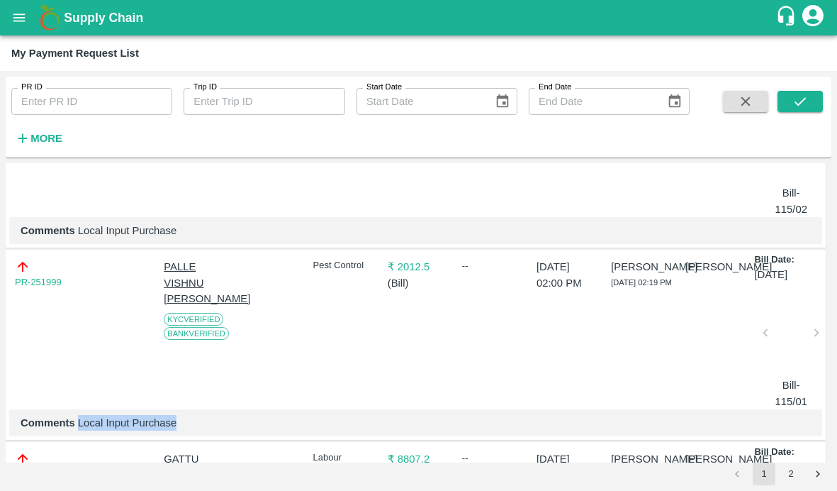
copy p "Local Input Purchase"
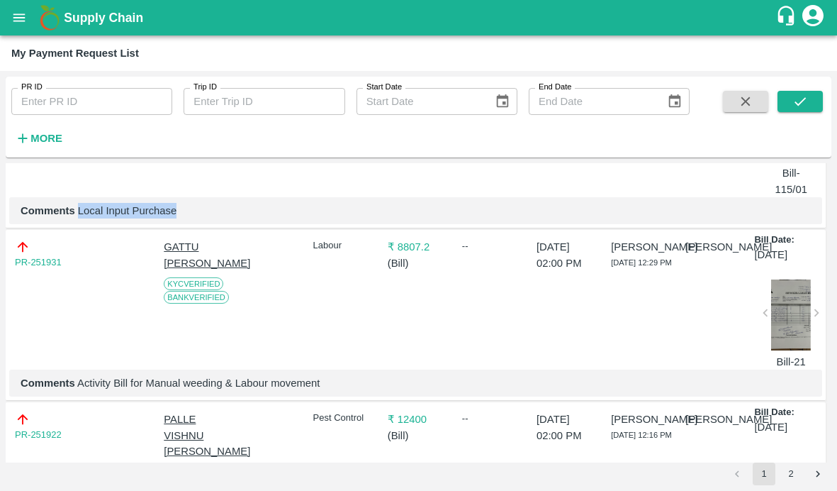
scroll to position [962, 0]
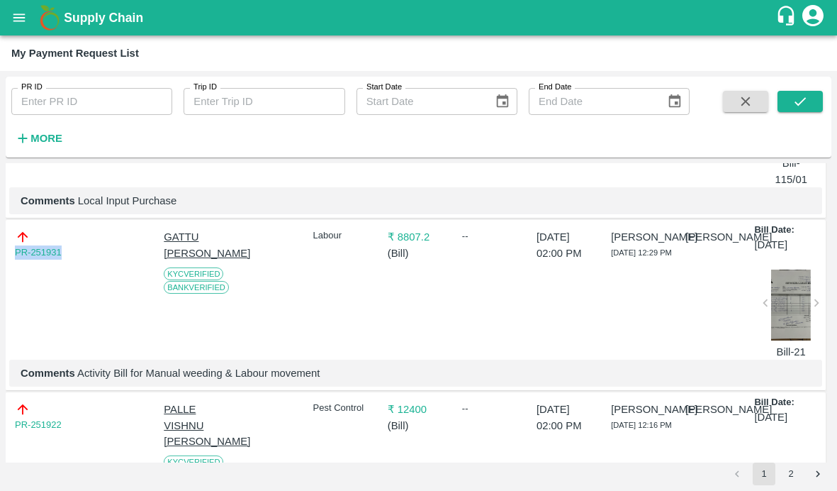
drag, startPoint x: 74, startPoint y: 252, endPoint x: -11, endPoint y: 252, distance: 85.1
click at [0, 252] on html "Supply Chain My Payment Request List PR ID PR ID Trip ID Trip ID Start Date Sta…" at bounding box center [418, 245] width 837 height 491
copy link "PR-251931"
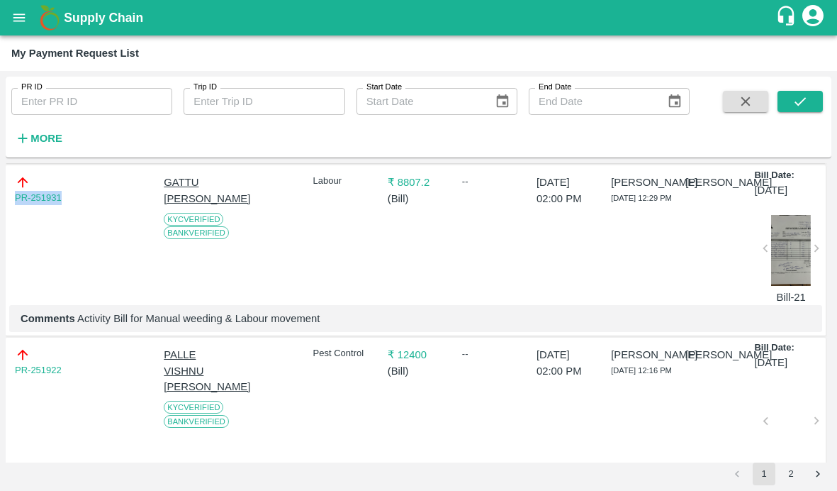
scroll to position [1030, 0]
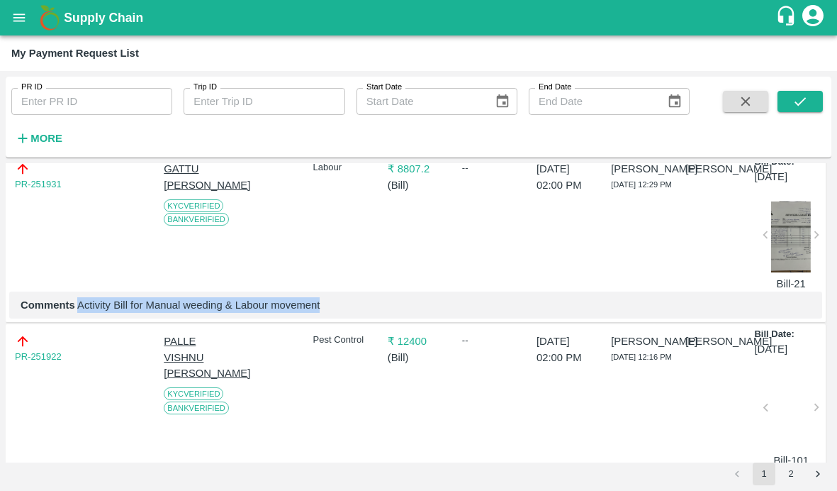
drag, startPoint x: 77, startPoint y: 310, endPoint x: 395, endPoint y: 310, distance: 317.7
click at [395, 310] on p "Comments Activity Bill for Manual weeding & Labour movement" at bounding box center [416, 305] width 791 height 16
copy p "Activity Bill for Manual weeding & Labour movement"
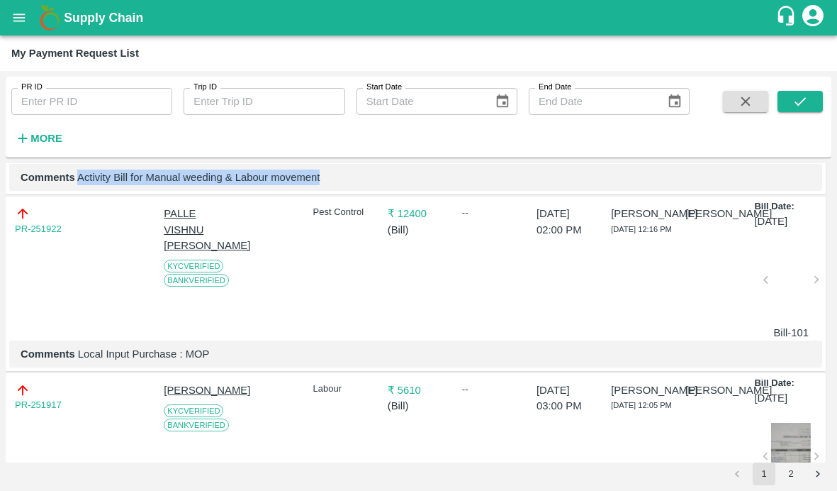
scroll to position [1159, 0]
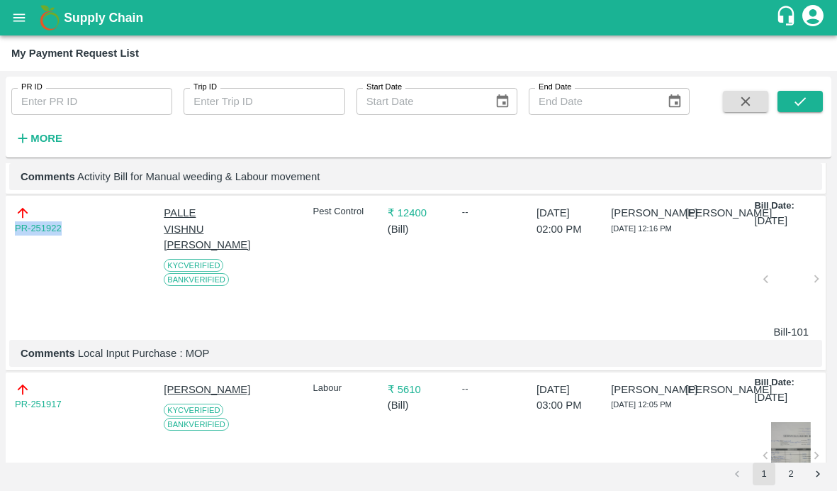
drag, startPoint x: 72, startPoint y: 232, endPoint x: -28, endPoint y: 235, distance: 100.8
click at [0, 235] on html "Supply Chain My Payment Request List PR ID PR ID Trip ID Trip ID Start Date Sta…" at bounding box center [418, 245] width 837 height 491
copy link "PR-251922"
drag, startPoint x: 77, startPoint y: 357, endPoint x: 281, endPoint y: 357, distance: 204.2
click at [281, 357] on p "Comments Local Input Purchase : MOP" at bounding box center [416, 353] width 791 height 16
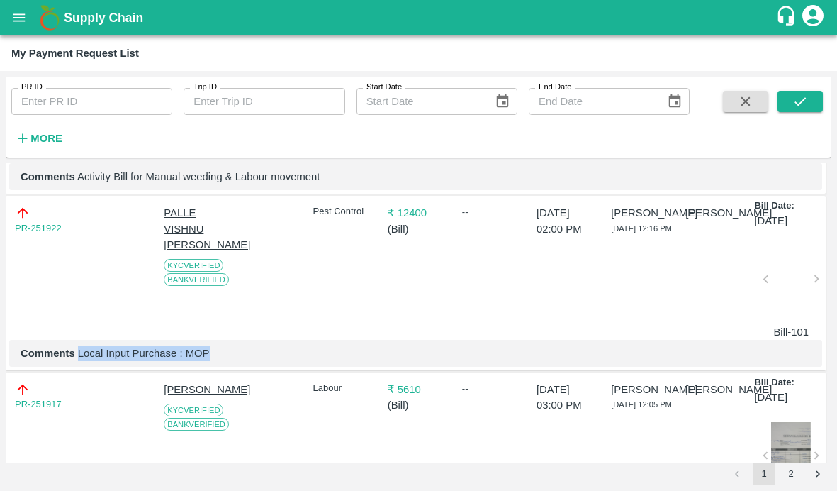
copy p "Local Input Purchase : MOP"
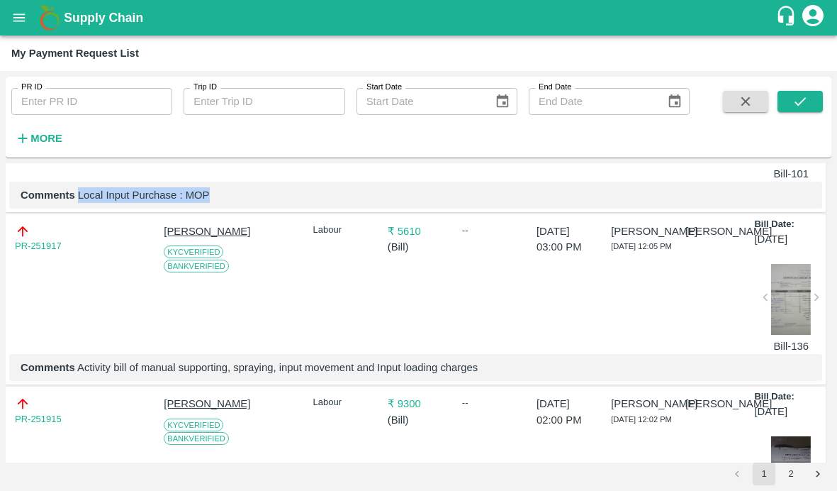
scroll to position [1318, 0]
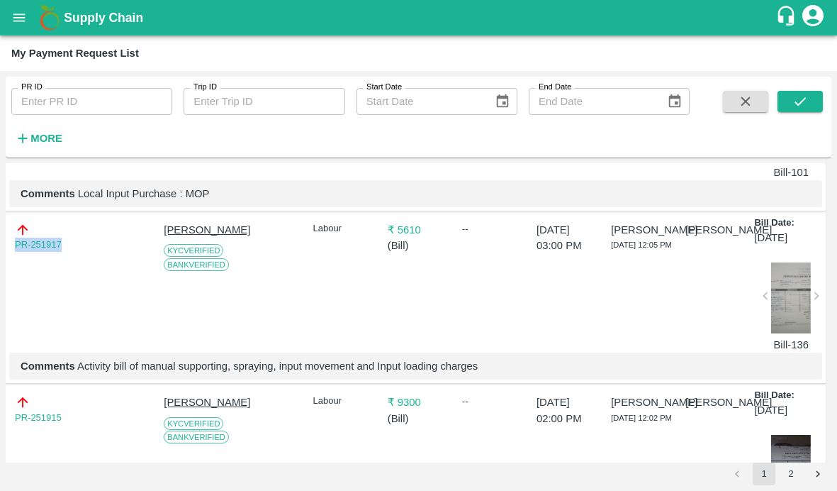
drag, startPoint x: 67, startPoint y: 247, endPoint x: -18, endPoint y: 247, distance: 85.8
click at [0, 247] on html "Supply Chain My Payment Request List PR ID PR ID Trip ID Trip ID Start Date Sta…" at bounding box center [418, 245] width 837 height 491
copy link "PR-251917"
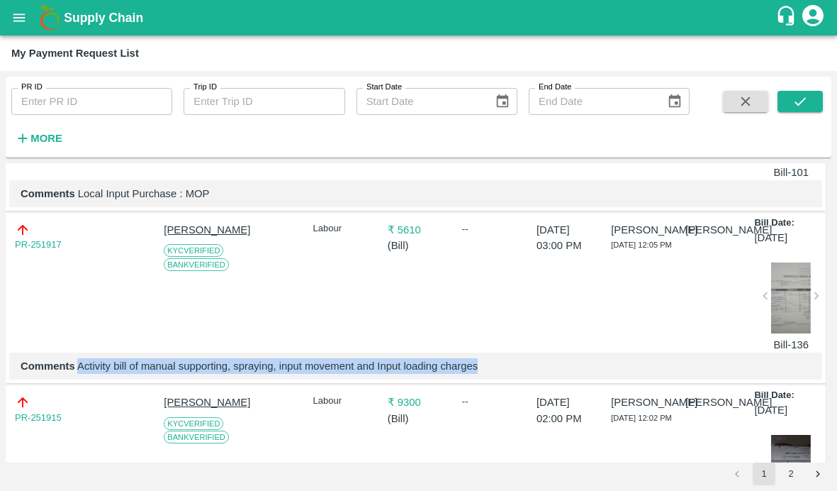
drag, startPoint x: 77, startPoint y: 377, endPoint x: 529, endPoint y: 372, distance: 451.7
click at [529, 372] on p "Comments Activity bill of manual supporting, spraying, input movement and Input…" at bounding box center [416, 366] width 791 height 16
copy p "Activity bill of manual supporting, spraying, input movement and Input loading …"
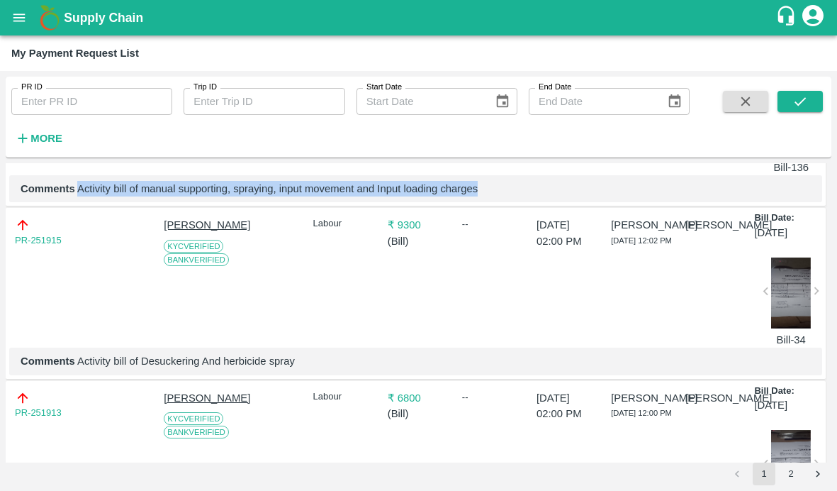
scroll to position [1508, 0]
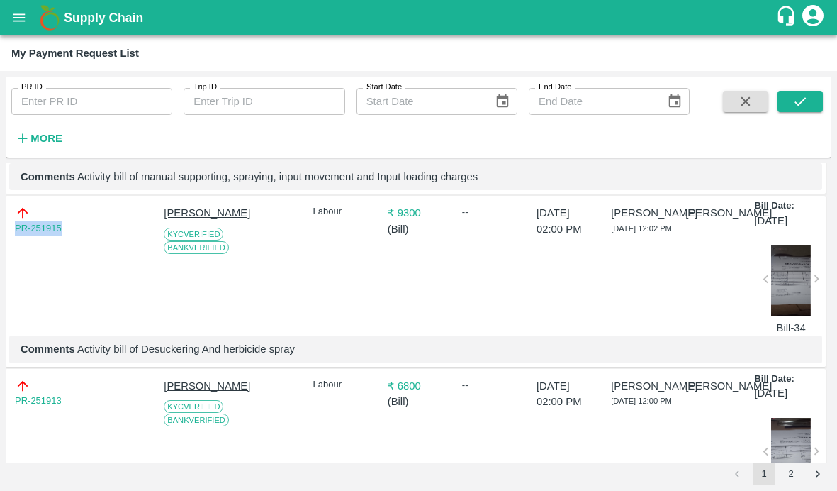
drag, startPoint x: 70, startPoint y: 235, endPoint x: -11, endPoint y: 236, distance: 81.6
click at [0, 236] on html "Supply Chain My Payment Request List PR ID PR ID Trip ID Trip ID Start Date Sta…" at bounding box center [418, 245] width 837 height 491
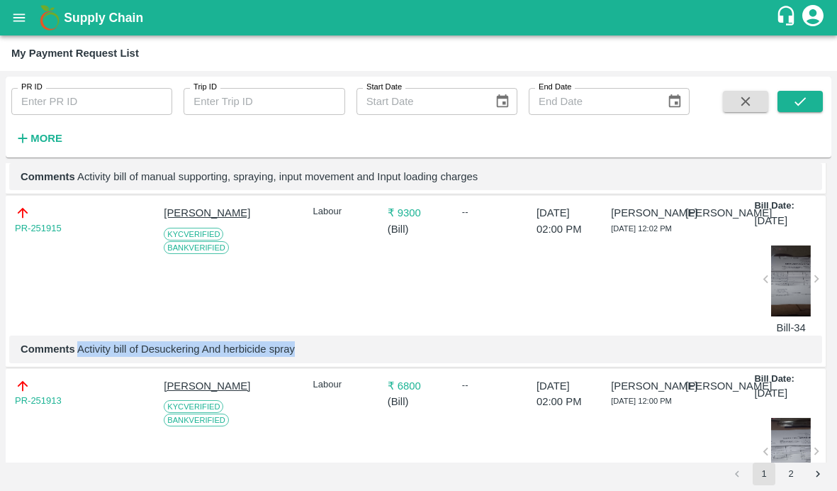
drag, startPoint x: 78, startPoint y: 367, endPoint x: 447, endPoint y: 372, distance: 369.5
click at [447, 357] on p "Comments Activity bill of Desuckering And herbicide spray" at bounding box center [416, 349] width 791 height 16
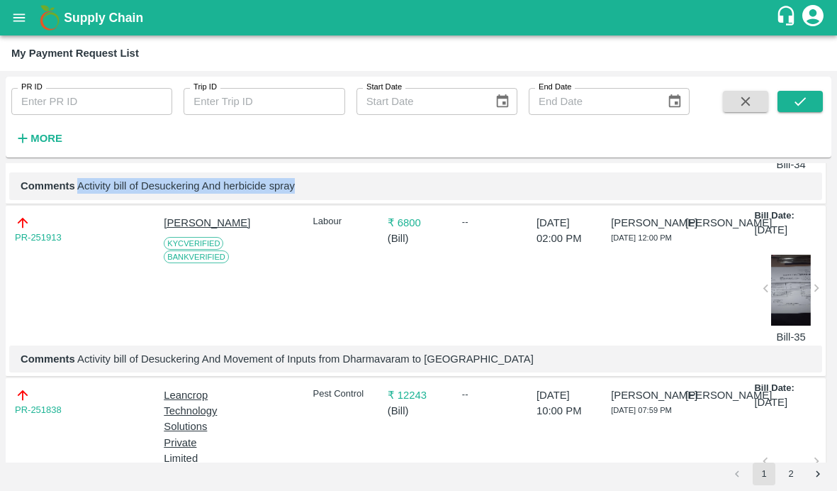
scroll to position [1675, 0]
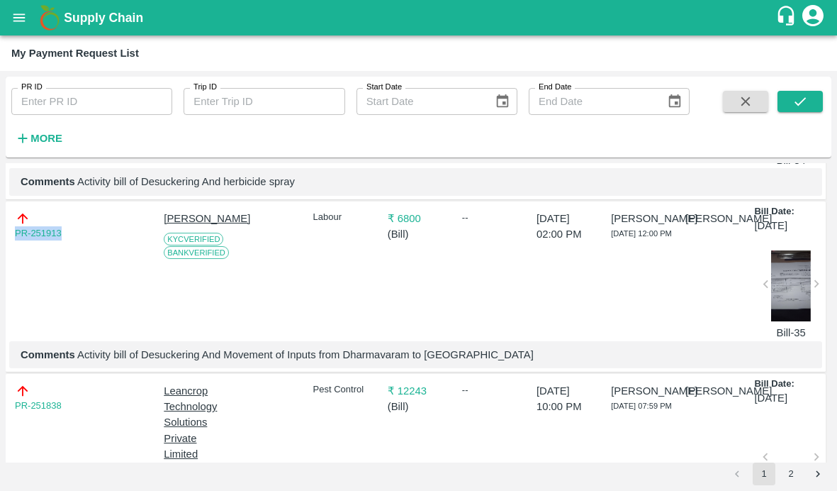
drag, startPoint x: 69, startPoint y: 247, endPoint x: -4, endPoint y: 247, distance: 72.3
click at [0, 247] on html "Supply Chain My Payment Request List PR ID PR ID Trip ID Trip ID Start Date Sta…" at bounding box center [418, 245] width 837 height 491
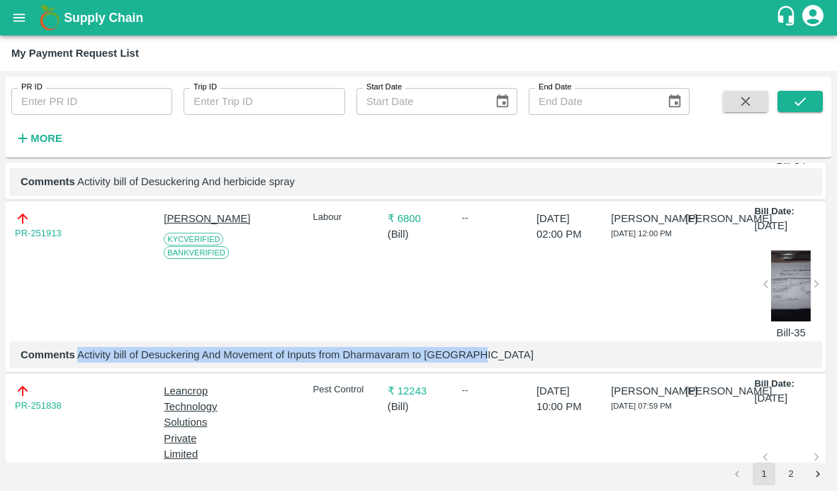
drag, startPoint x: 78, startPoint y: 377, endPoint x: 569, endPoint y: 375, distance: 491.4
click at [569, 362] on p "Comments Activity bill of Desuckering And Movement of Inputs from Dharmavaram t…" at bounding box center [416, 355] width 791 height 16
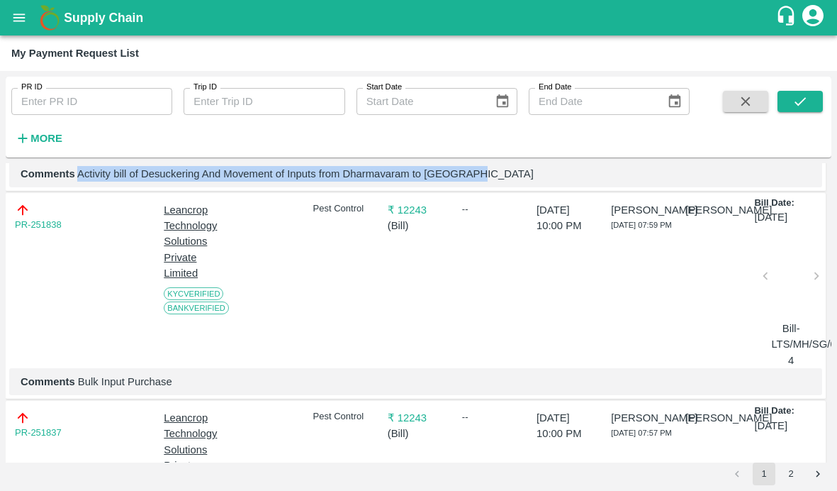
scroll to position [1866, 0]
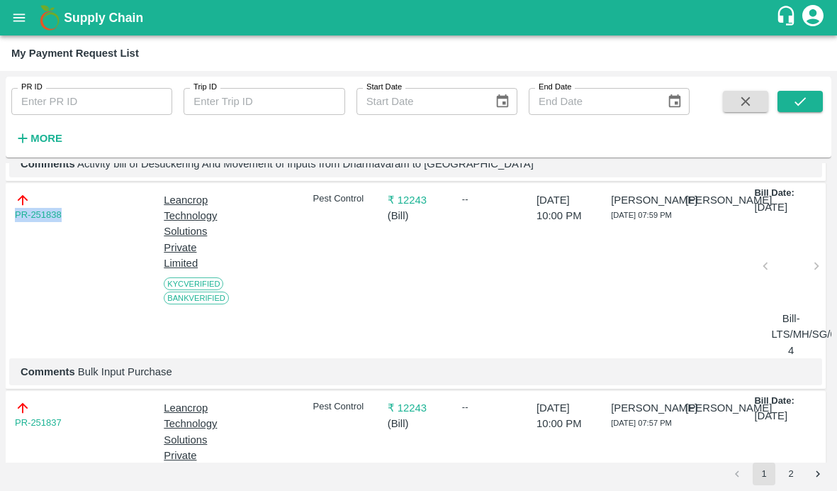
drag, startPoint x: 70, startPoint y: 236, endPoint x: -26, endPoint y: 236, distance: 96.4
click at [0, 236] on html "Supply Chain My Payment Request List PR ID PR ID Trip ID Trip ID Start Date Sta…" at bounding box center [418, 245] width 837 height 491
drag, startPoint x: 78, startPoint y: 391, endPoint x: 267, endPoint y: 391, distance: 189.3
click at [267, 379] on p "Comments Bulk Input Purchase" at bounding box center [416, 372] width 791 height 16
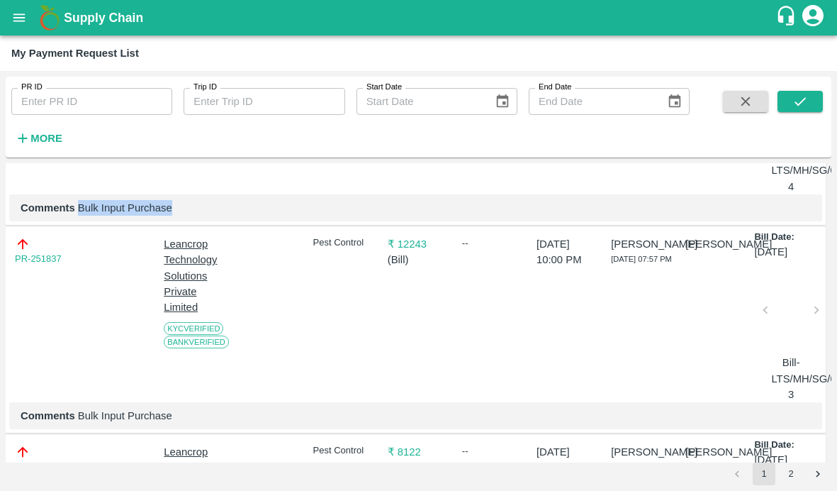
scroll to position [2030, 0]
drag, startPoint x: 77, startPoint y: 279, endPoint x: -11, endPoint y: 279, distance: 88.6
click at [0, 279] on html "Supply Chain My Payment Request List PR ID PR ID Trip ID Trip ID Start Date Sta…" at bounding box center [418, 245] width 837 height 491
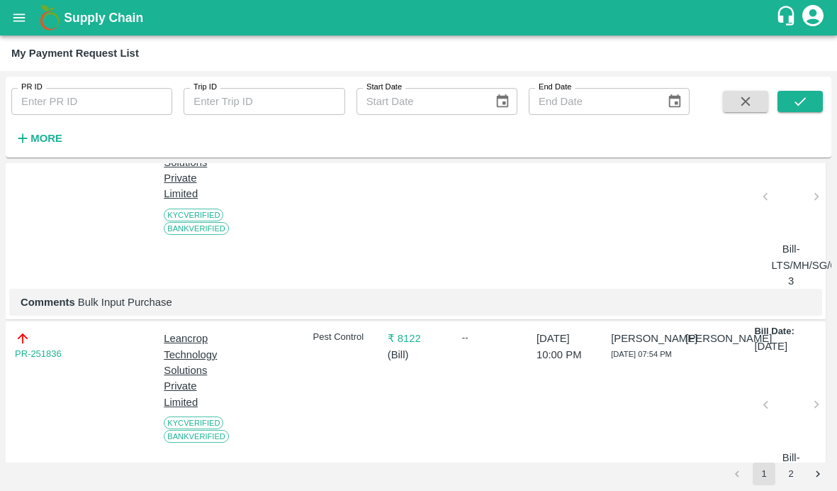
scroll to position [2148, 0]
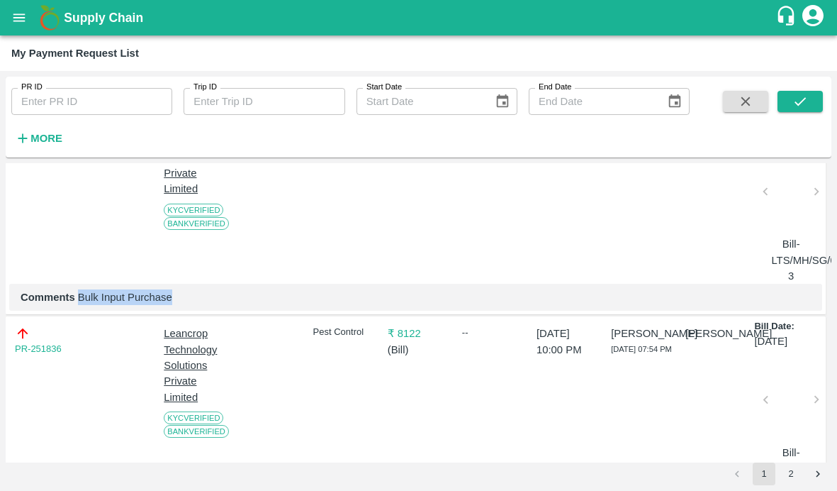
drag, startPoint x: 77, startPoint y: 316, endPoint x: 252, endPoint y: 316, distance: 174.4
click at [252, 305] on p "Comments Bulk Input Purchase" at bounding box center [416, 297] width 791 height 16
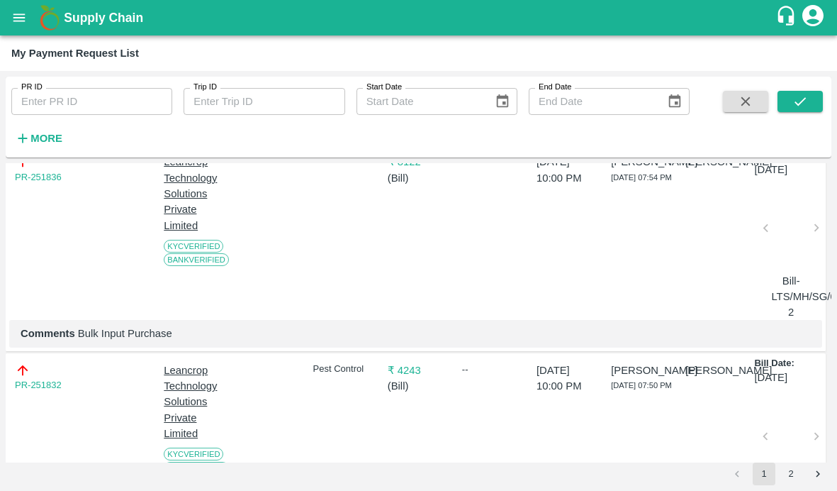
scroll to position [2312, 0]
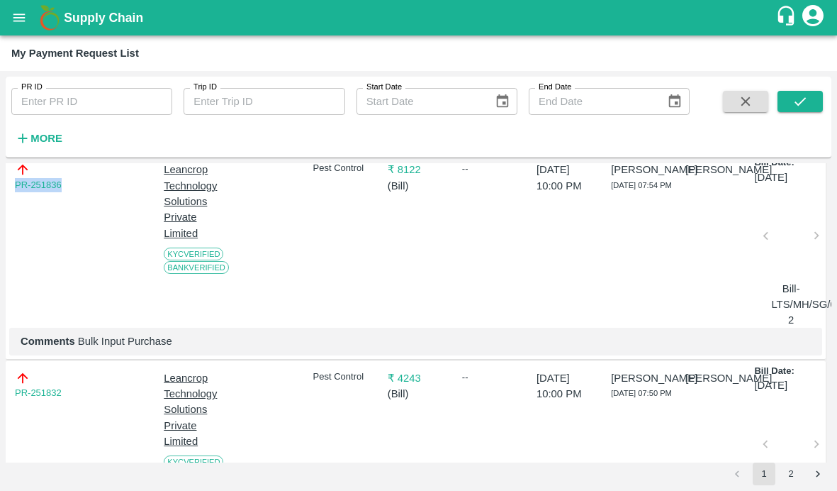
drag, startPoint x: 63, startPoint y: 208, endPoint x: -11, endPoint y: 208, distance: 74.5
click at [0, 208] on html "Supply Chain My Payment Request List PR ID PR ID Trip ID Trip ID Start Date Sta…" at bounding box center [418, 245] width 837 height 491
drag, startPoint x: 77, startPoint y: 362, endPoint x: 264, endPoint y: 364, distance: 186.5
click at [264, 349] on p "Comments Bulk Input Purchase" at bounding box center [416, 341] width 791 height 16
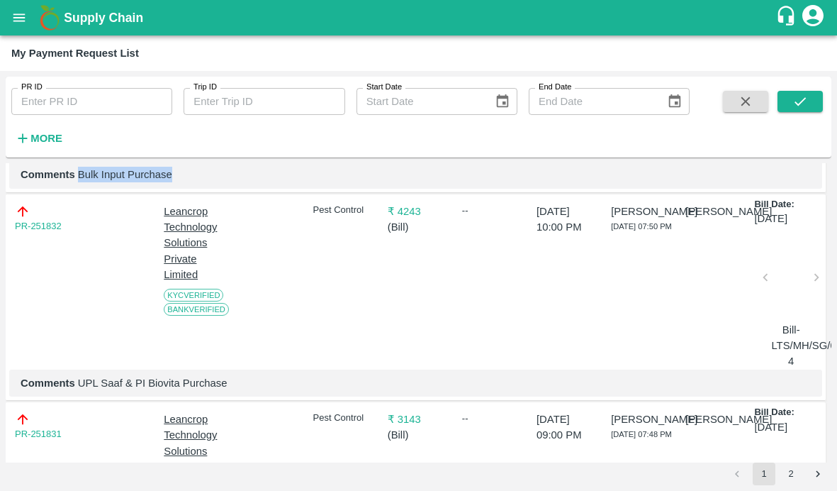
scroll to position [2480, 0]
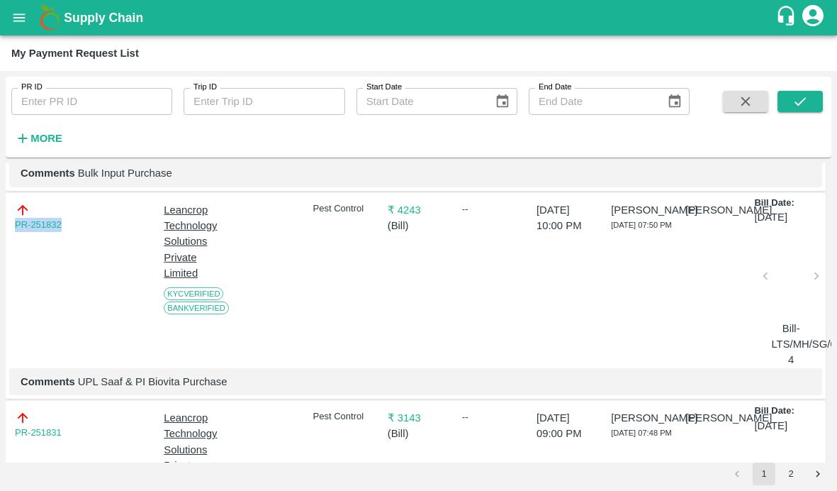
drag, startPoint x: 71, startPoint y: 247, endPoint x: -9, endPoint y: 247, distance: 79.4
click at [0, 247] on html "Supply Chain My Payment Request List PR ID PR ID Trip ID Trip ID Start Date Sta…" at bounding box center [418, 245] width 837 height 491
drag, startPoint x: 77, startPoint y: 406, endPoint x: 312, endPoint y: 403, distance: 234.7
click at [312, 389] on p "Comments UPL Saaf & PI Biovita Purchase" at bounding box center [416, 382] width 791 height 16
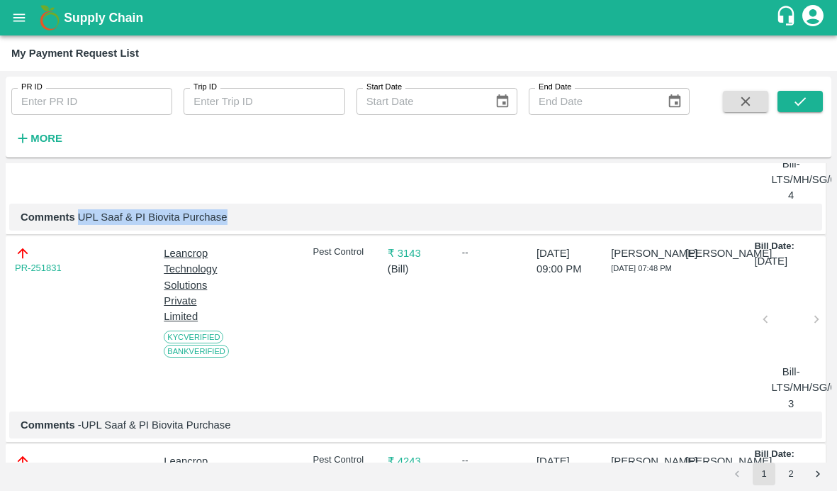
scroll to position [2674, 0]
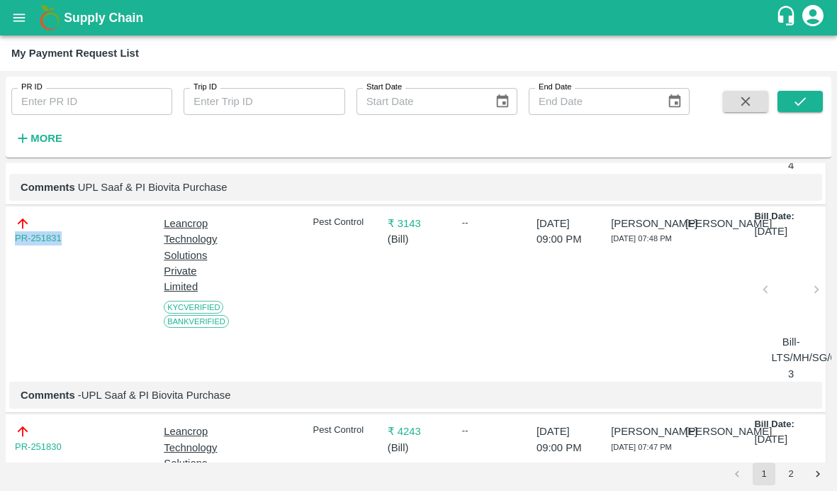
drag, startPoint x: 68, startPoint y: 262, endPoint x: 0, endPoint y: 262, distance: 68.1
click at [0, 262] on div "PR ID PR ID Trip ID Trip ID Start Date Start Date End Date End Date More DOWNLO…" at bounding box center [418, 281] width 837 height 420
drag, startPoint x: 81, startPoint y: 416, endPoint x: 325, endPoint y: 419, distance: 244.7
click at [325, 403] on p "Comments -UPL Saaf & PI Biovita Purchase" at bounding box center [416, 395] width 791 height 16
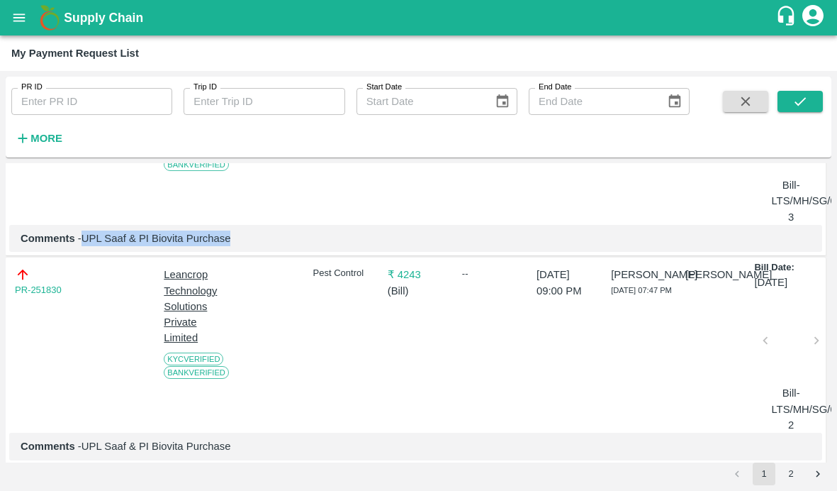
scroll to position [2907, 0]
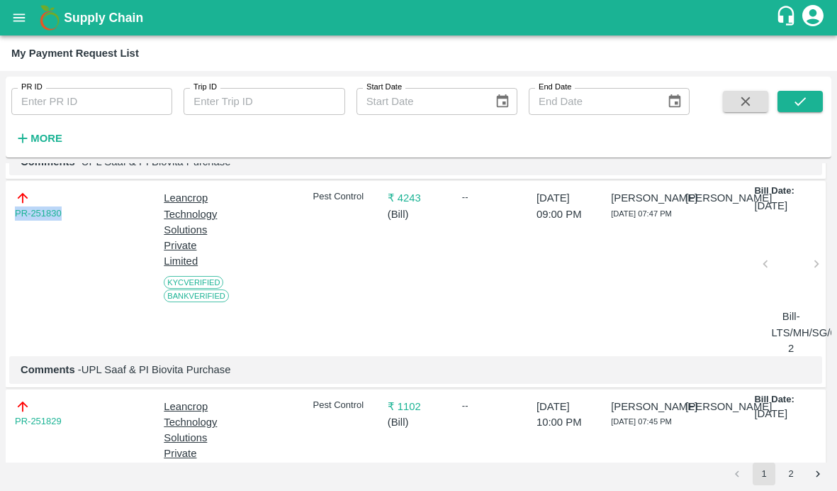
drag, startPoint x: 70, startPoint y: 232, endPoint x: -35, endPoint y: 232, distance: 105.0
click at [0, 232] on html "Supply Chain My Payment Request List PR ID PR ID Trip ID Trip ID Start Date Sta…" at bounding box center [418, 245] width 837 height 491
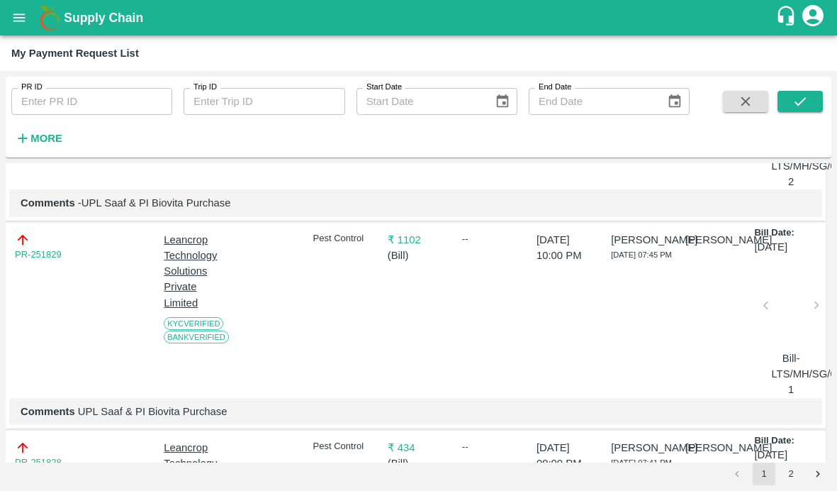
scroll to position [3125, 0]
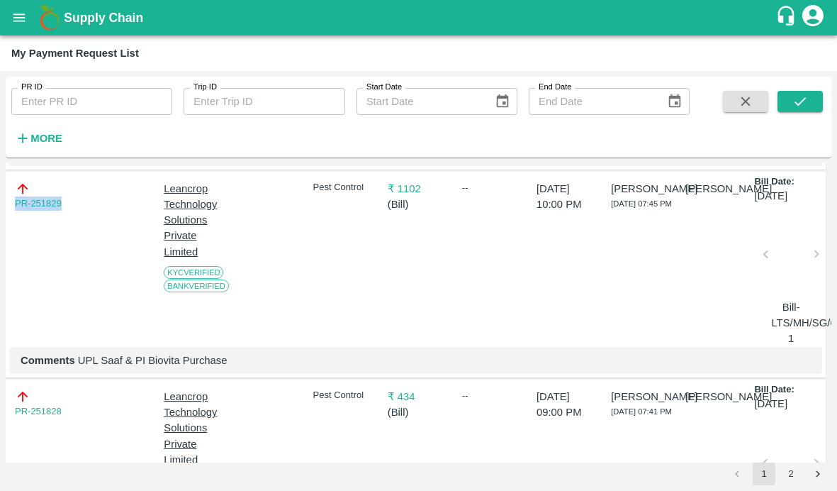
drag, startPoint x: 77, startPoint y: 227, endPoint x: -26, endPoint y: 227, distance: 102.1
click at [0, 227] on html "Supply Chain My Payment Request List PR ID PR ID Trip ID Trip ID Start Date Sta…" at bounding box center [418, 245] width 837 height 491
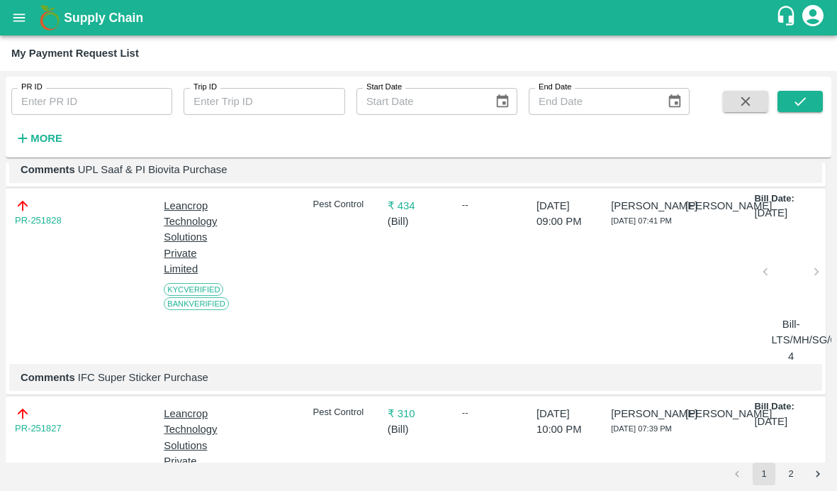
scroll to position [3336, 0]
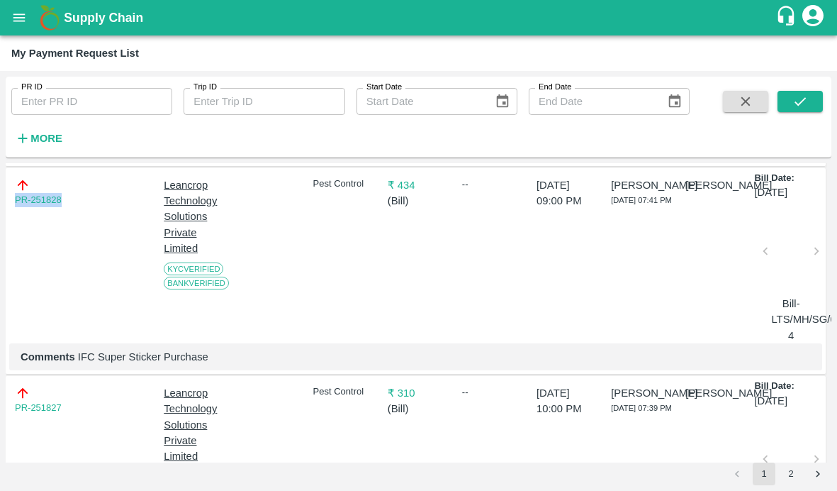
drag, startPoint x: 70, startPoint y: 218, endPoint x: -35, endPoint y: 218, distance: 105.0
click at [0, 218] on html "Supply Chain My Payment Request List PR ID PR ID Trip ID Trip ID Start Date Sta…" at bounding box center [418, 245] width 837 height 491
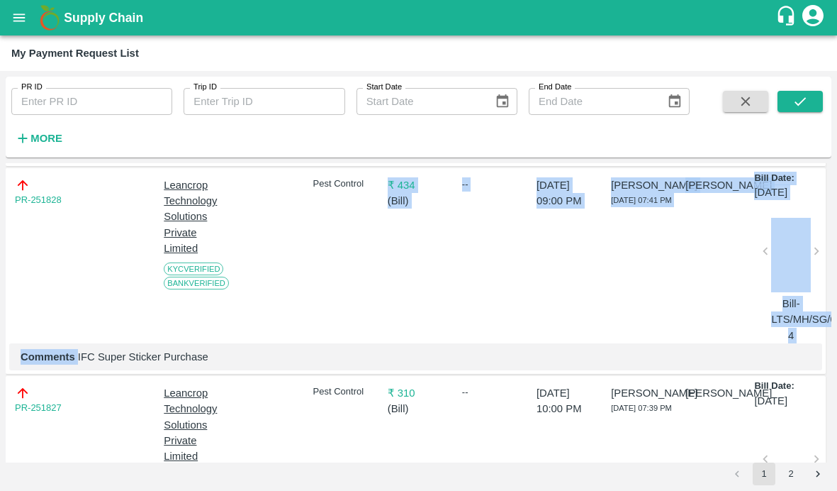
drag, startPoint x: 77, startPoint y: 382, endPoint x: 356, endPoint y: 365, distance: 279.2
click at [357, 365] on div "PR-251828 Leancrop Technology Solutions Private Limited KYC Verified Bank Verif…" at bounding box center [416, 271] width 820 height 206
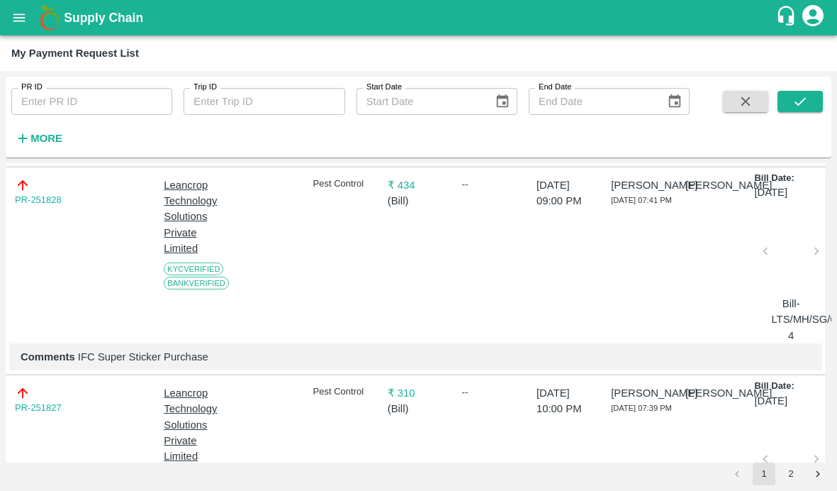
click at [218, 364] on p "Comments IFC Super Sticker Purchase" at bounding box center [416, 357] width 791 height 16
drag, startPoint x: 78, startPoint y: 380, endPoint x: 273, endPoint y: 377, distance: 195.0
click at [273, 364] on p "Comments IFC Super Sticker Purchase" at bounding box center [416, 357] width 791 height 16
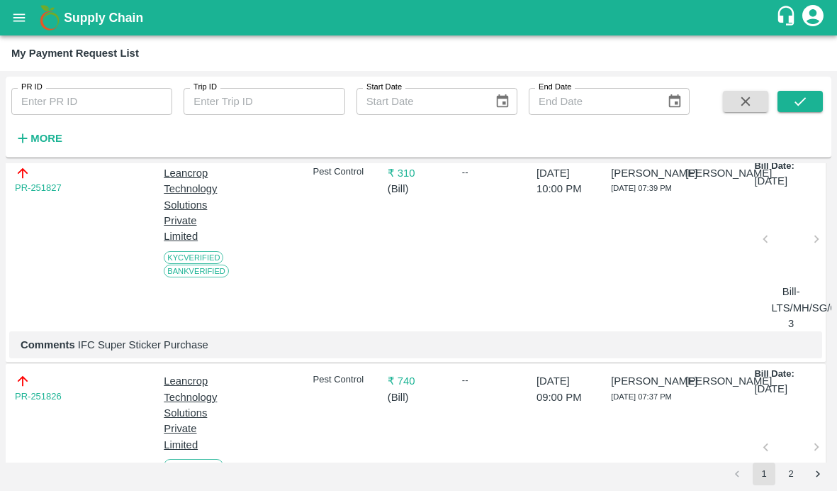
scroll to position [3562, 0]
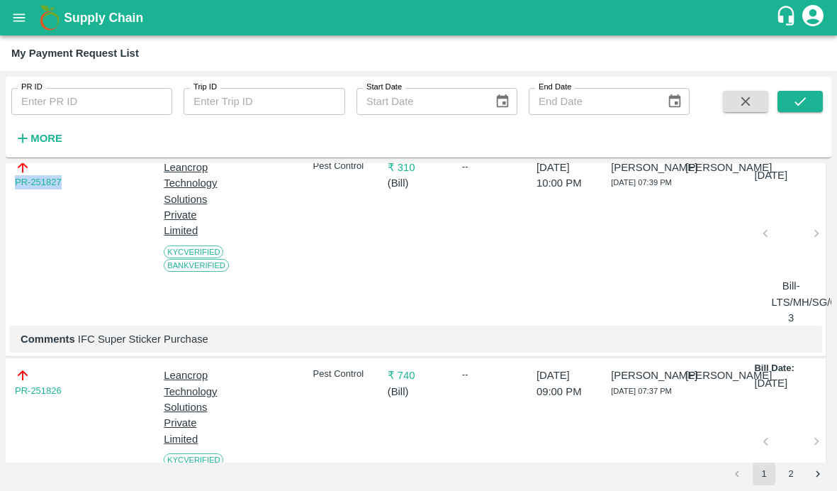
drag, startPoint x: 72, startPoint y: 201, endPoint x: -26, endPoint y: 201, distance: 97.9
click at [0, 201] on html "Supply Chain My Payment Request List PR ID PR ID Trip ID Trip ID Start Date Sta…" at bounding box center [418, 245] width 837 height 491
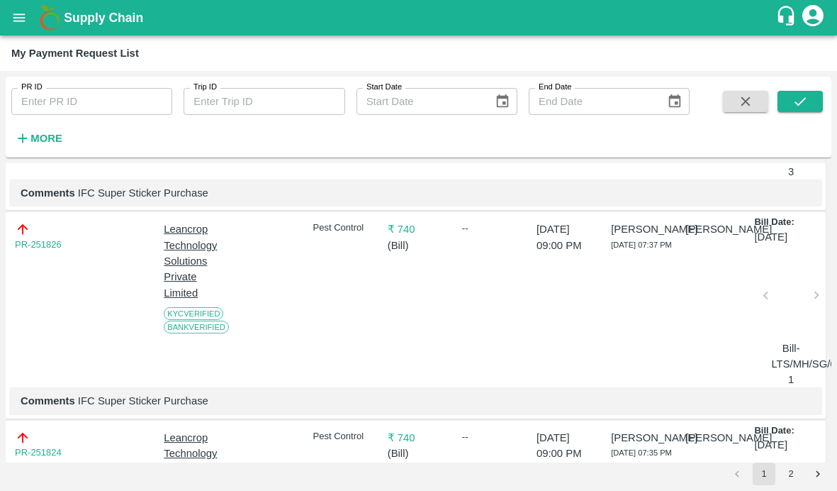
scroll to position [3709, 0]
drag, startPoint x: 72, startPoint y: 264, endPoint x: -13, endPoint y: 265, distance: 85.1
click at [0, 265] on html "Supply Chain My Payment Request List PR ID PR ID Trip ID Trip ID Start Date Sta…" at bounding box center [418, 245] width 837 height 491
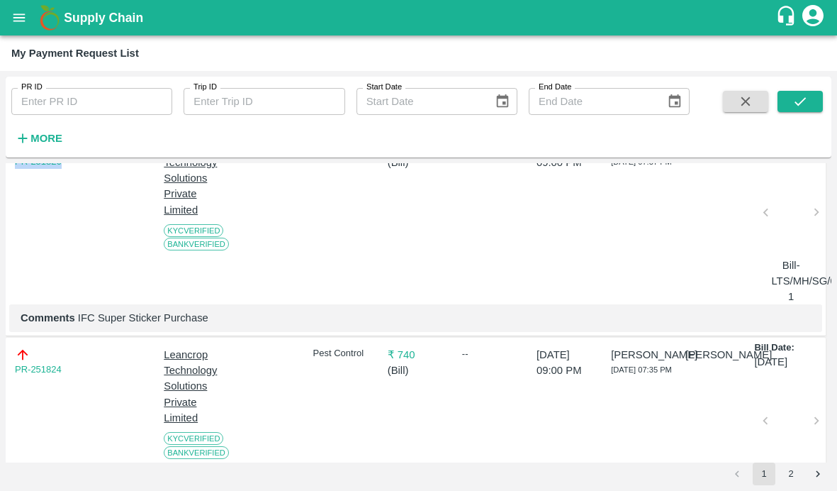
scroll to position [3817, 0]
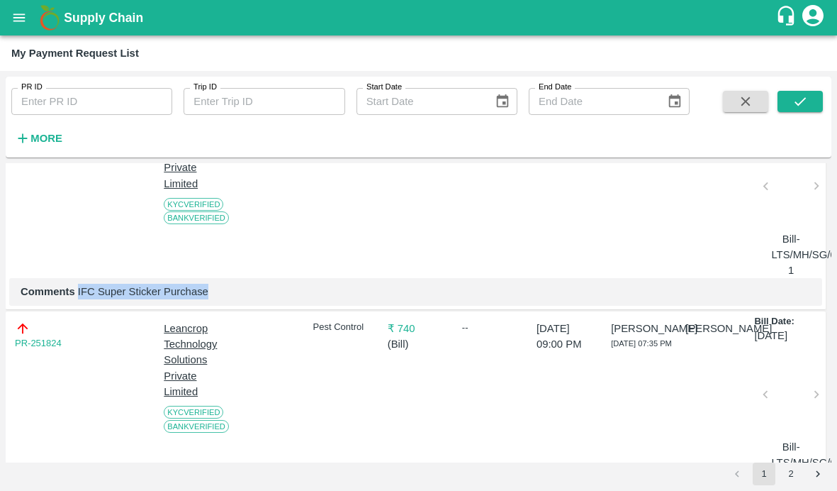
drag, startPoint x: 77, startPoint y: 311, endPoint x: 351, endPoint y: 311, distance: 274.4
click at [351, 299] on p "Comments IFC Super Sticker Purchase" at bounding box center [416, 292] width 791 height 16
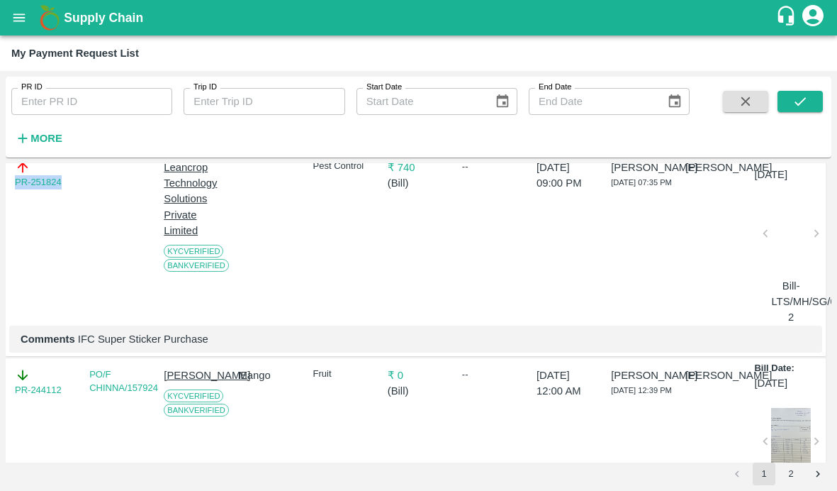
drag, startPoint x: 70, startPoint y: 204, endPoint x: -16, endPoint y: 204, distance: 85.8
click at [0, 204] on html "Supply Chain My Payment Request List PR ID PR ID Trip ID Trip ID Start Date Sta…" at bounding box center [418, 245] width 837 height 491
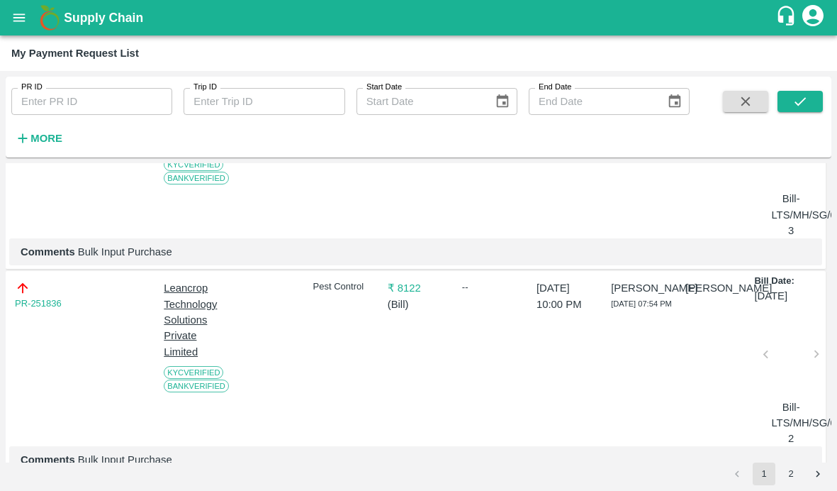
scroll to position [1536, 0]
